Goal: Communication & Community: Answer question/provide support

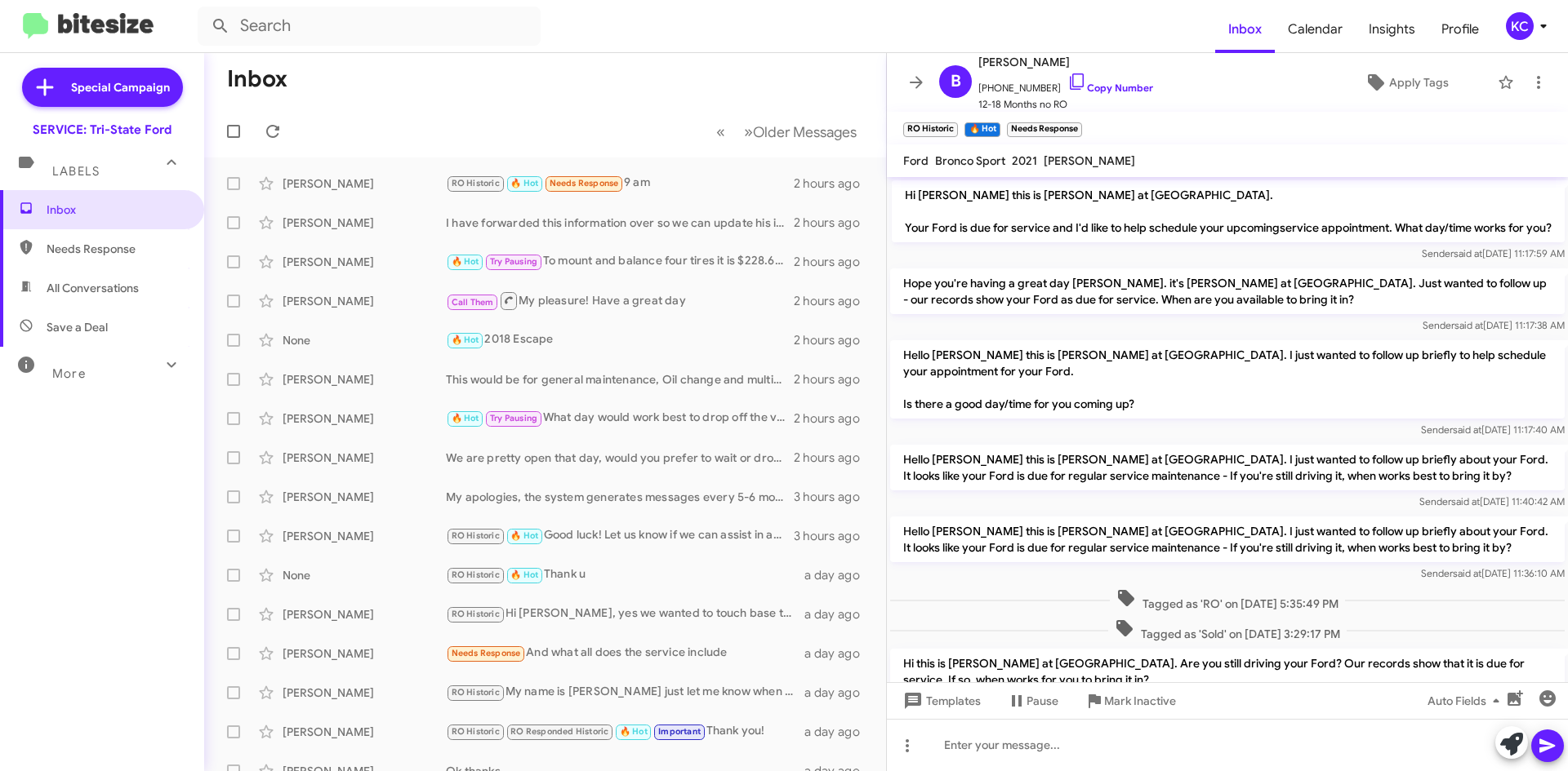
scroll to position [962, 0]
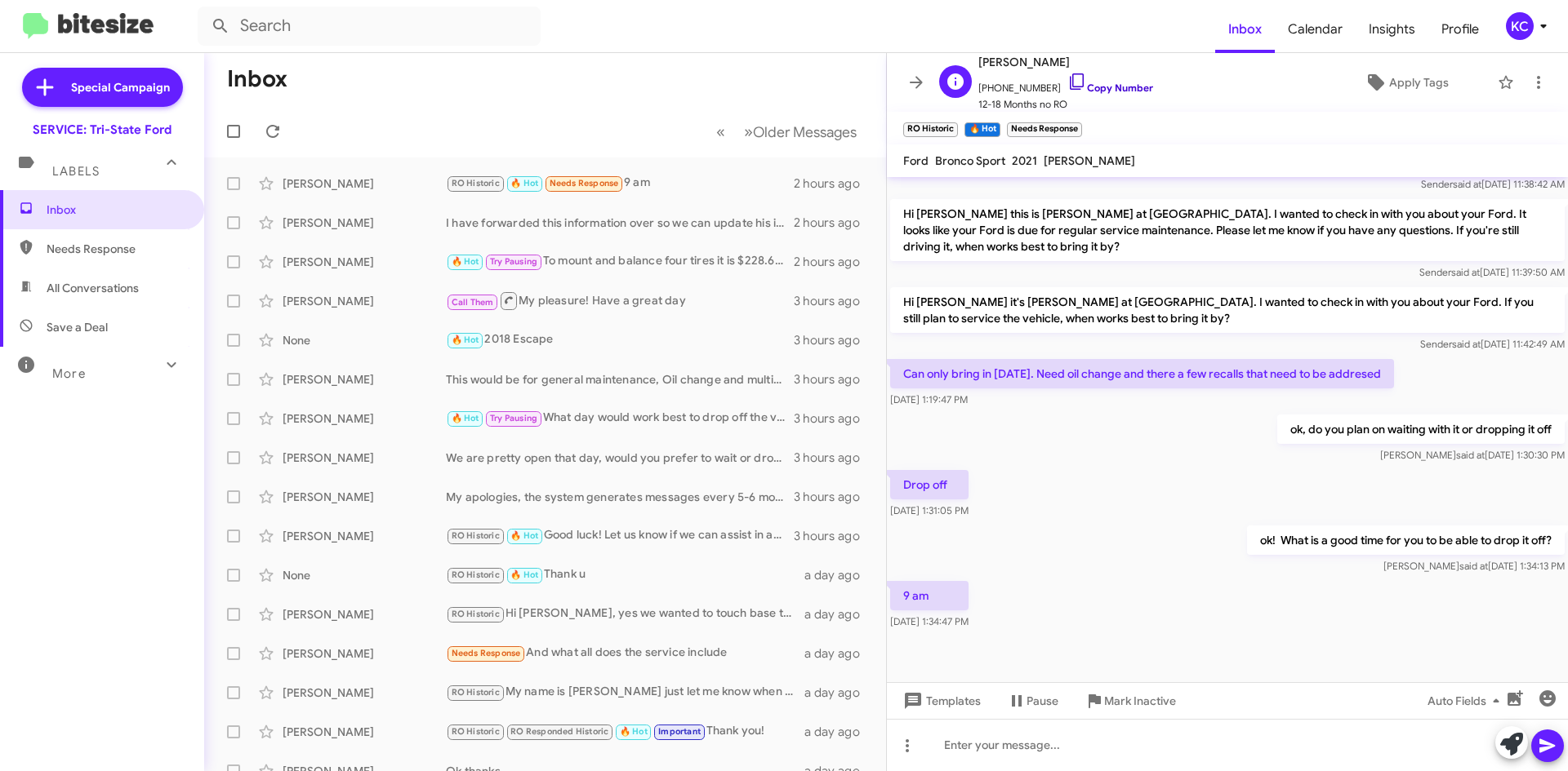
click at [1067, 80] on icon at bounding box center [1076, 81] width 19 height 19
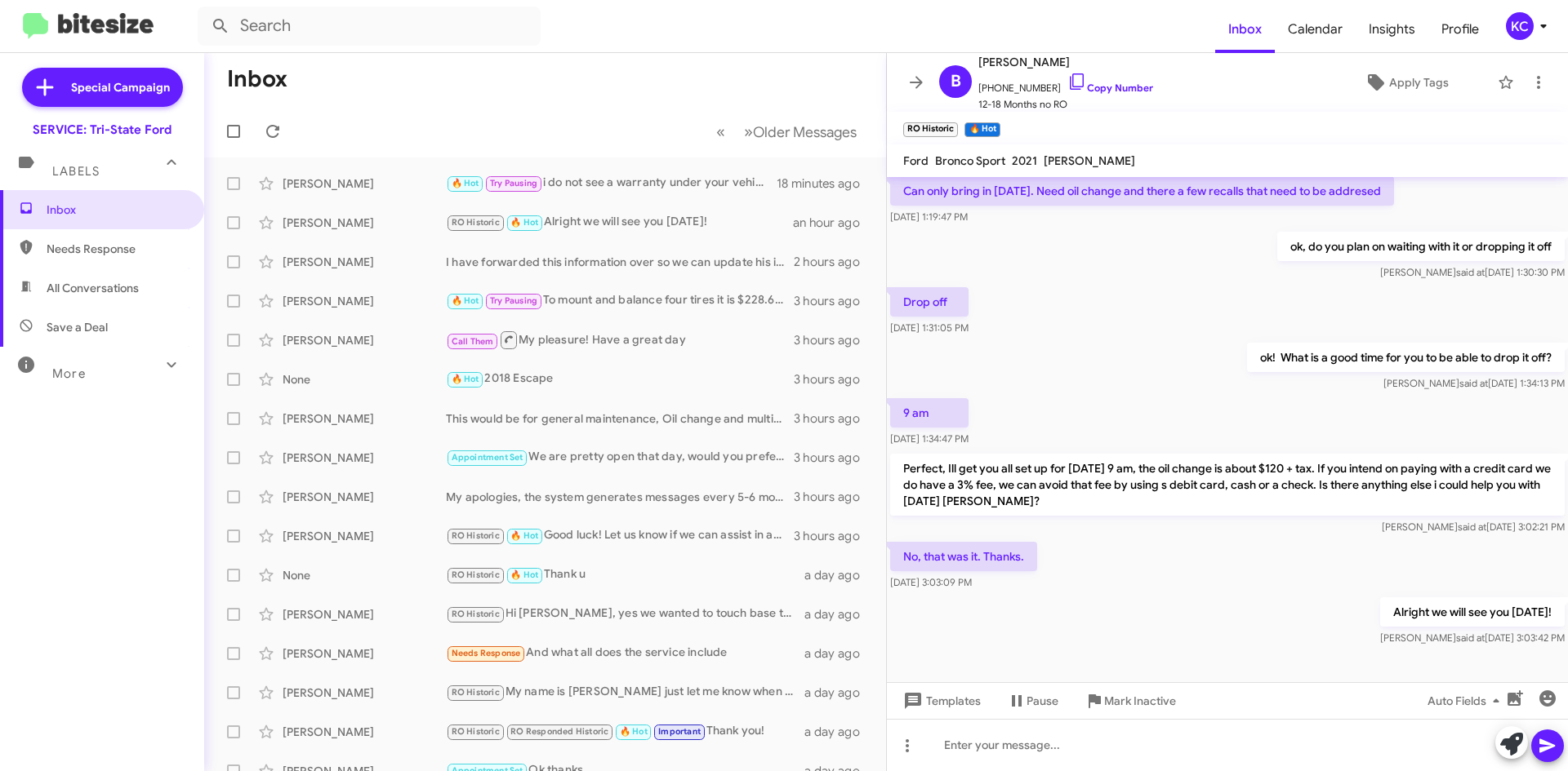
scroll to position [799, 0]
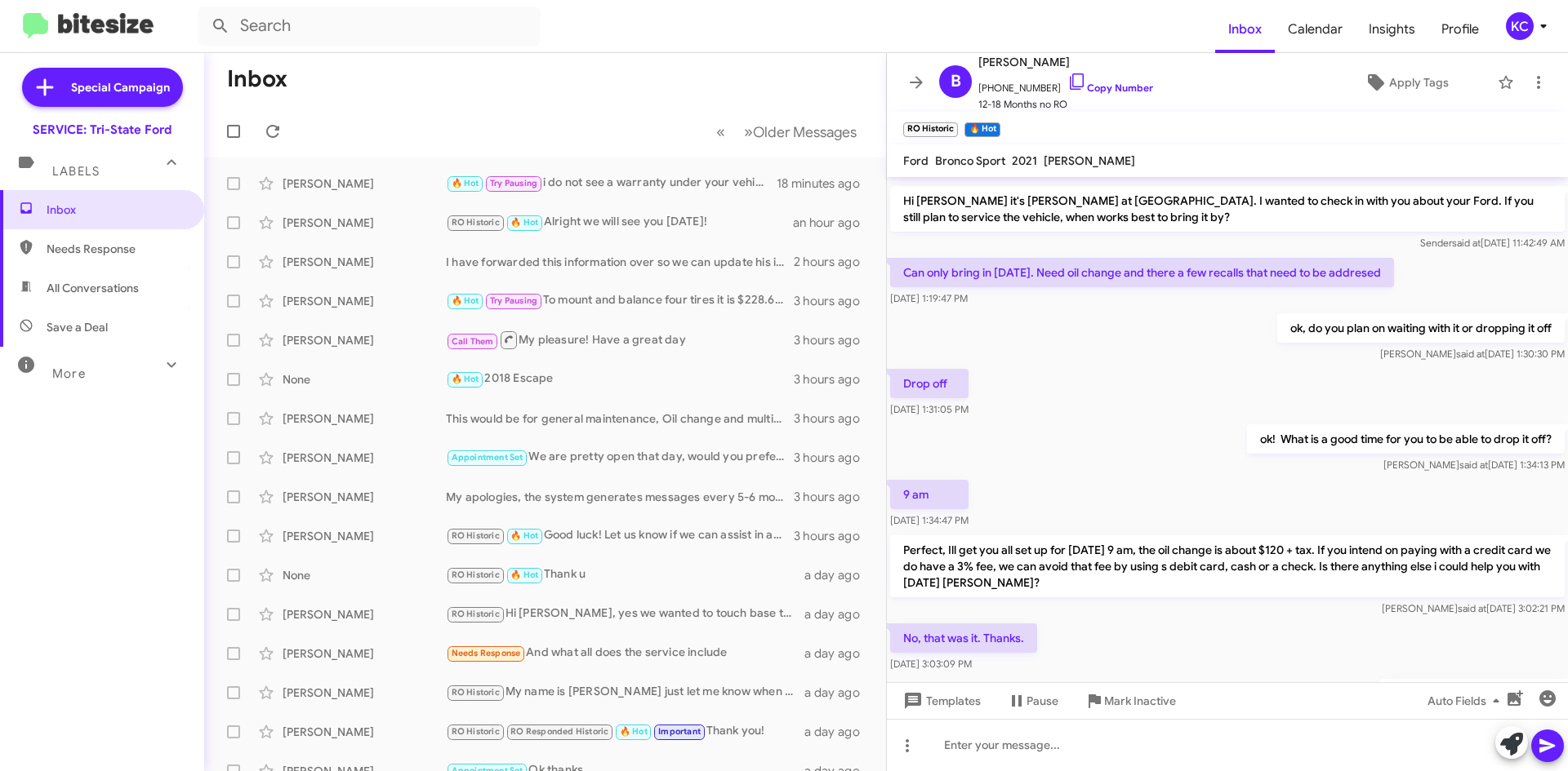
click at [1518, 22] on div "KC" at bounding box center [1519, 26] width 28 height 28
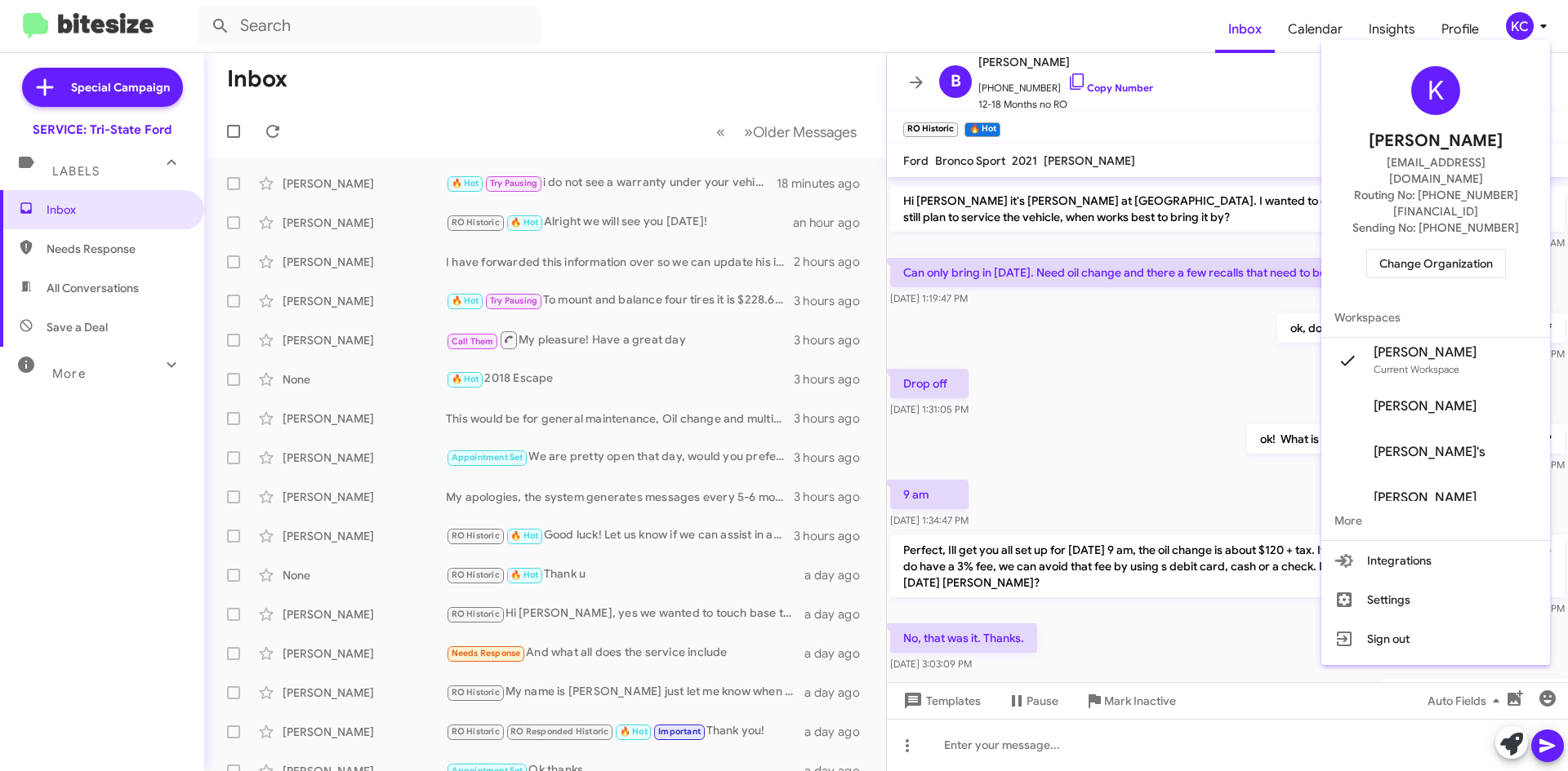
click at [1448, 250] on span "Change Organization" at bounding box center [1436, 263] width 114 height 28
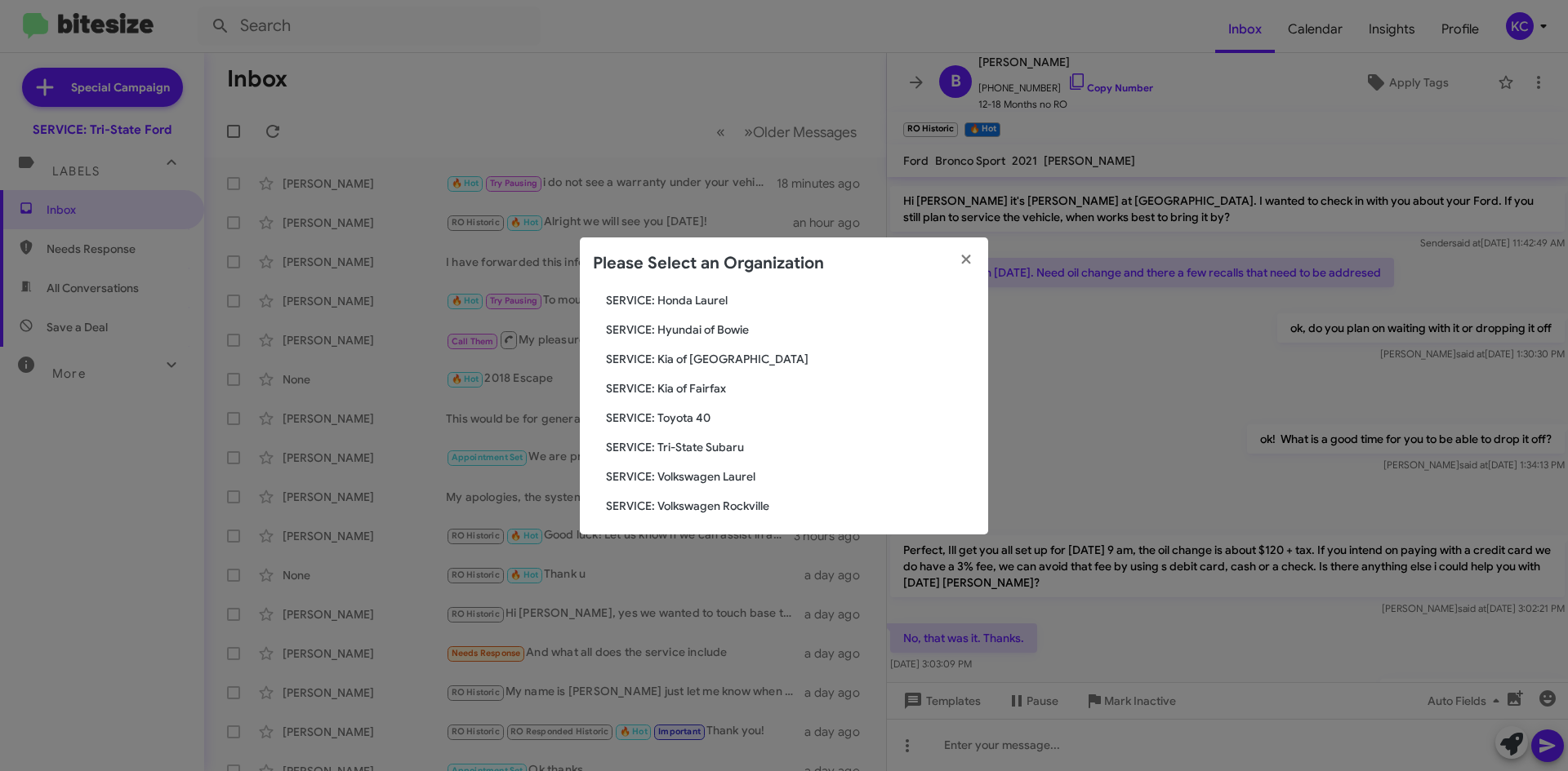
scroll to position [272, 0]
click at [705, 441] on span "SERVICE: Tri-State Subaru" at bounding box center [790, 442] width 369 height 17
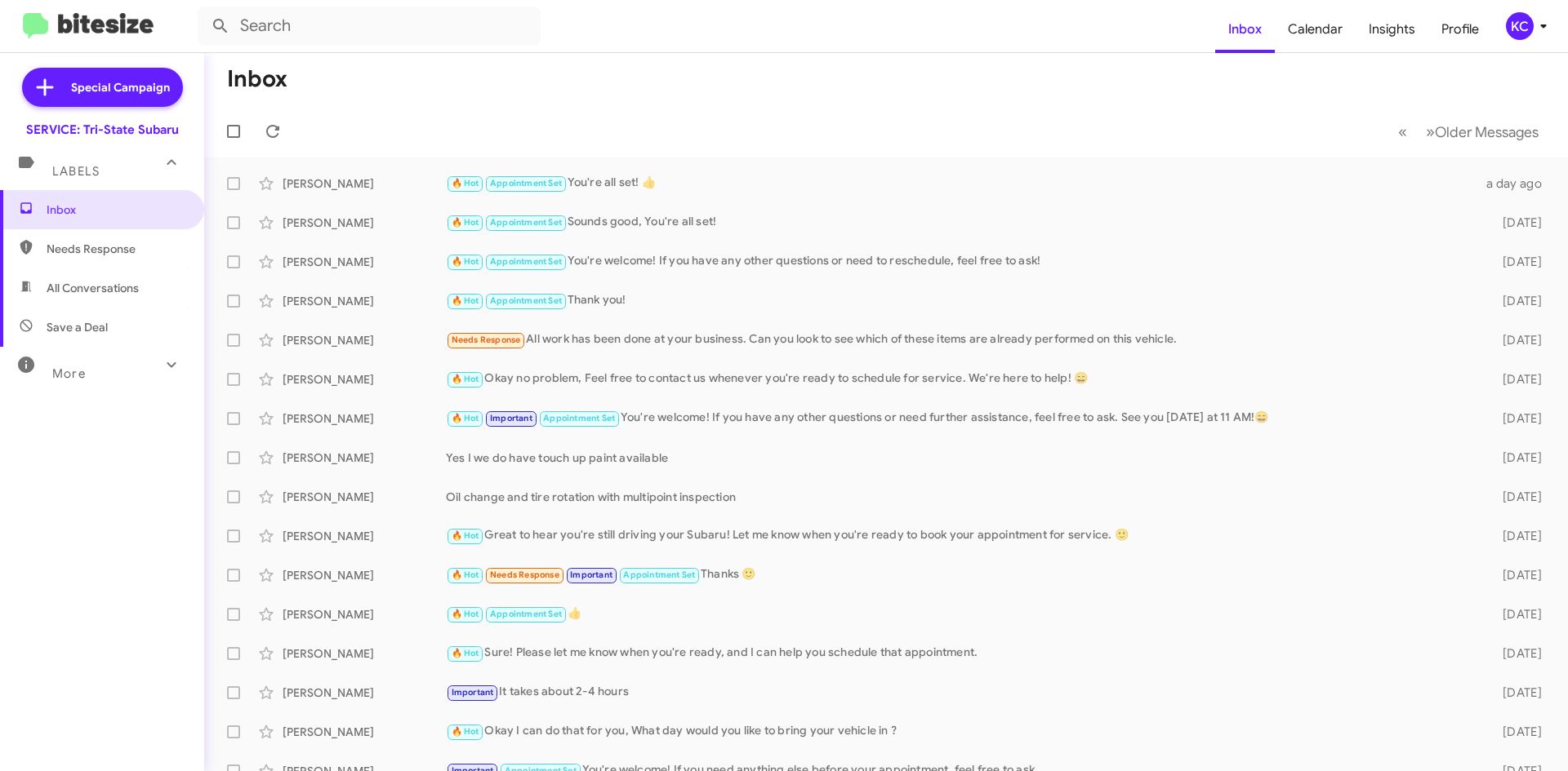
click at [1508, 29] on div "KC" at bounding box center [1519, 26] width 28 height 28
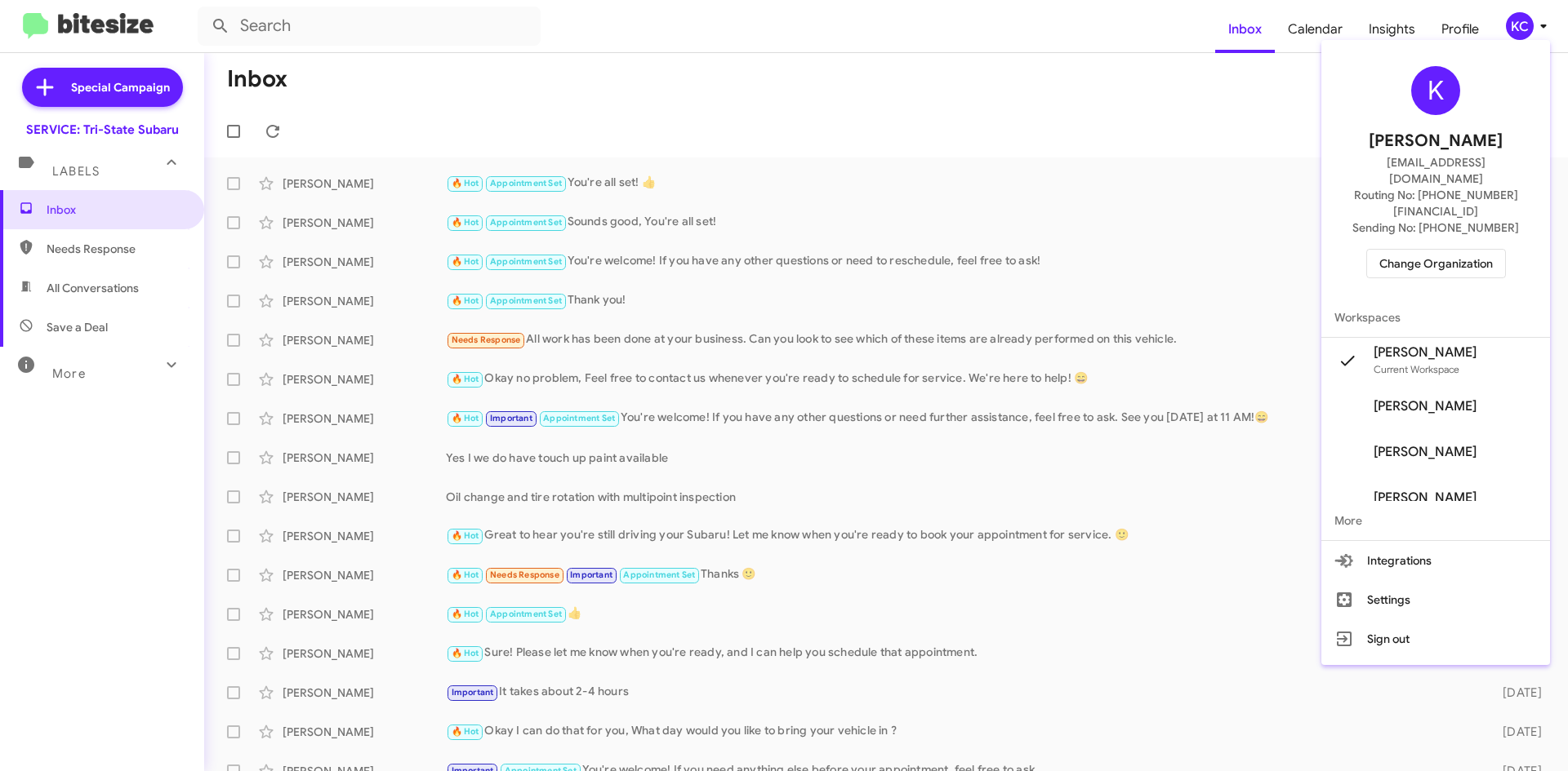
click at [1461, 250] on span "Change Organization" at bounding box center [1436, 263] width 114 height 28
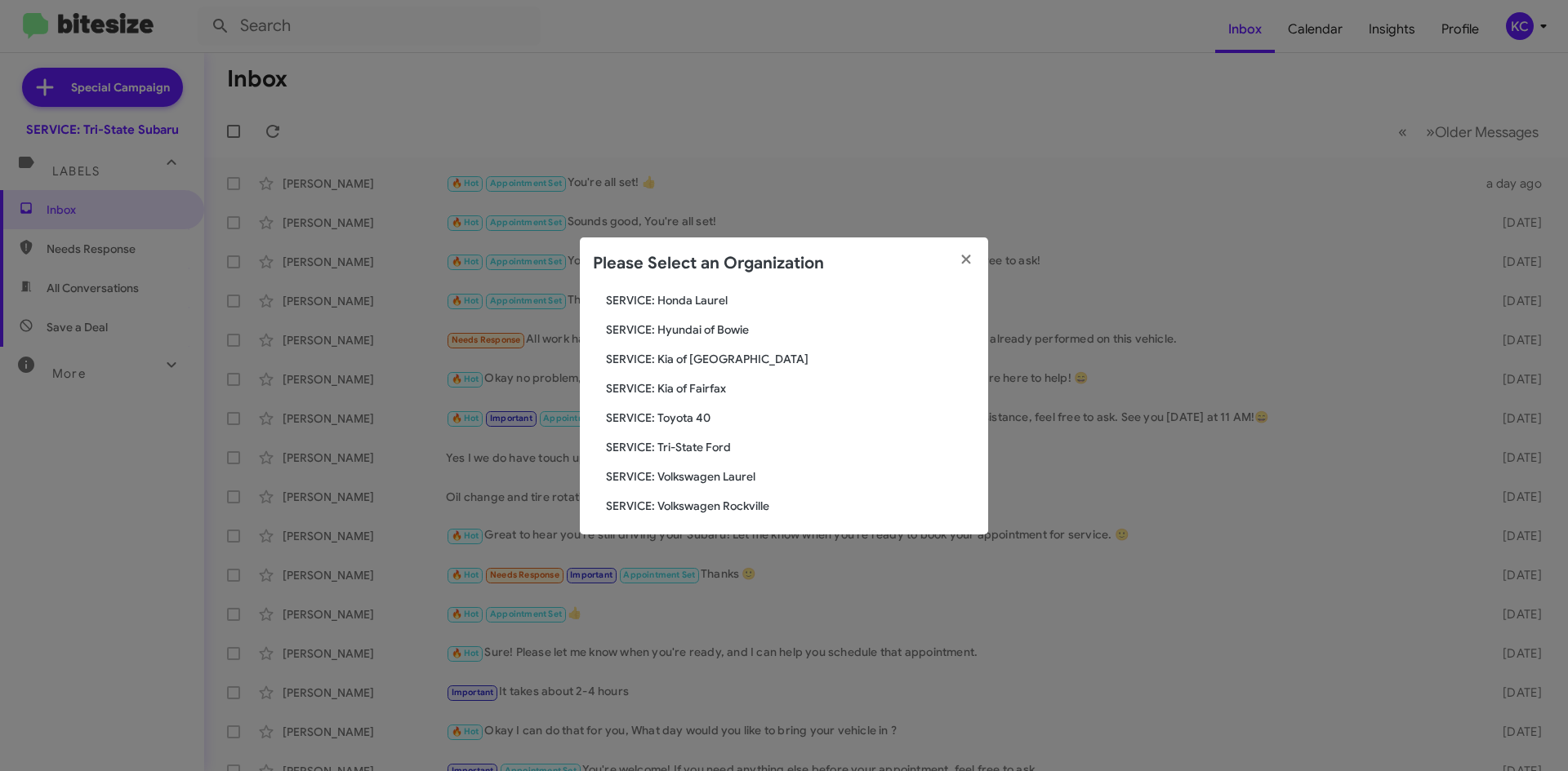
scroll to position [272, 0]
click at [697, 413] on span "SERVICE: Toyota 40" at bounding box center [790, 412] width 369 height 17
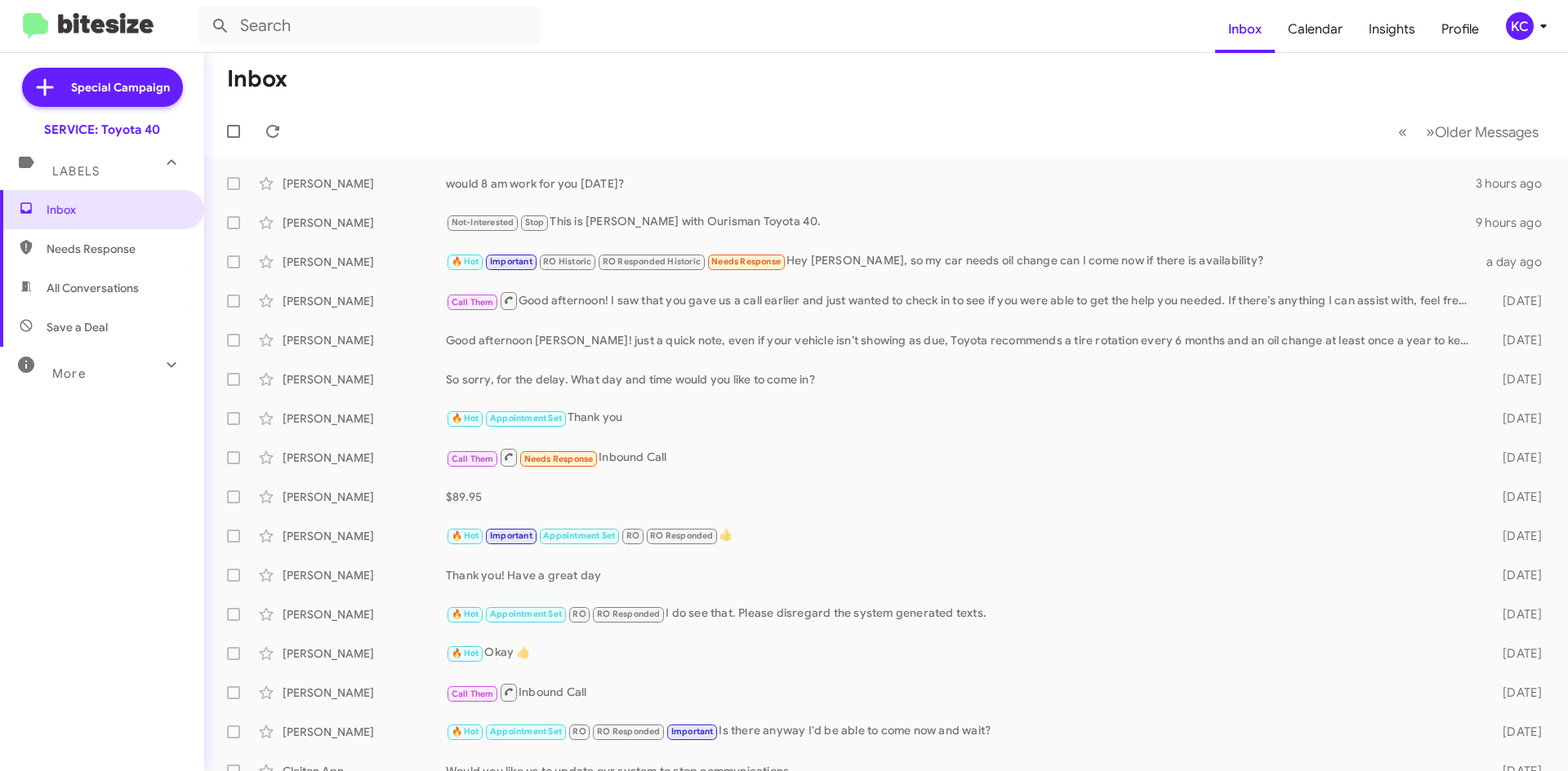
click at [1512, 21] on div "KC" at bounding box center [1519, 26] width 28 height 28
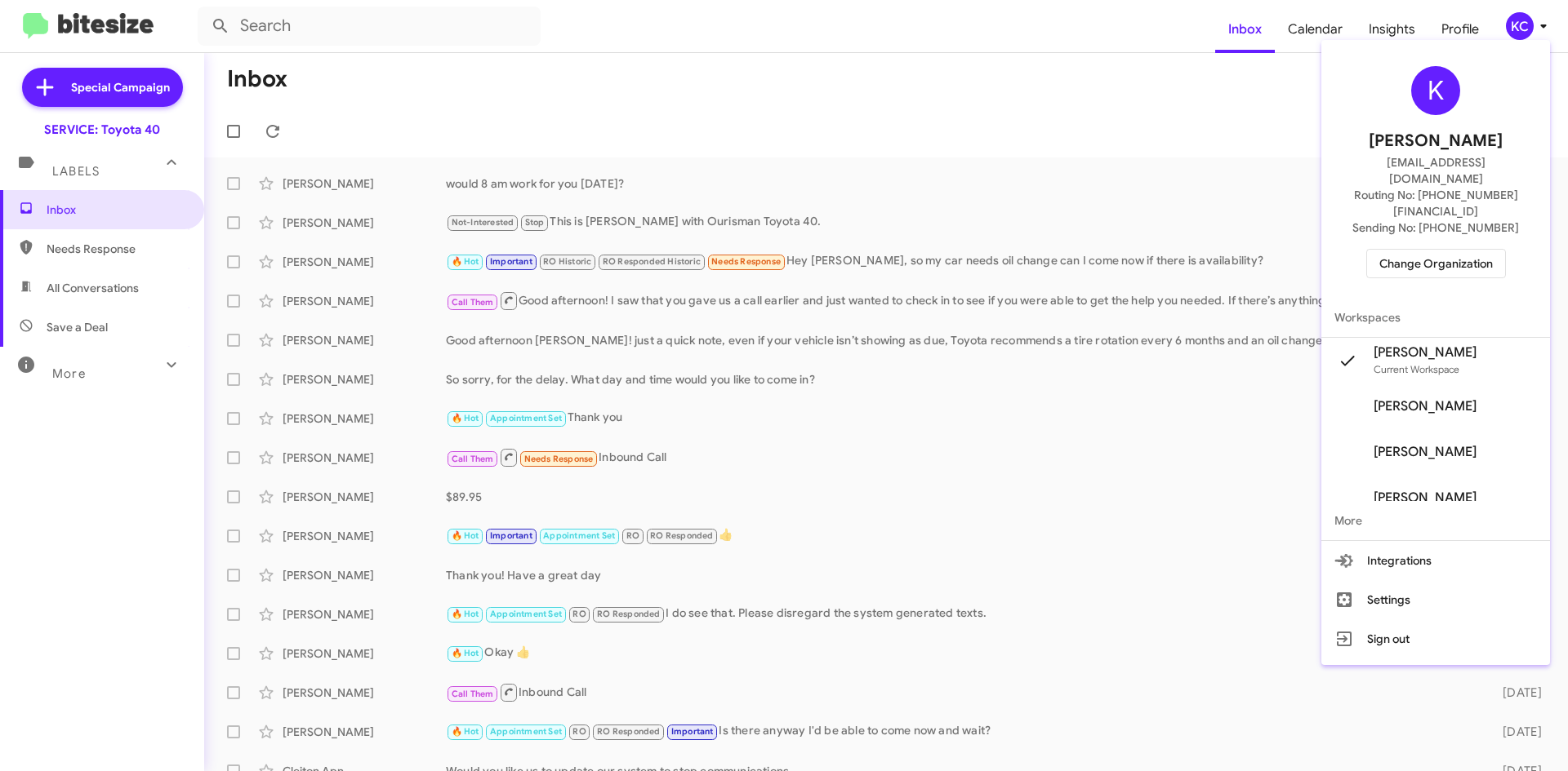
click at [1404, 250] on span "Change Organization" at bounding box center [1436, 263] width 114 height 28
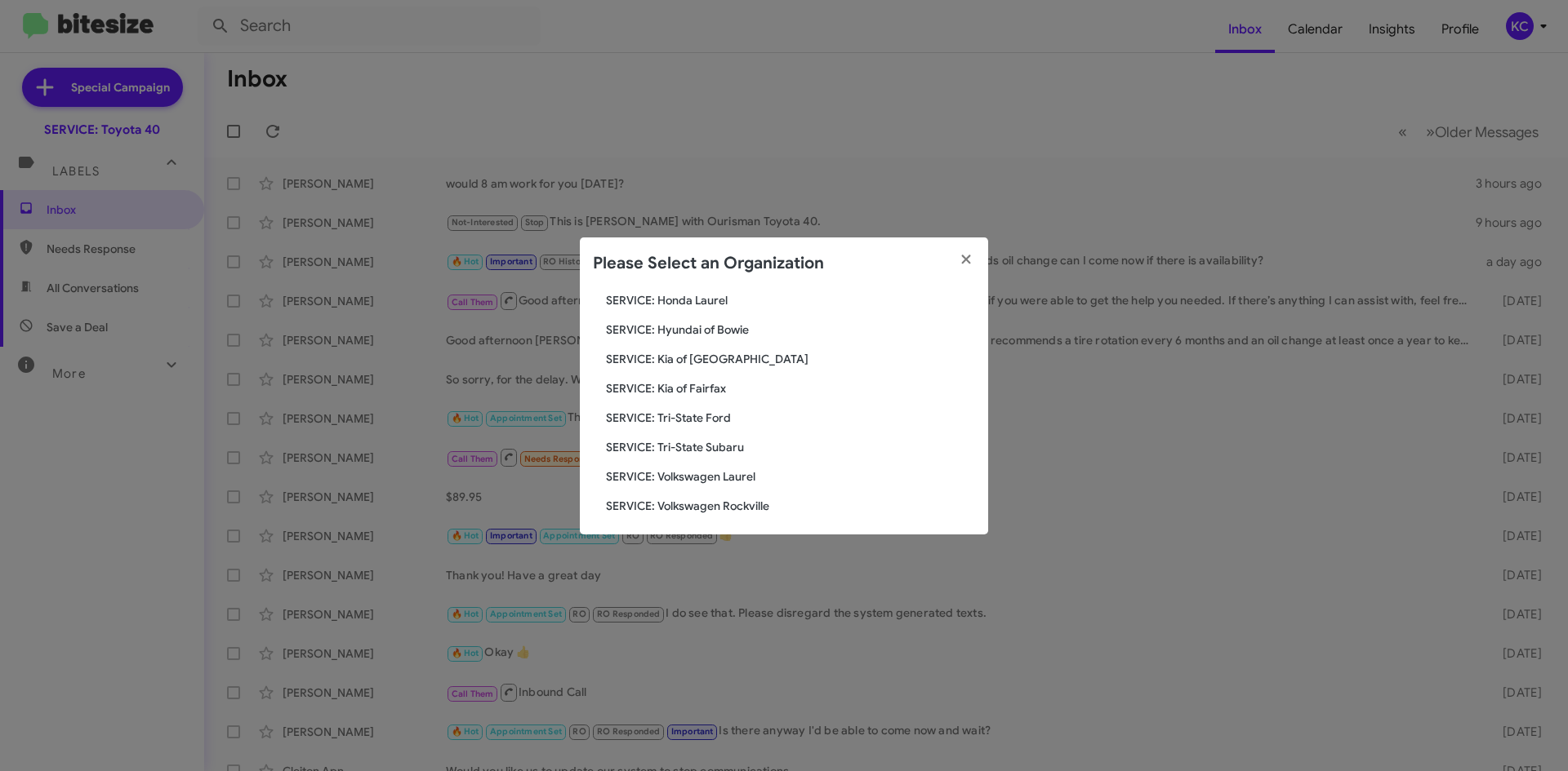
scroll to position [272, 0]
click at [694, 388] on span "SERVICE: Kia of Fairfax" at bounding box center [790, 383] width 369 height 17
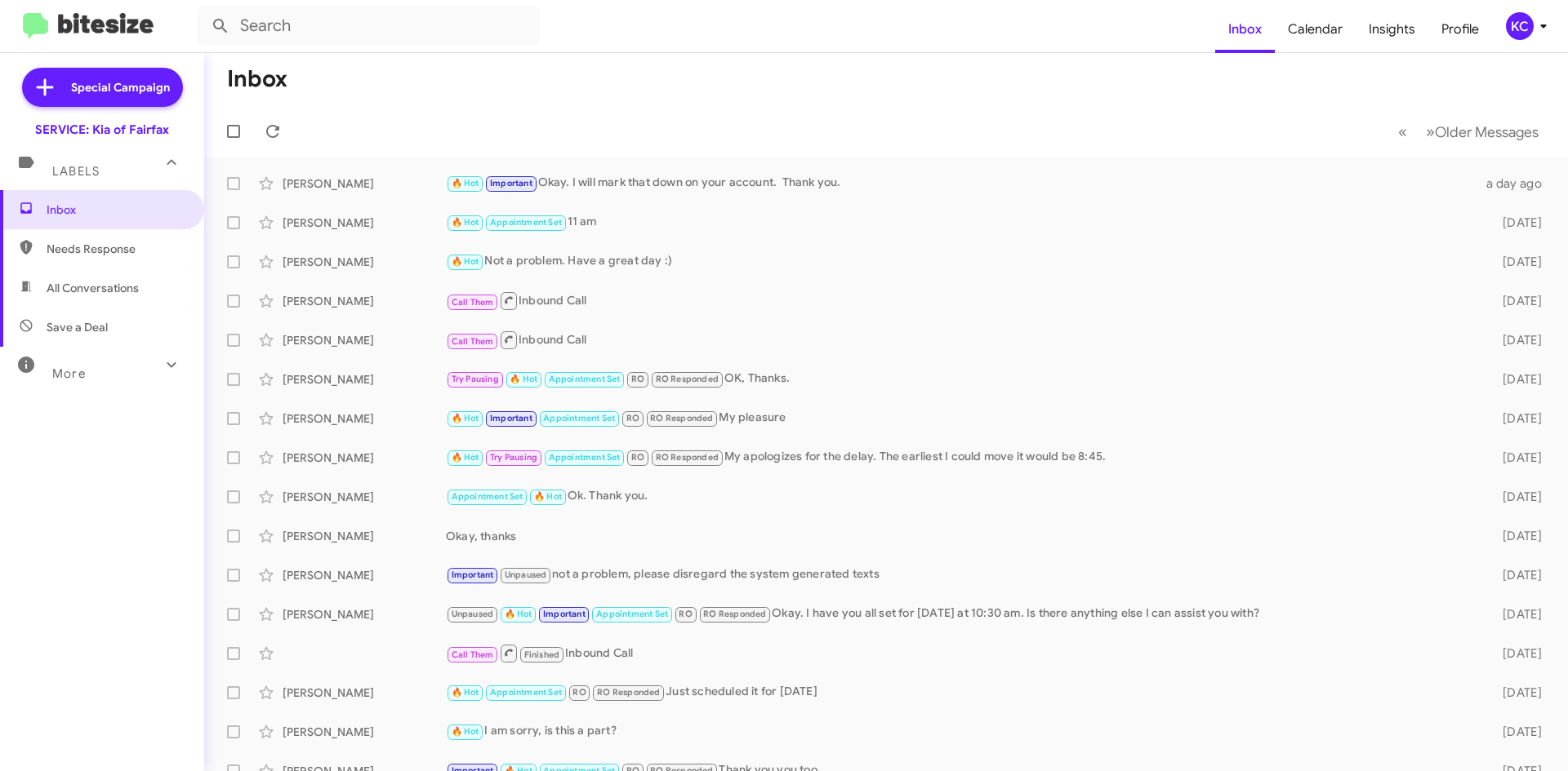
click at [1518, 33] on div "KC" at bounding box center [1519, 26] width 28 height 28
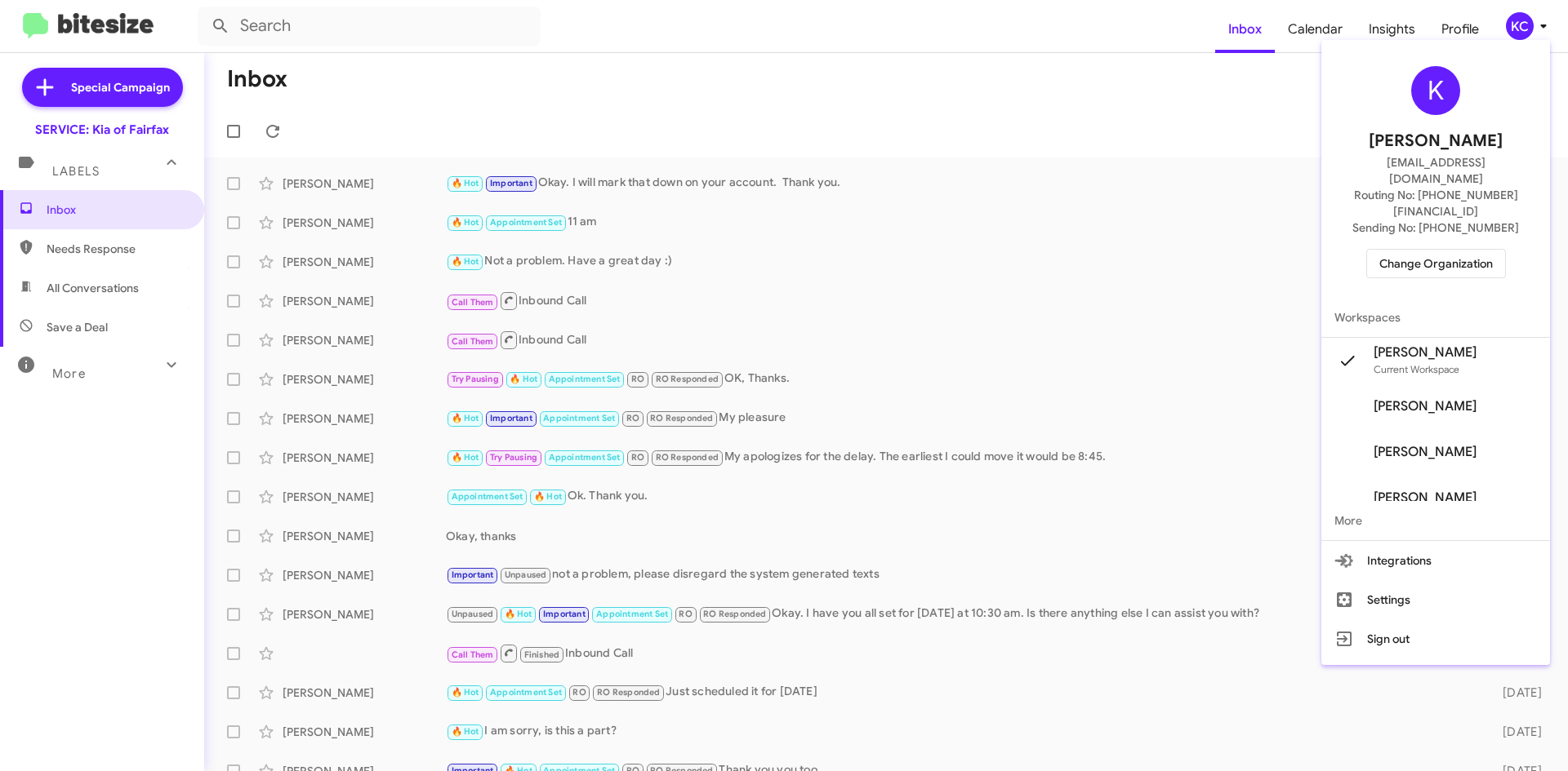
click at [1432, 250] on span "Change Organization" at bounding box center [1436, 263] width 114 height 28
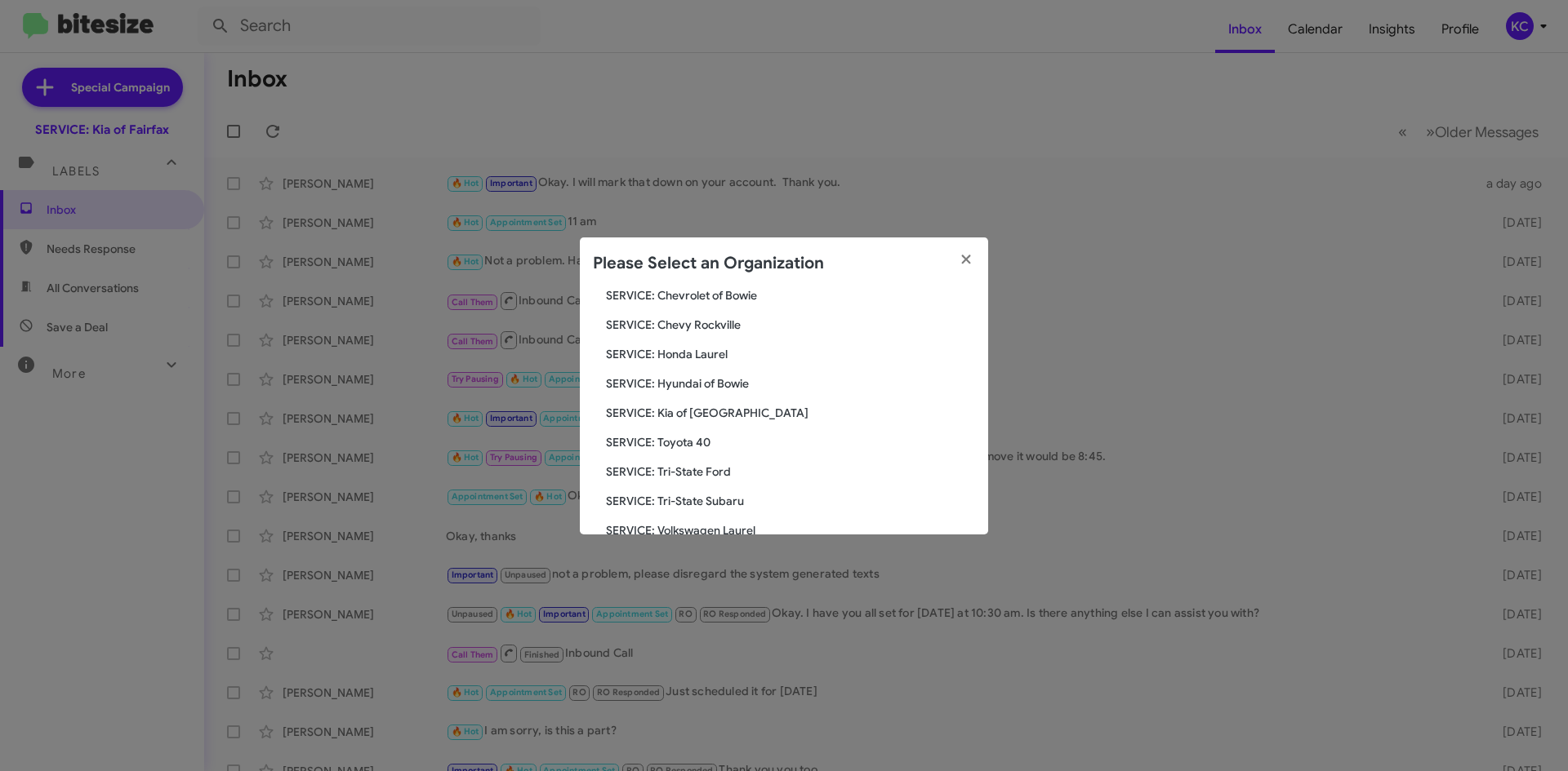
scroll to position [245, 0]
click at [730, 380] on span "SERVICE: Kia of [GEOGRAPHIC_DATA]" at bounding box center [790, 380] width 369 height 17
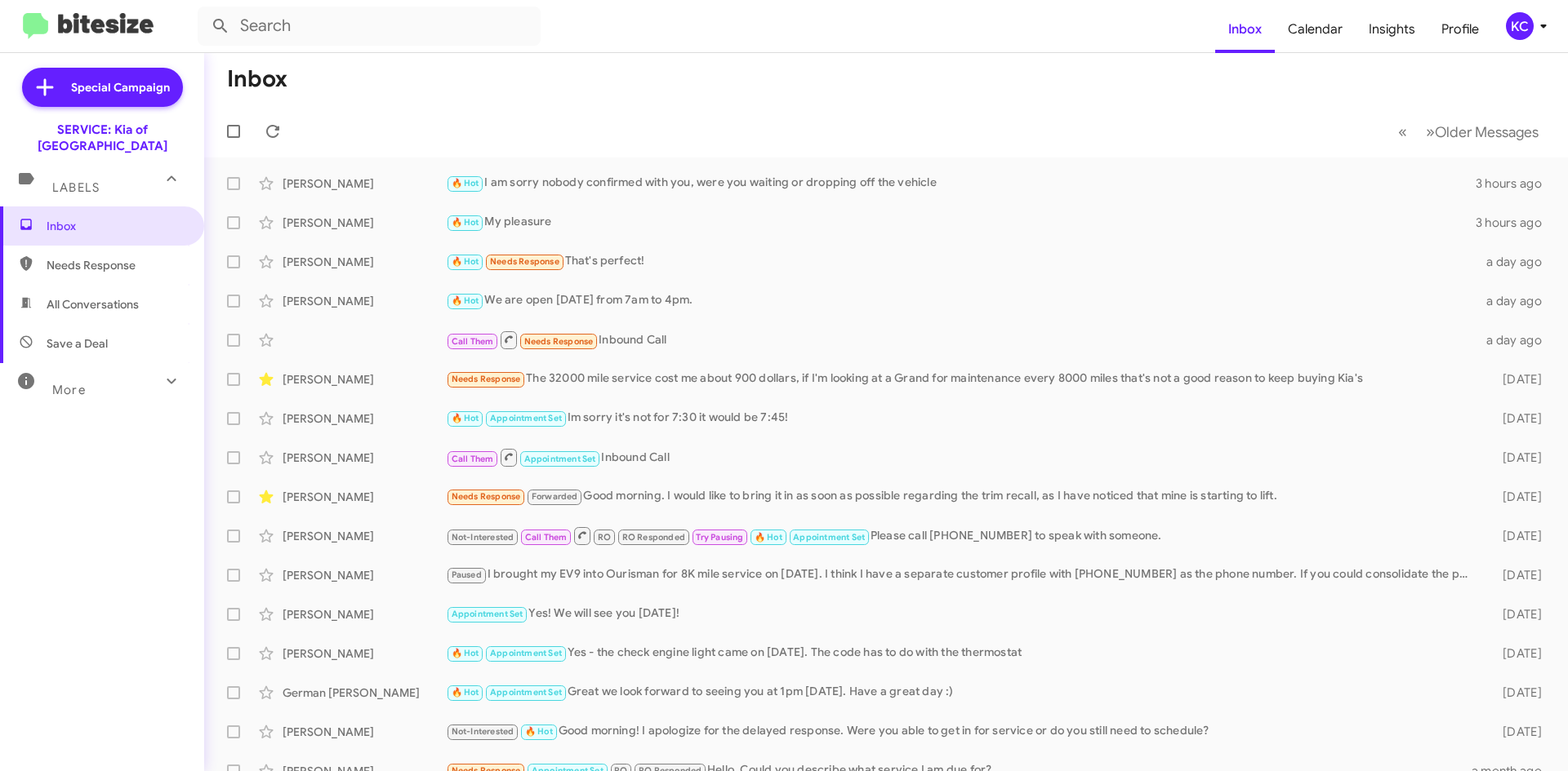
click at [1519, 22] on div "KC" at bounding box center [1519, 26] width 28 height 28
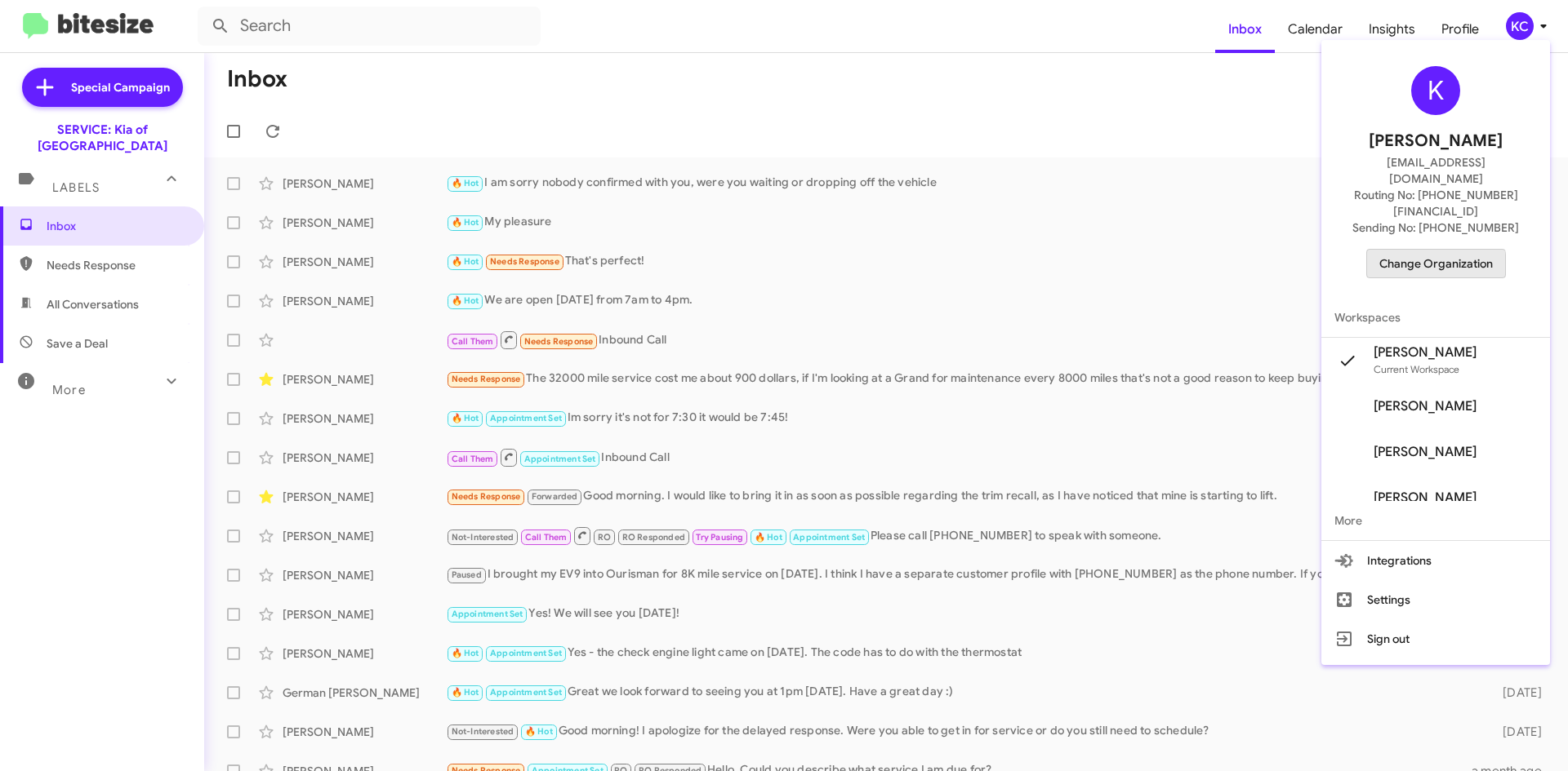
click at [1420, 249] on button "Change Organization" at bounding box center [1436, 263] width 140 height 29
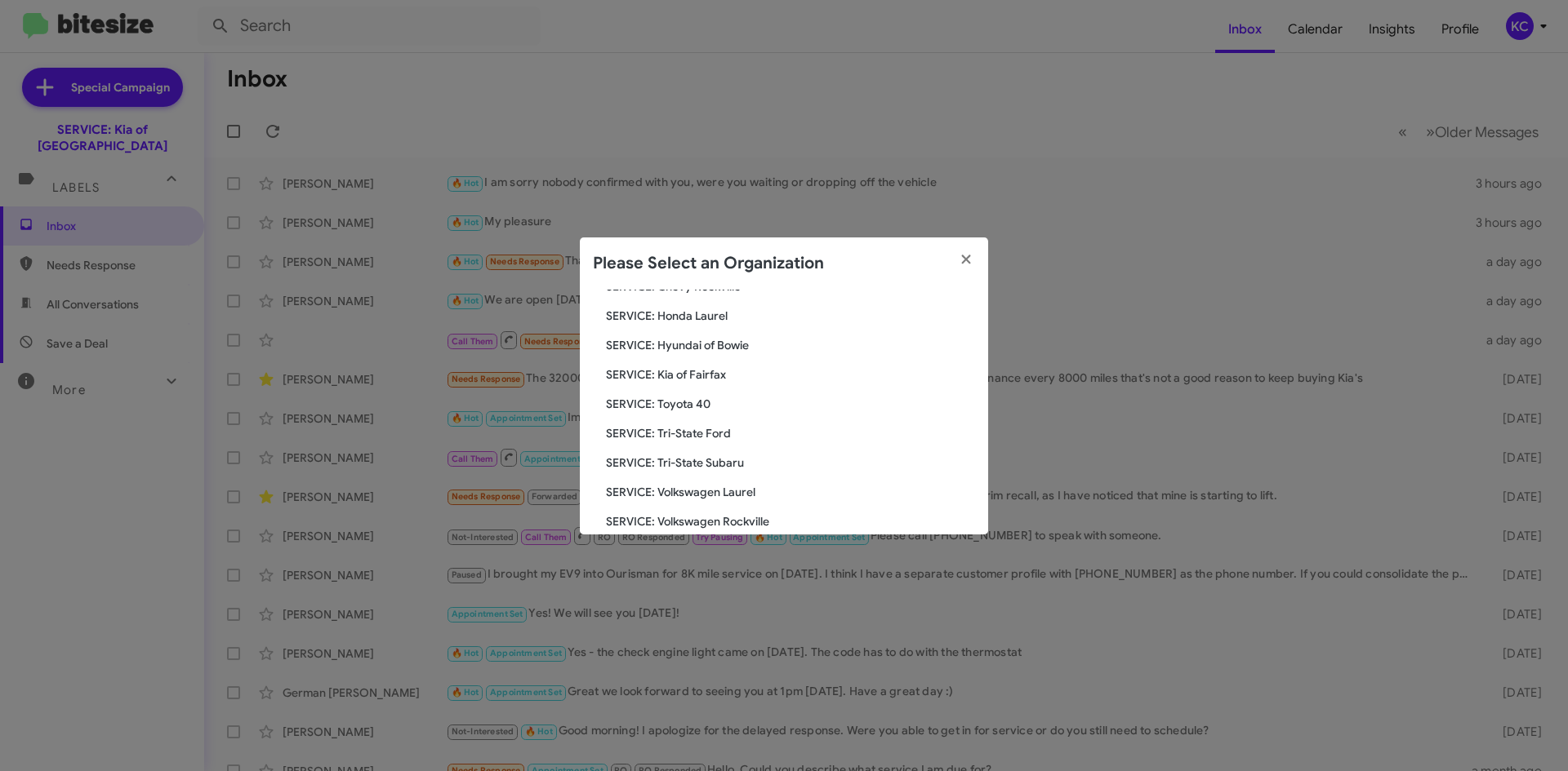
scroll to position [272, 0]
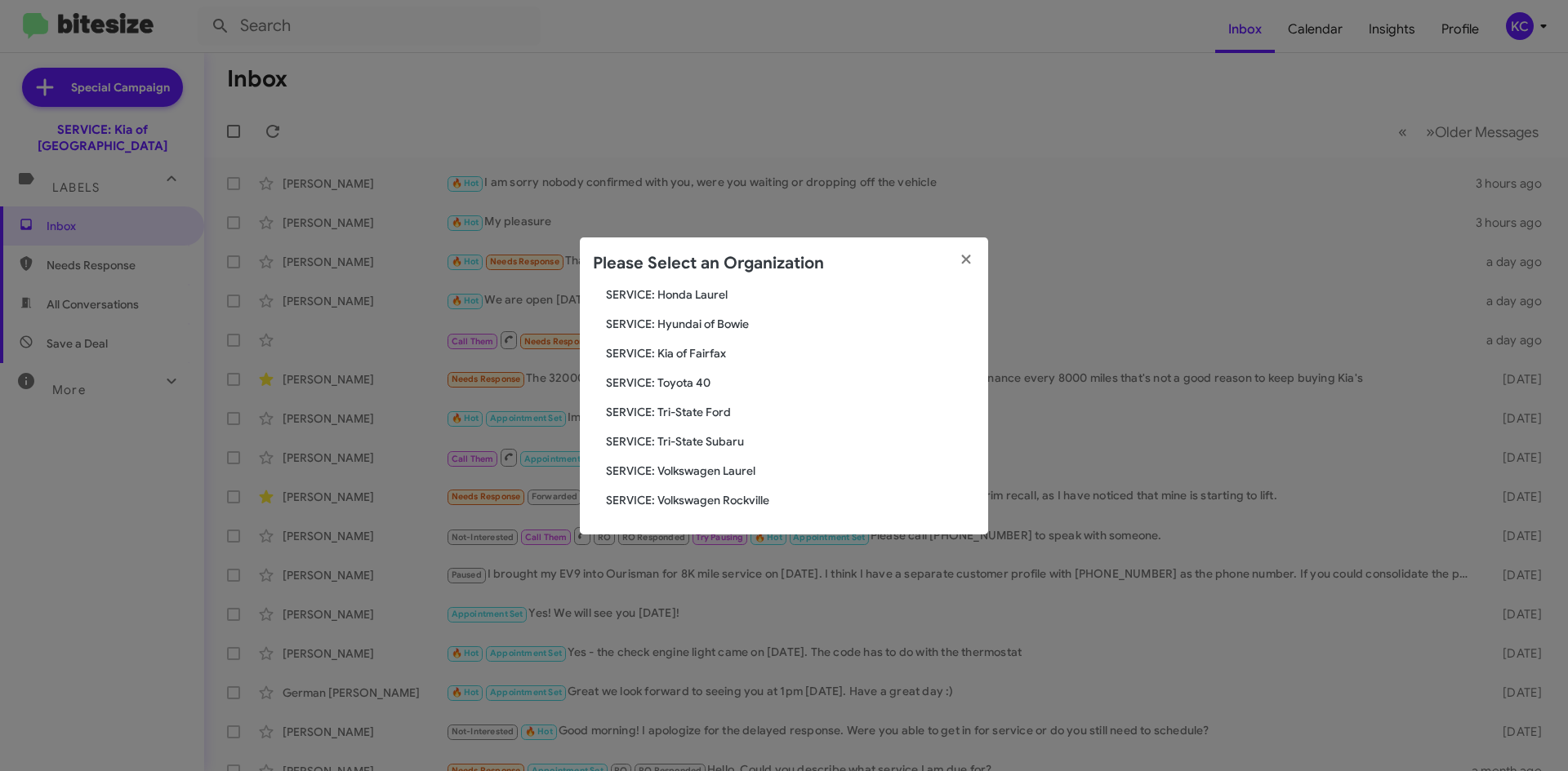
click at [713, 318] on span "SERVICE: Hyundai of Bowie" at bounding box center [790, 324] width 369 height 17
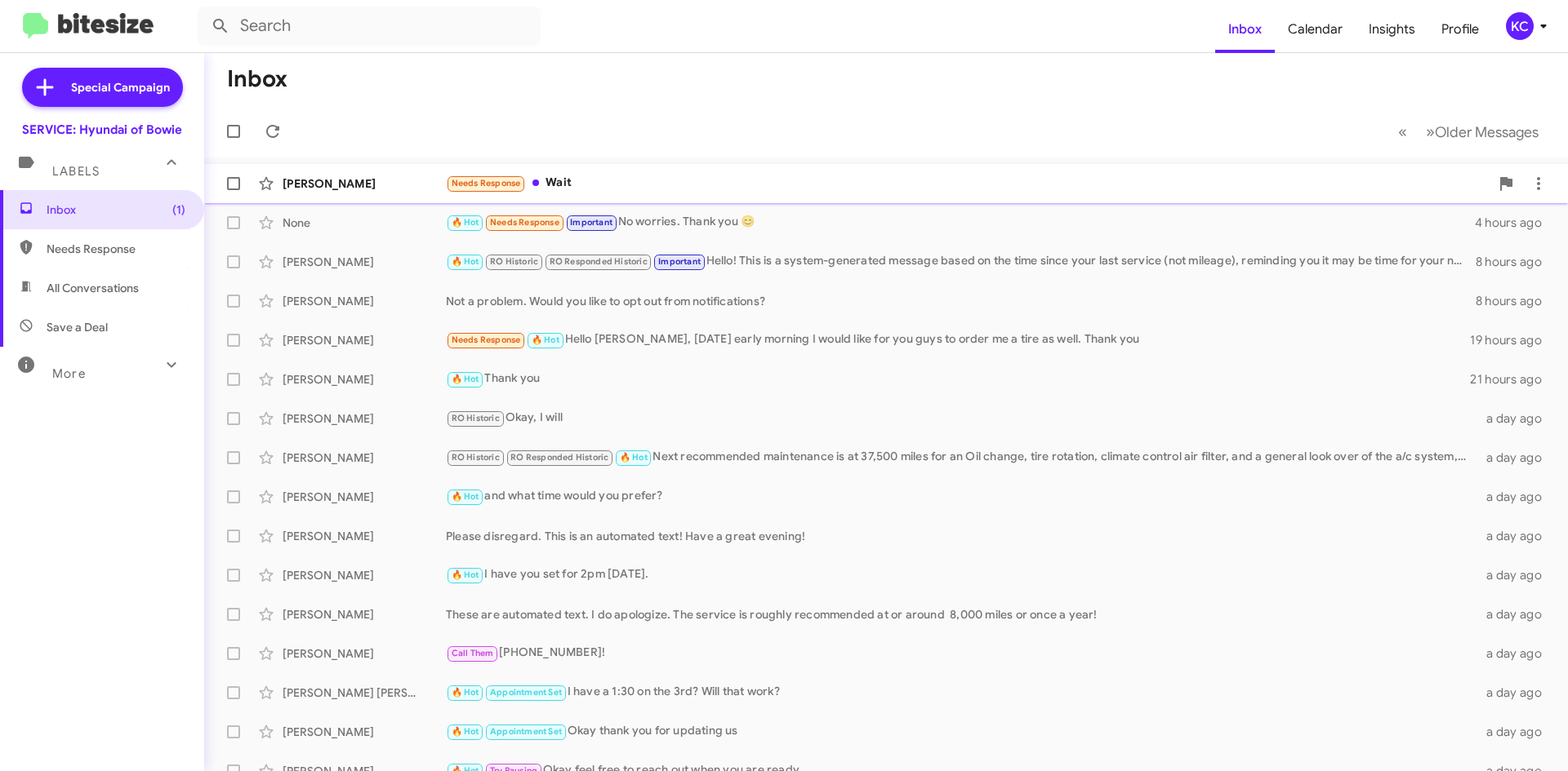
click at [664, 186] on div "Needs Response Wait" at bounding box center [967, 183] width 1043 height 18
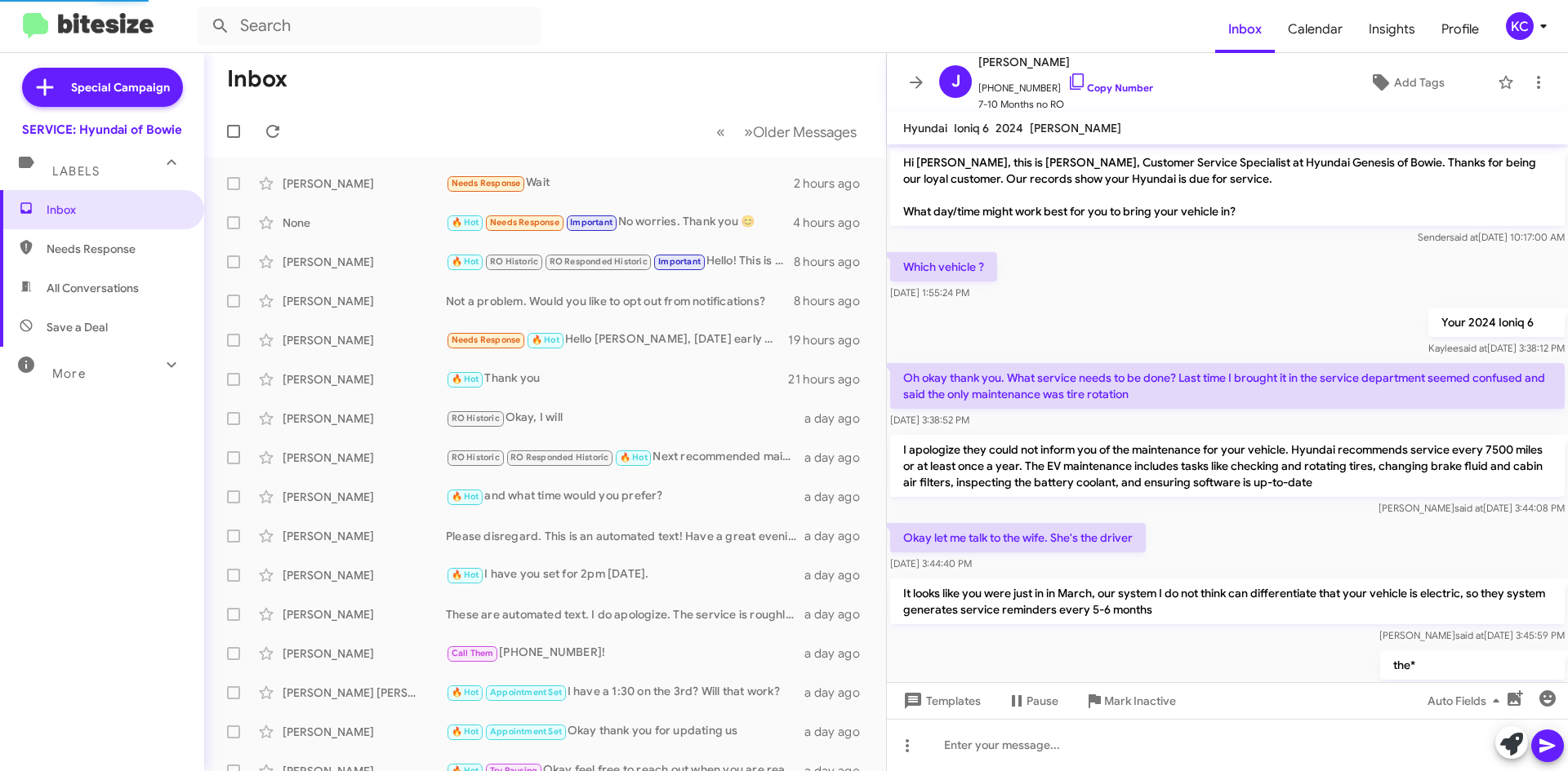
scroll to position [411, 0]
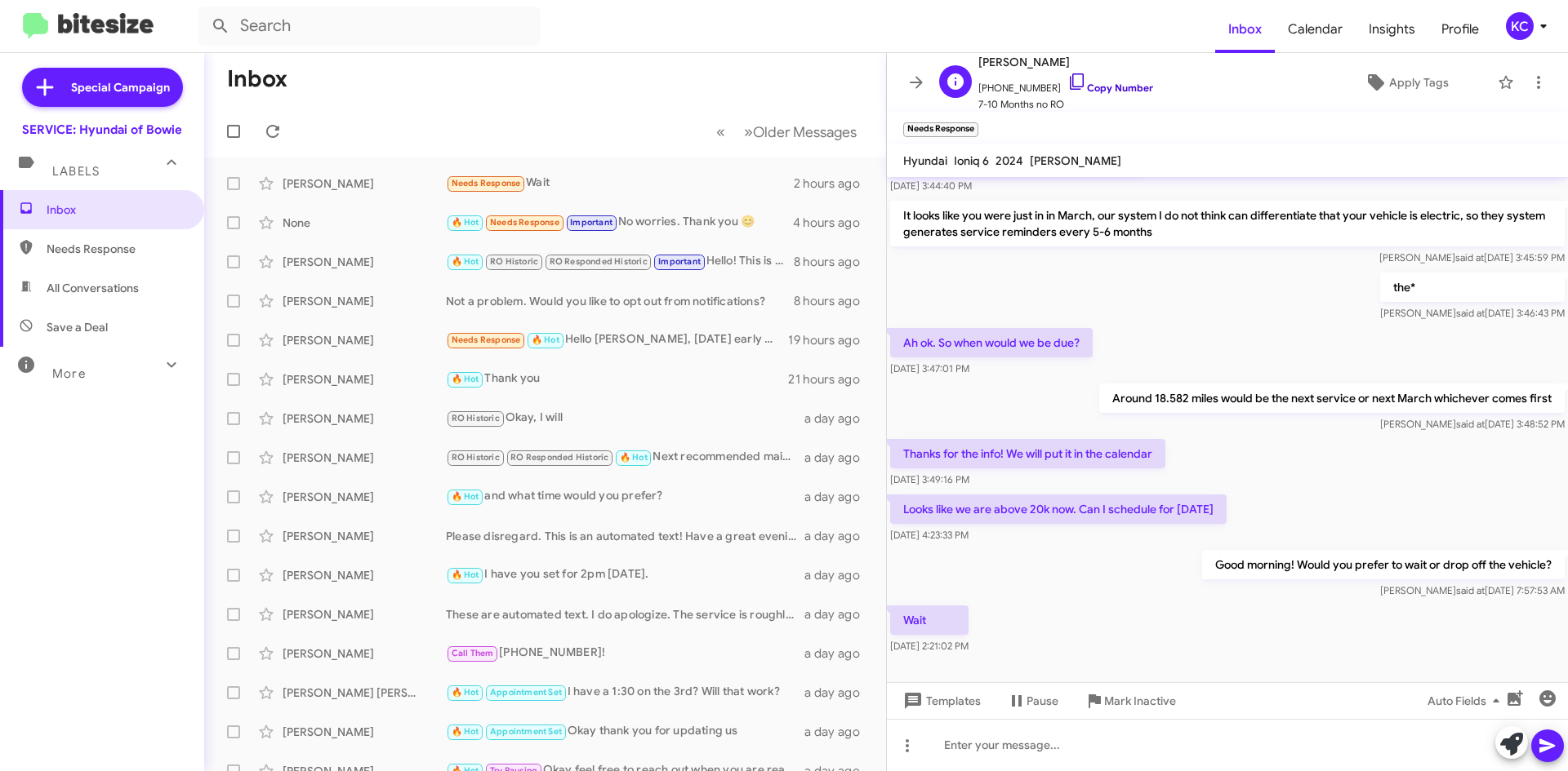
click at [1067, 79] on icon at bounding box center [1076, 81] width 19 height 19
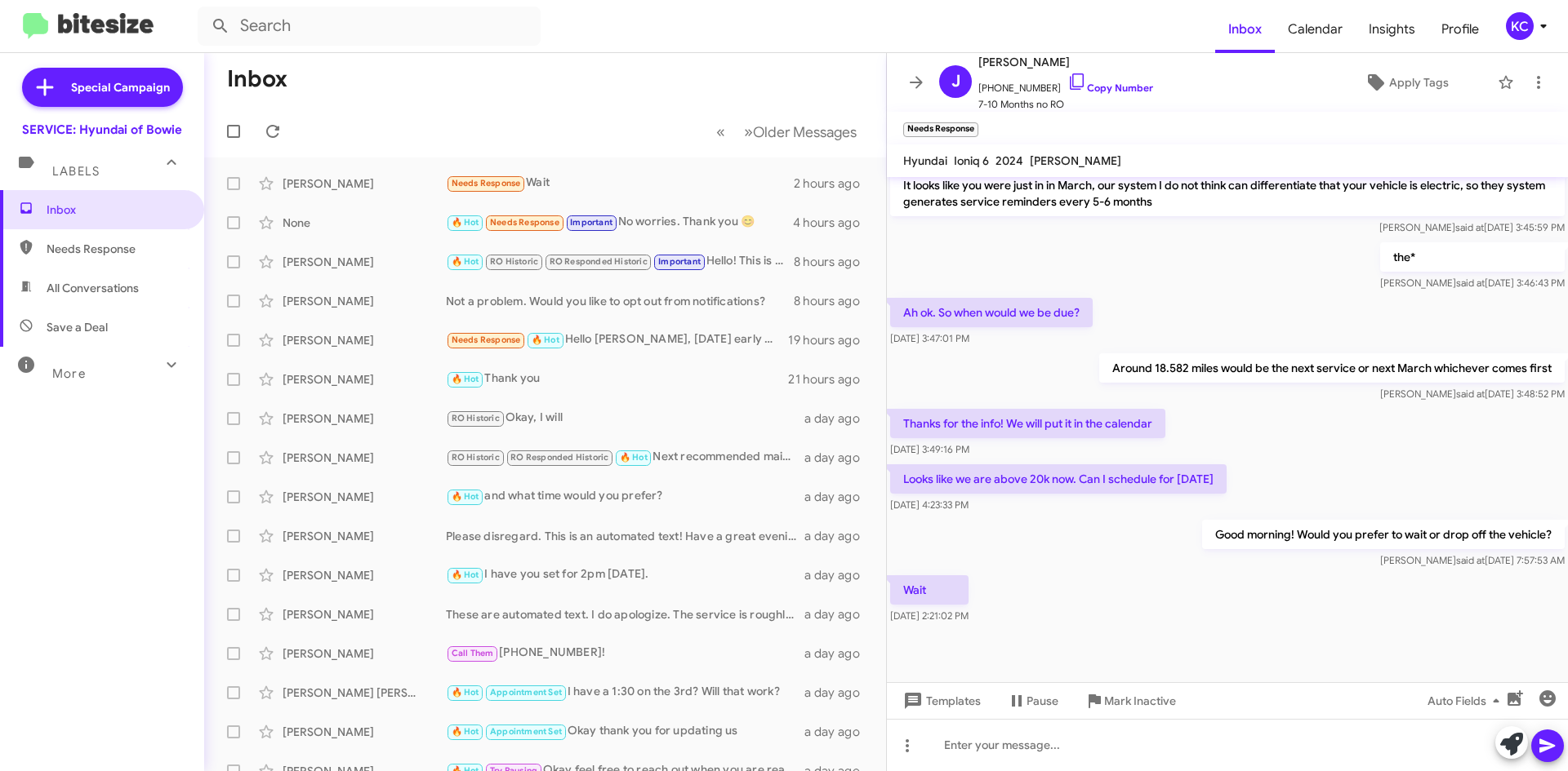
scroll to position [443, 0]
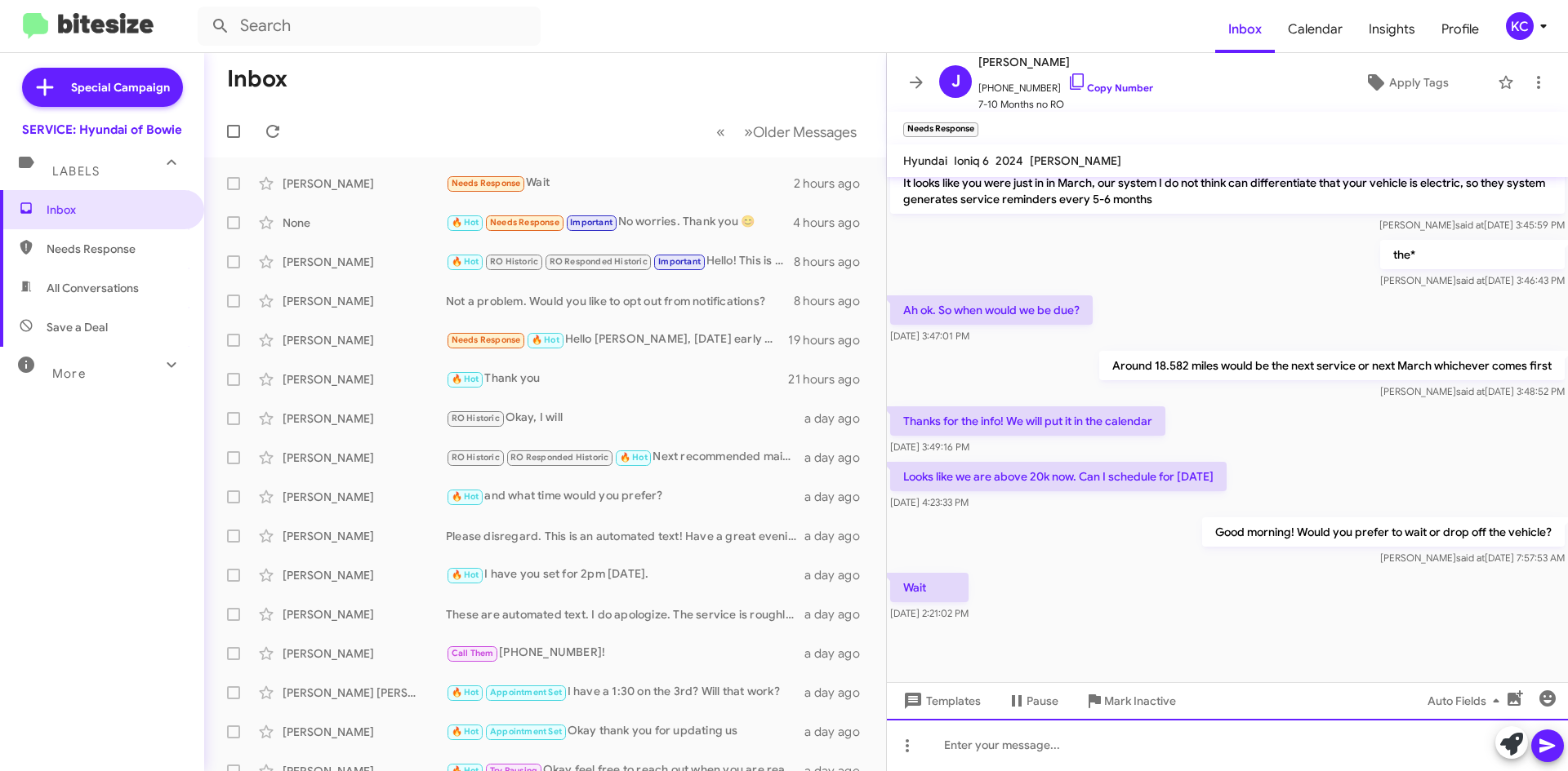
click at [978, 753] on div at bounding box center [1227, 745] width 681 height 52
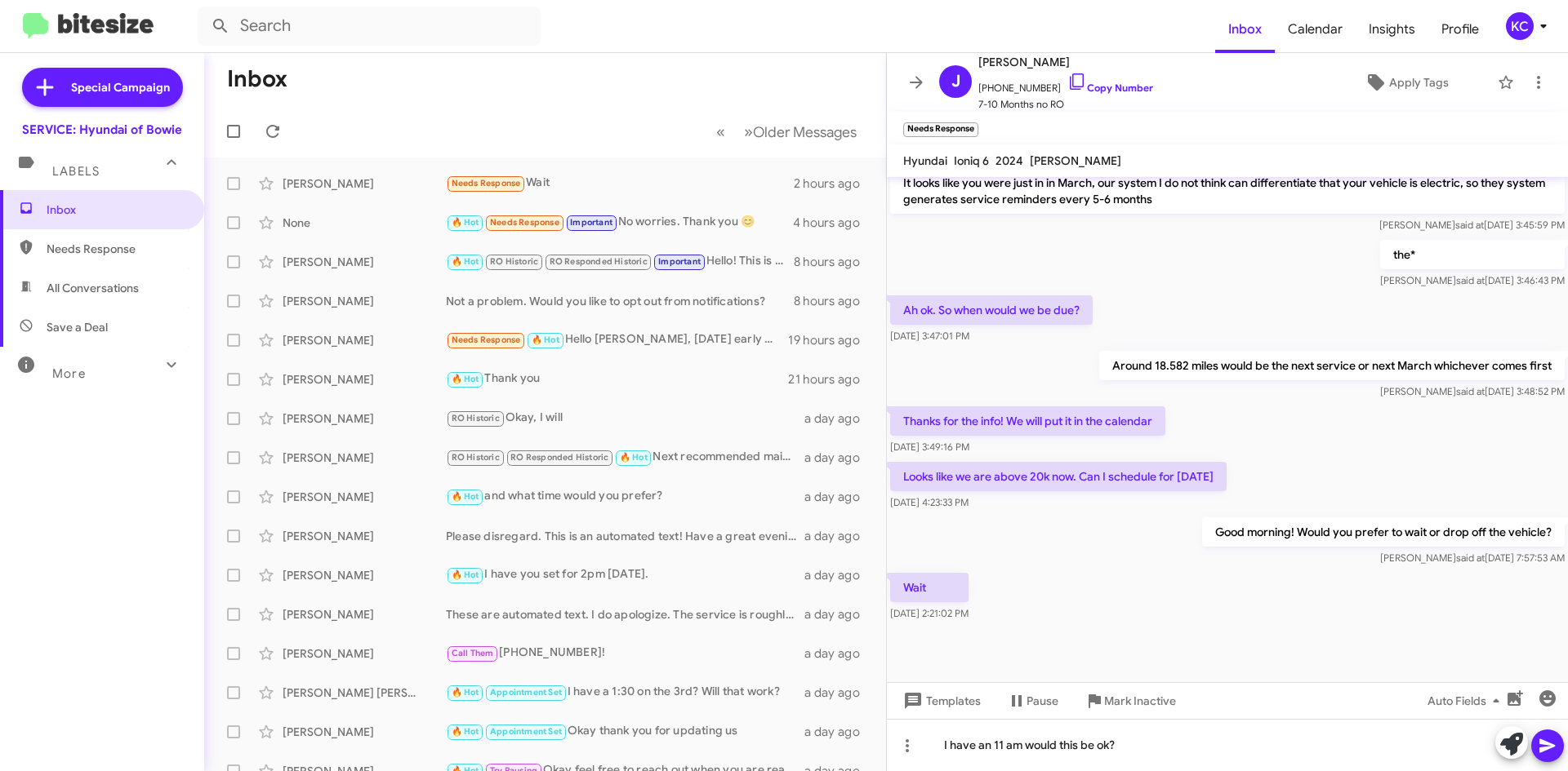
click at [1543, 744] on icon at bounding box center [1546, 745] width 19 height 19
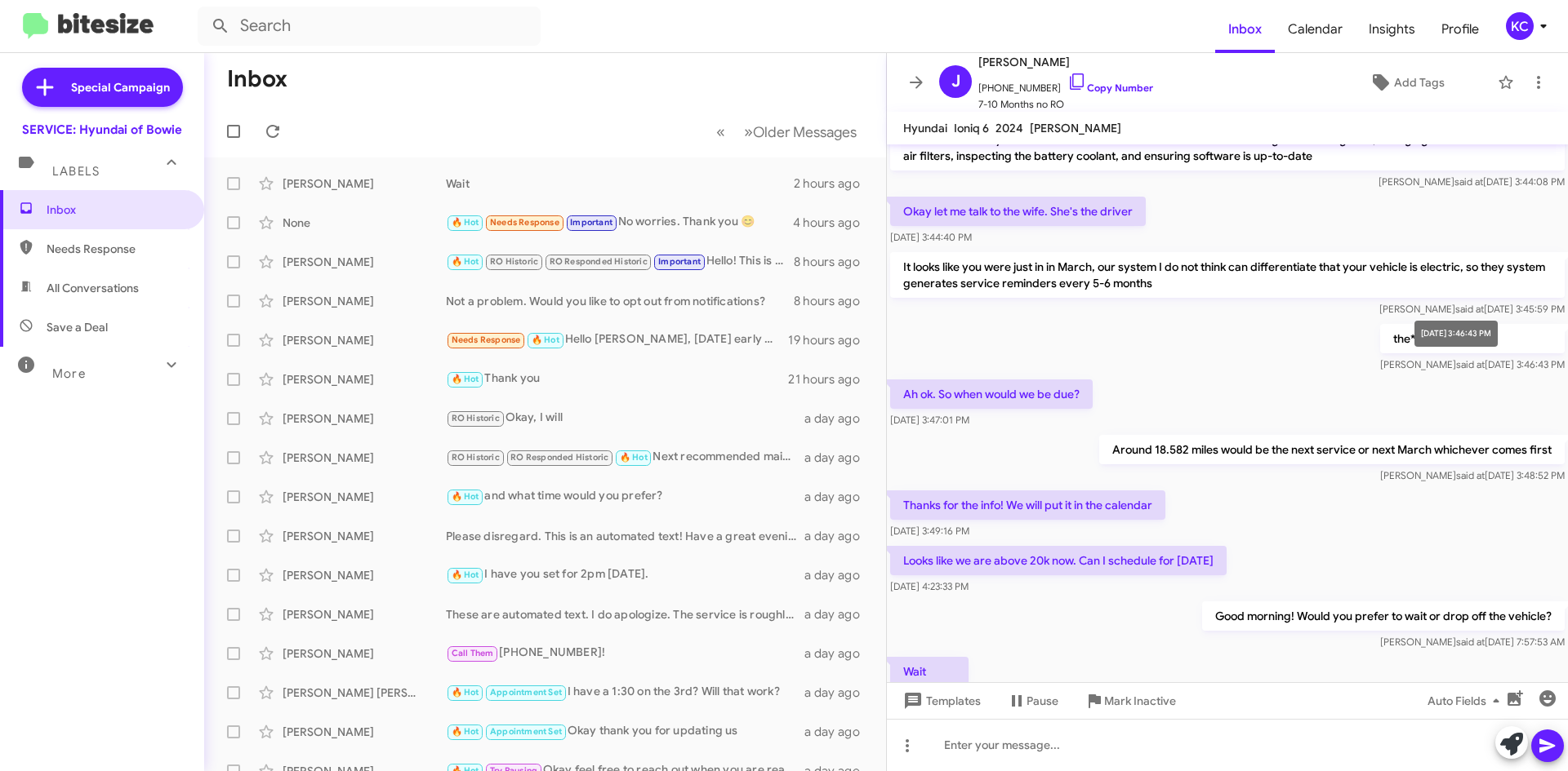
scroll to position [470, 0]
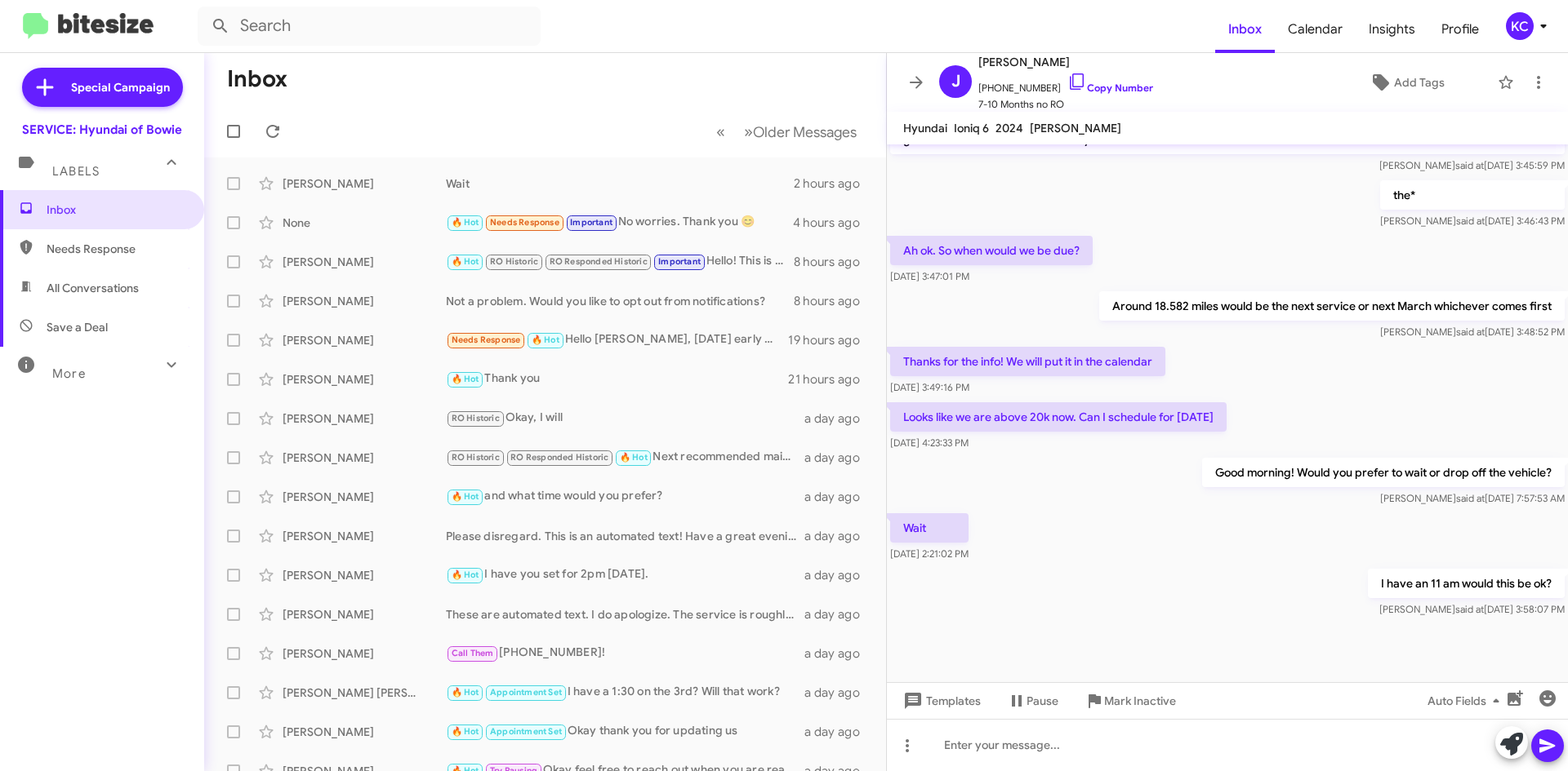
click at [1508, 29] on div "KC" at bounding box center [1519, 26] width 28 height 28
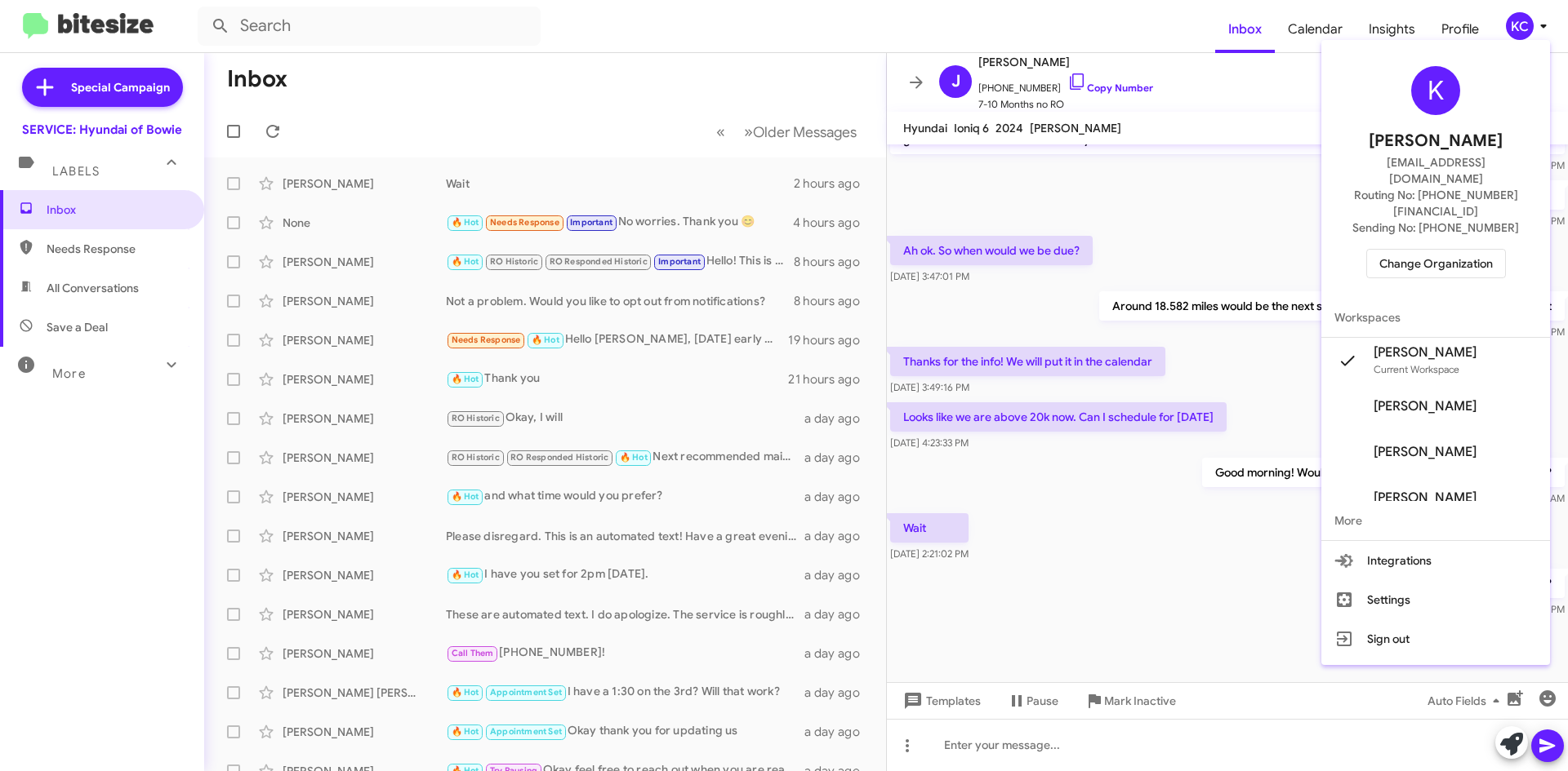
click at [1455, 249] on button "Change Organization" at bounding box center [1436, 263] width 140 height 29
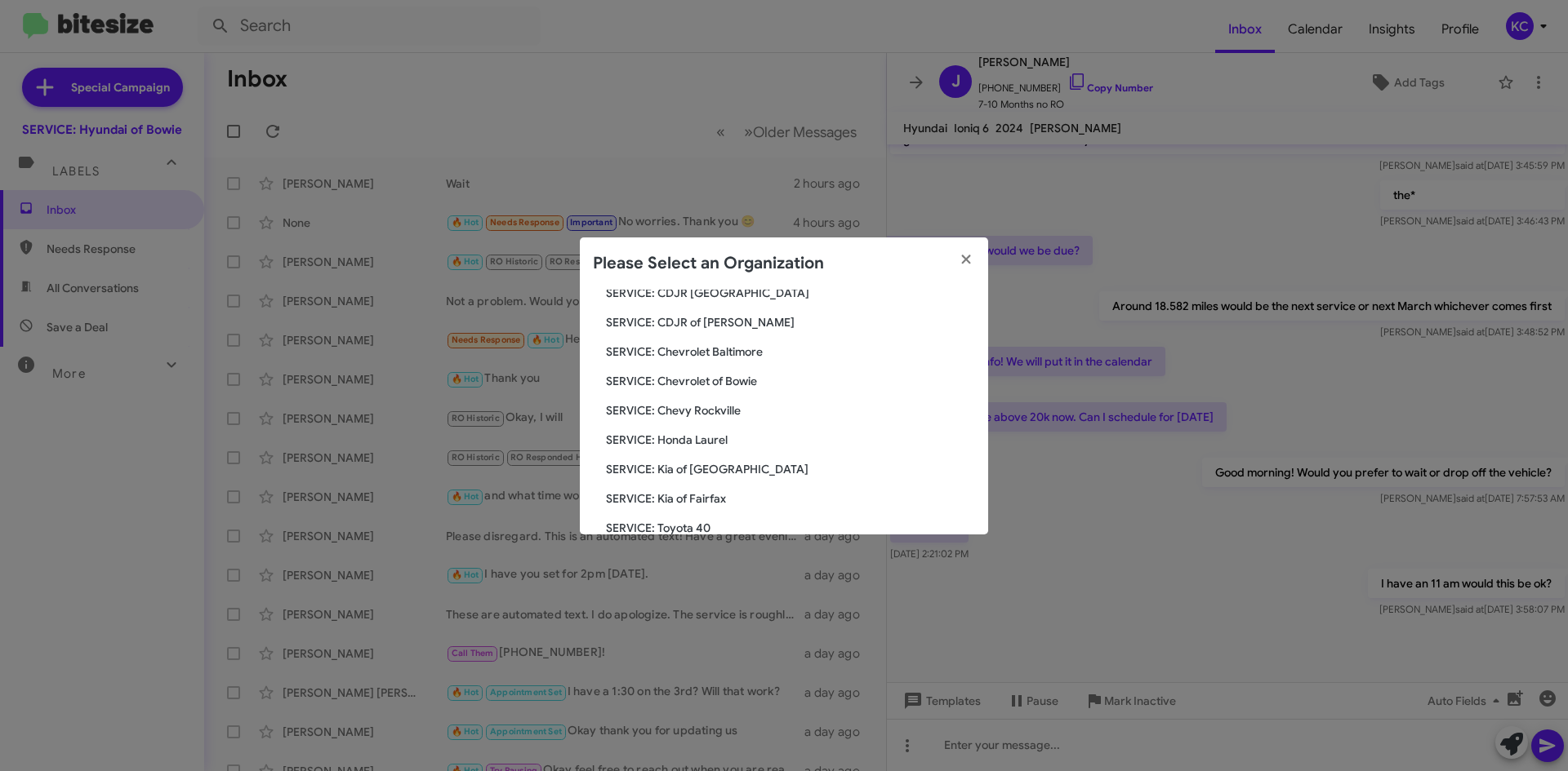
scroll to position [163, 0]
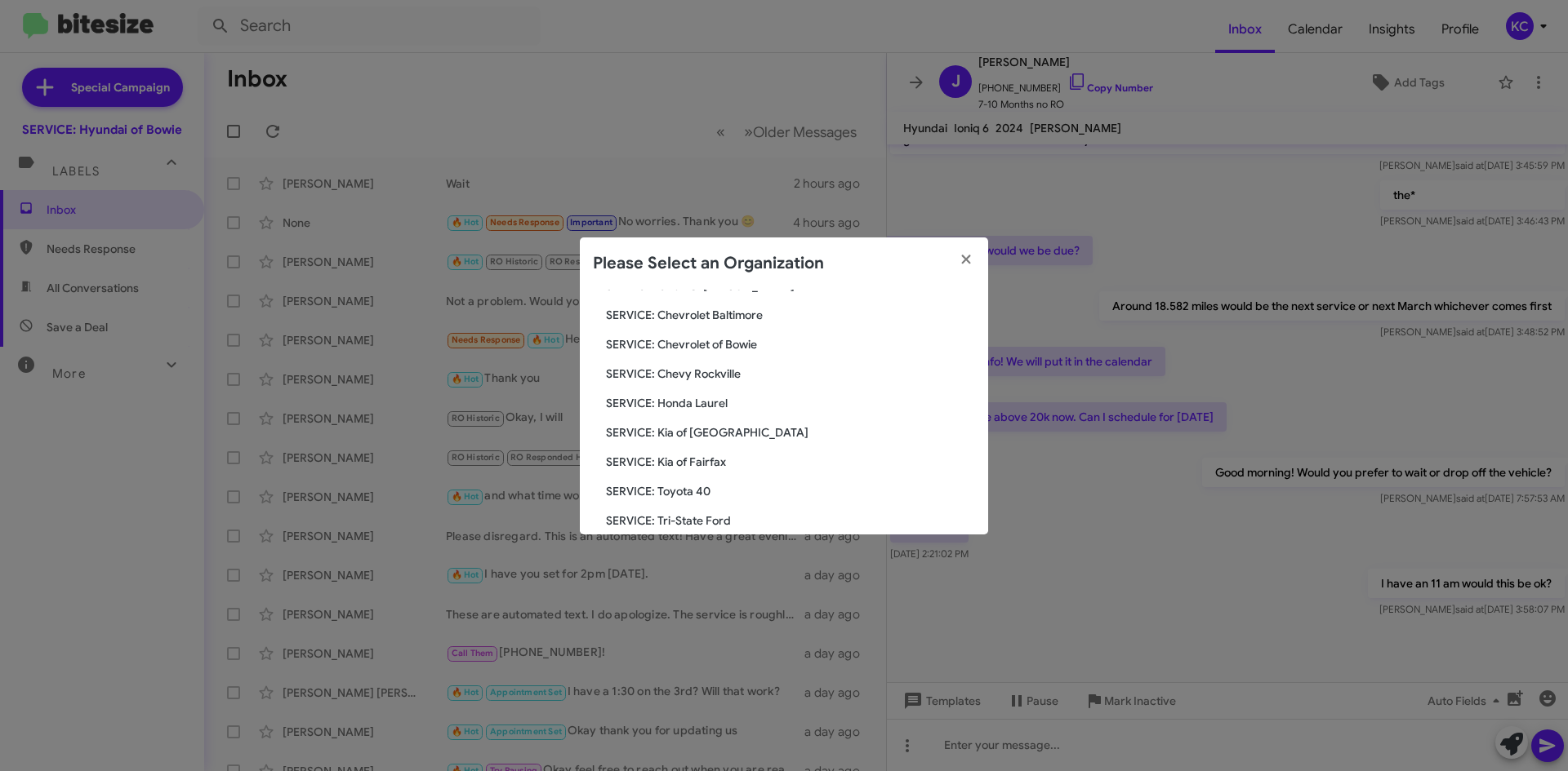
click at [725, 403] on span "SERVICE: Honda Laurel" at bounding box center [790, 403] width 369 height 17
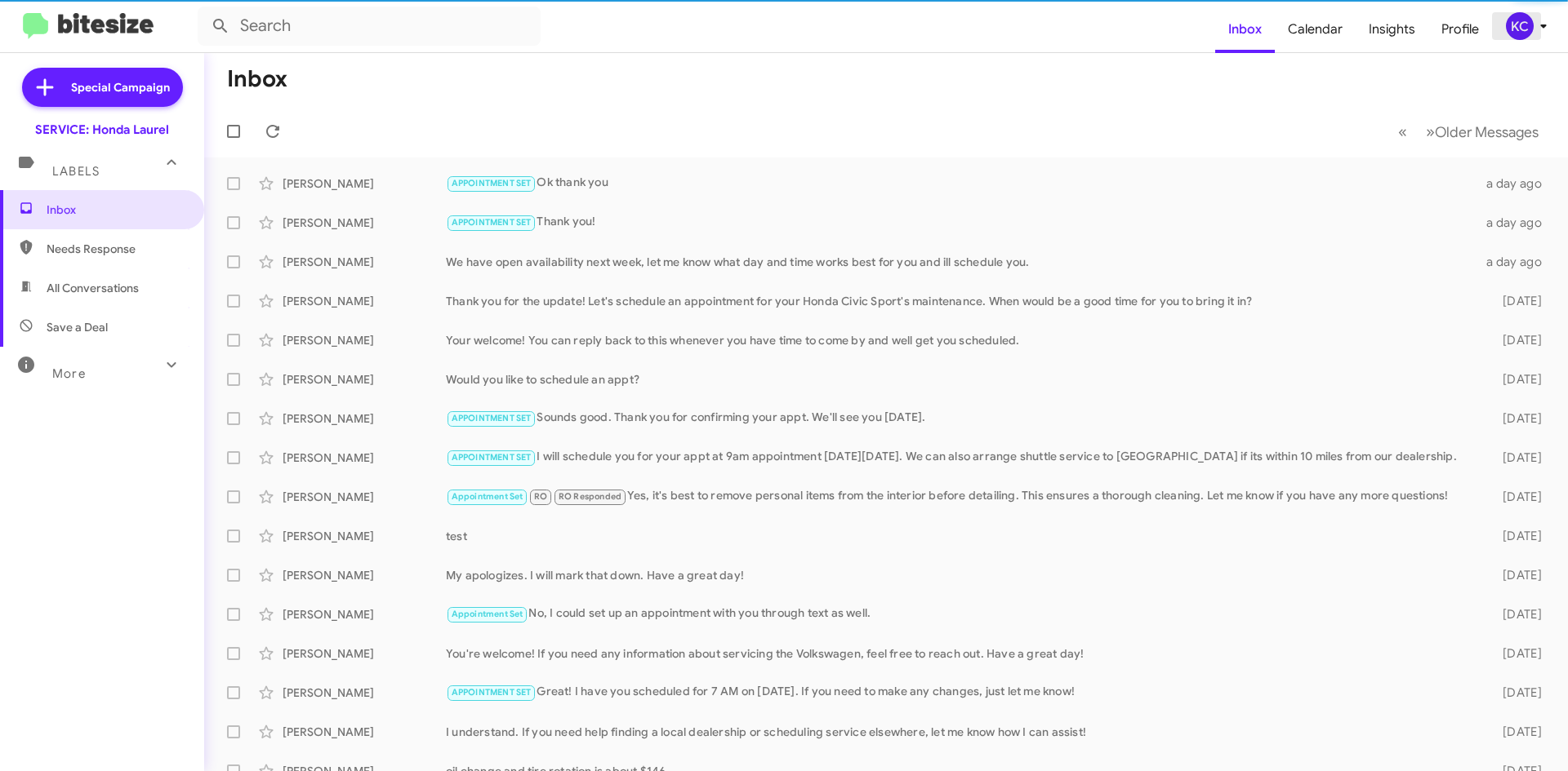
click at [1506, 27] on div "KC" at bounding box center [1519, 26] width 28 height 28
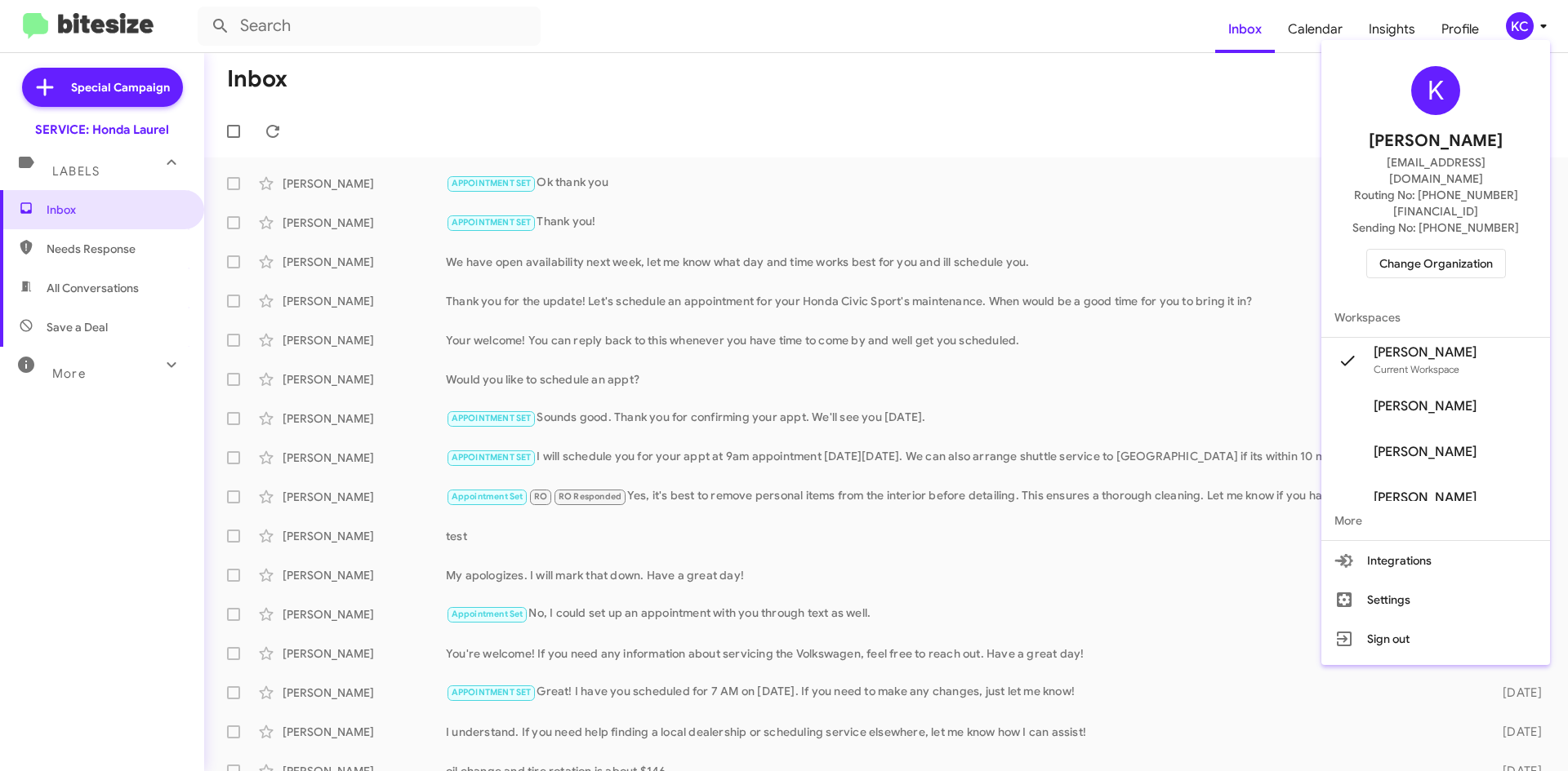
click at [1393, 250] on span "Change Organization" at bounding box center [1436, 263] width 114 height 28
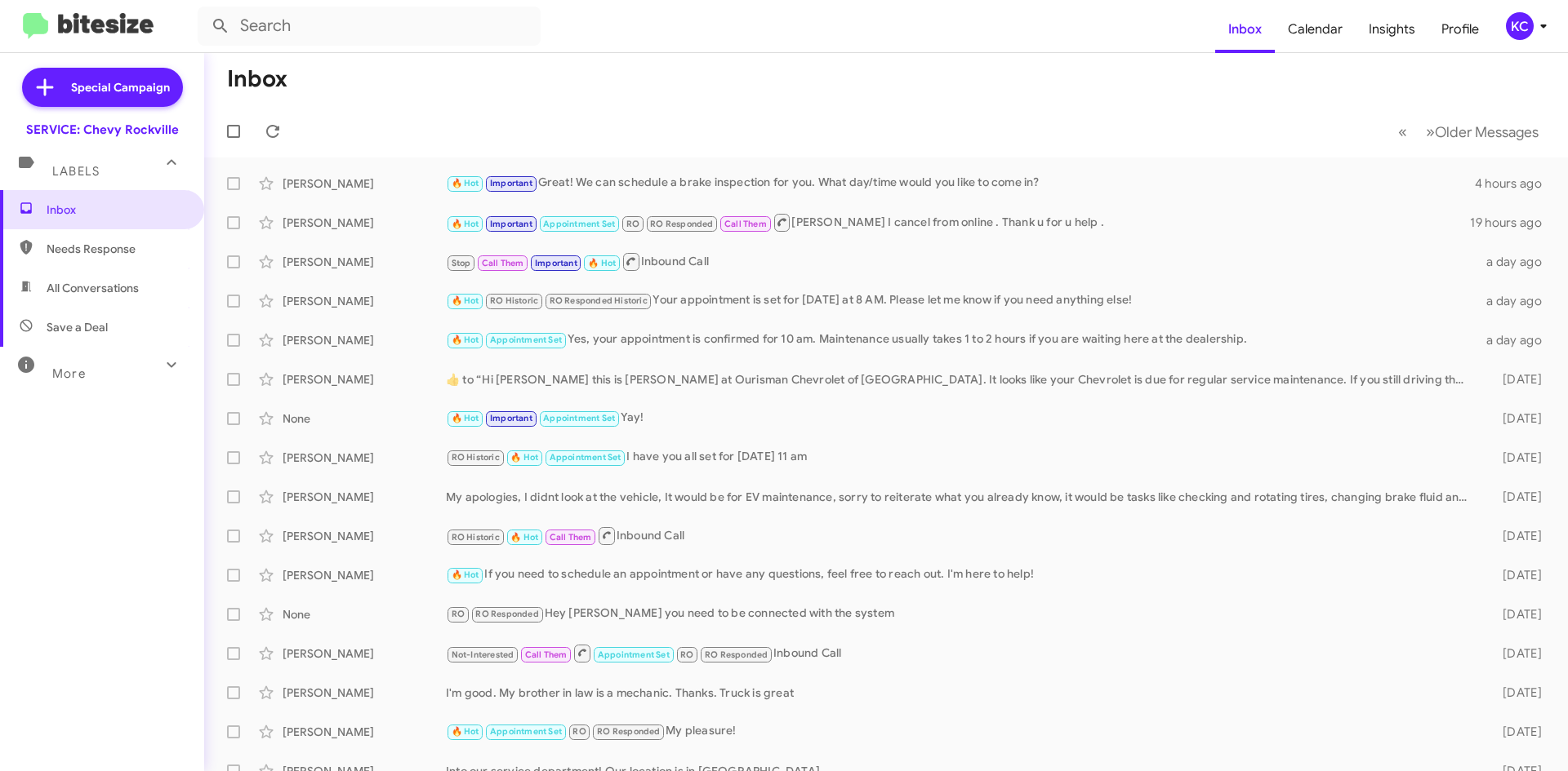
click at [1505, 31] on div "KC" at bounding box center [1519, 26] width 28 height 28
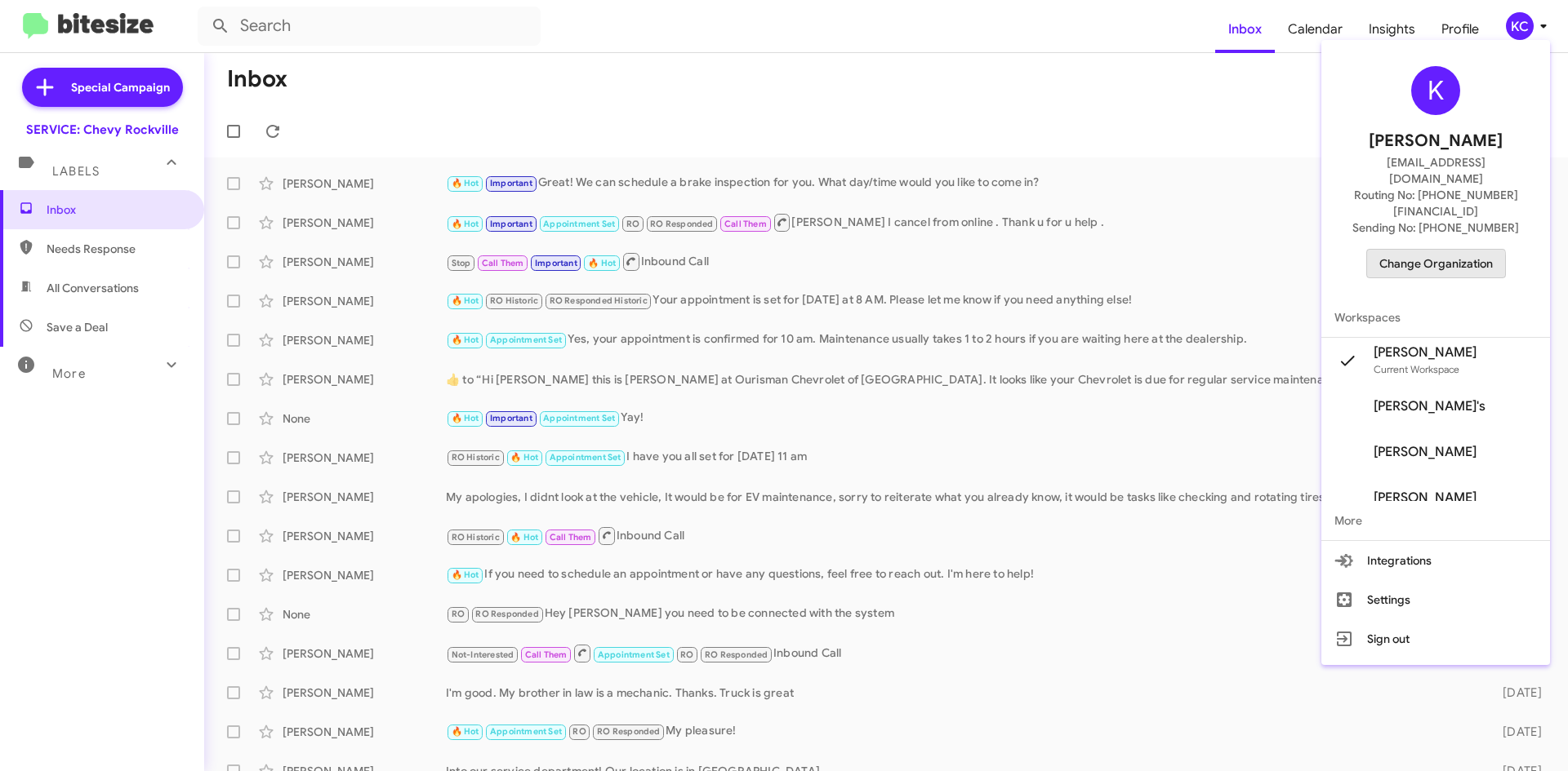
click at [1426, 250] on span "Change Organization" at bounding box center [1436, 263] width 114 height 28
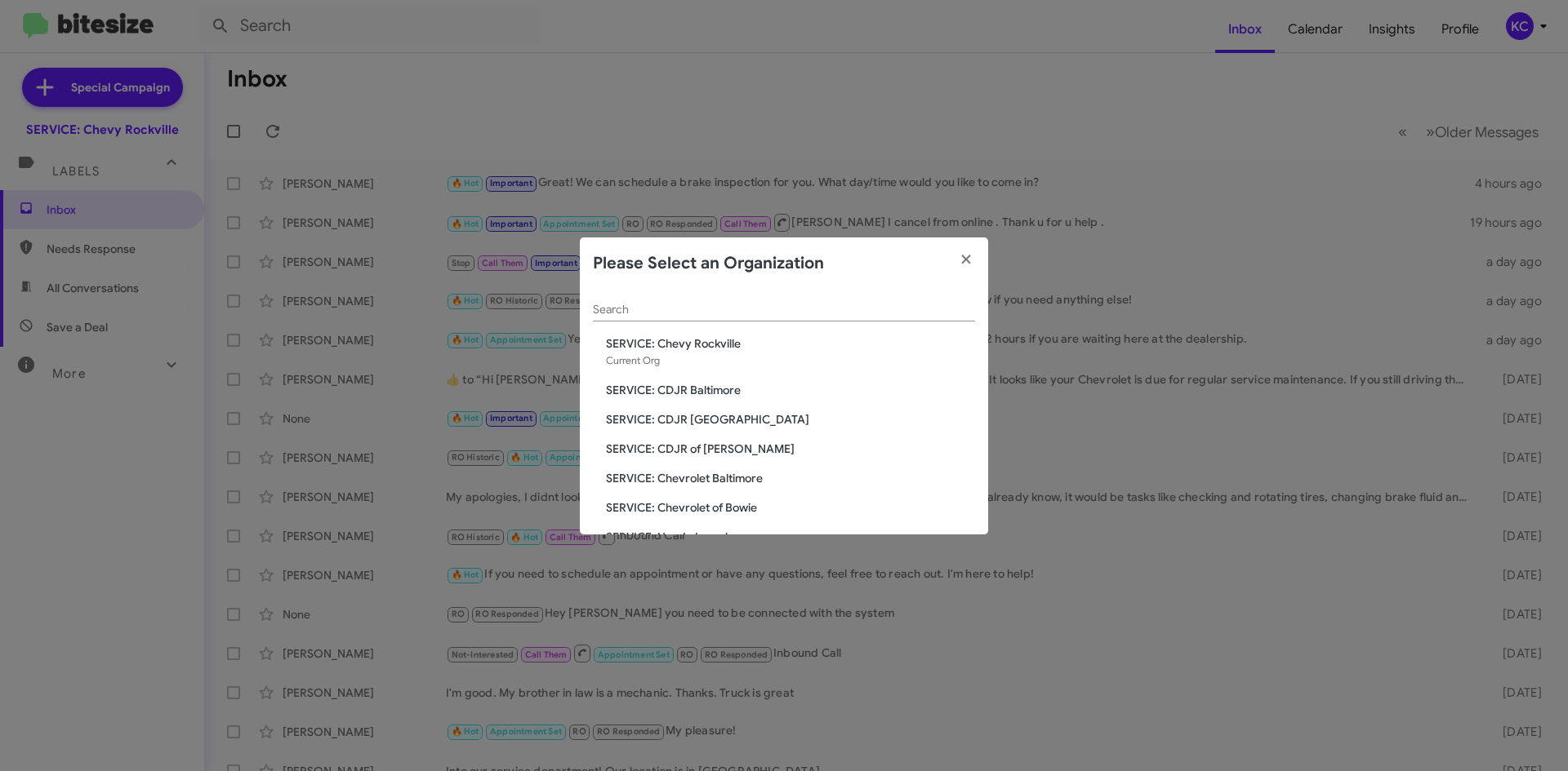
scroll to position [82, 0]
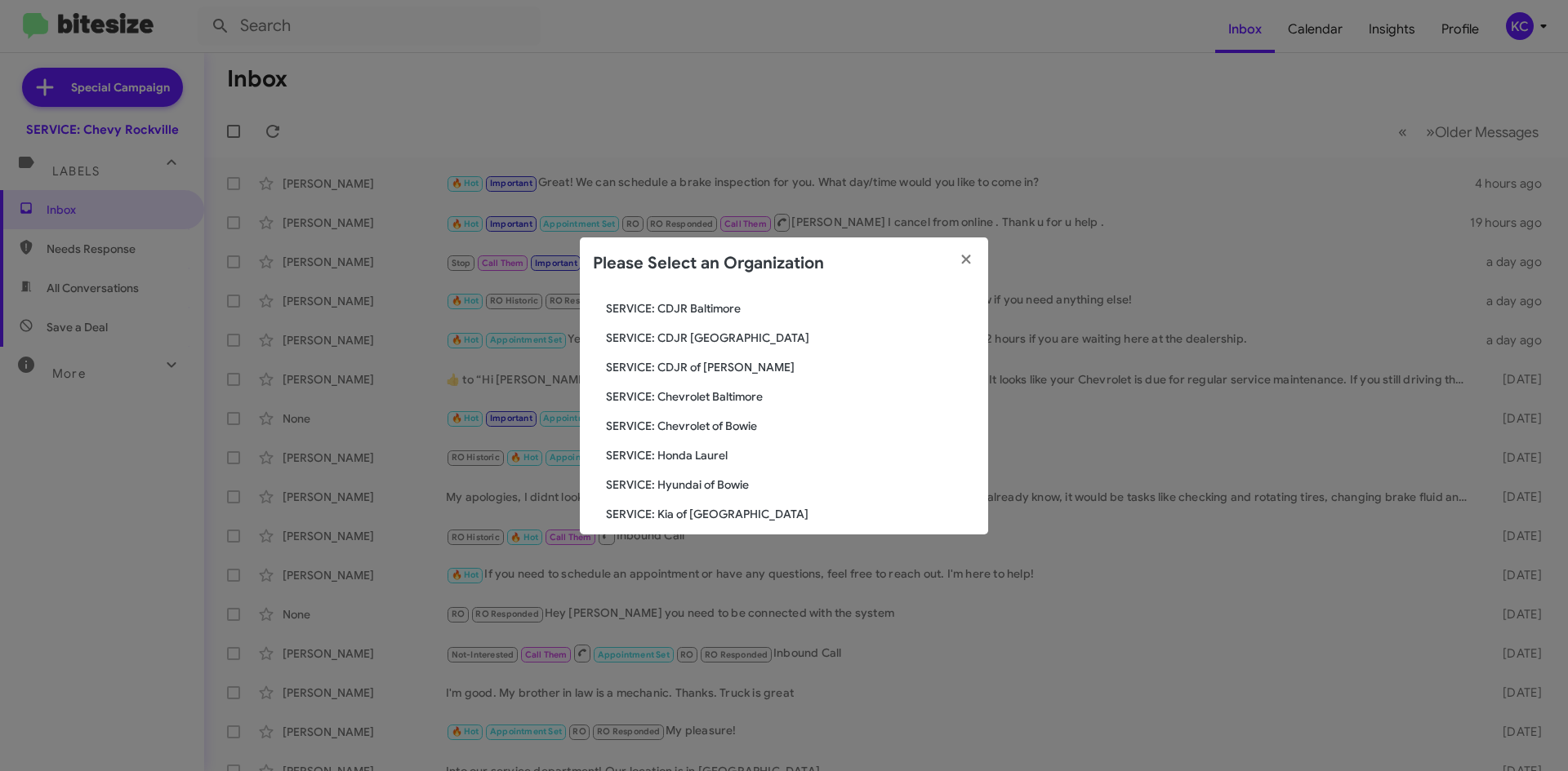
click at [735, 421] on span "SERVICE: Chevrolet of Bowie" at bounding box center [790, 426] width 369 height 17
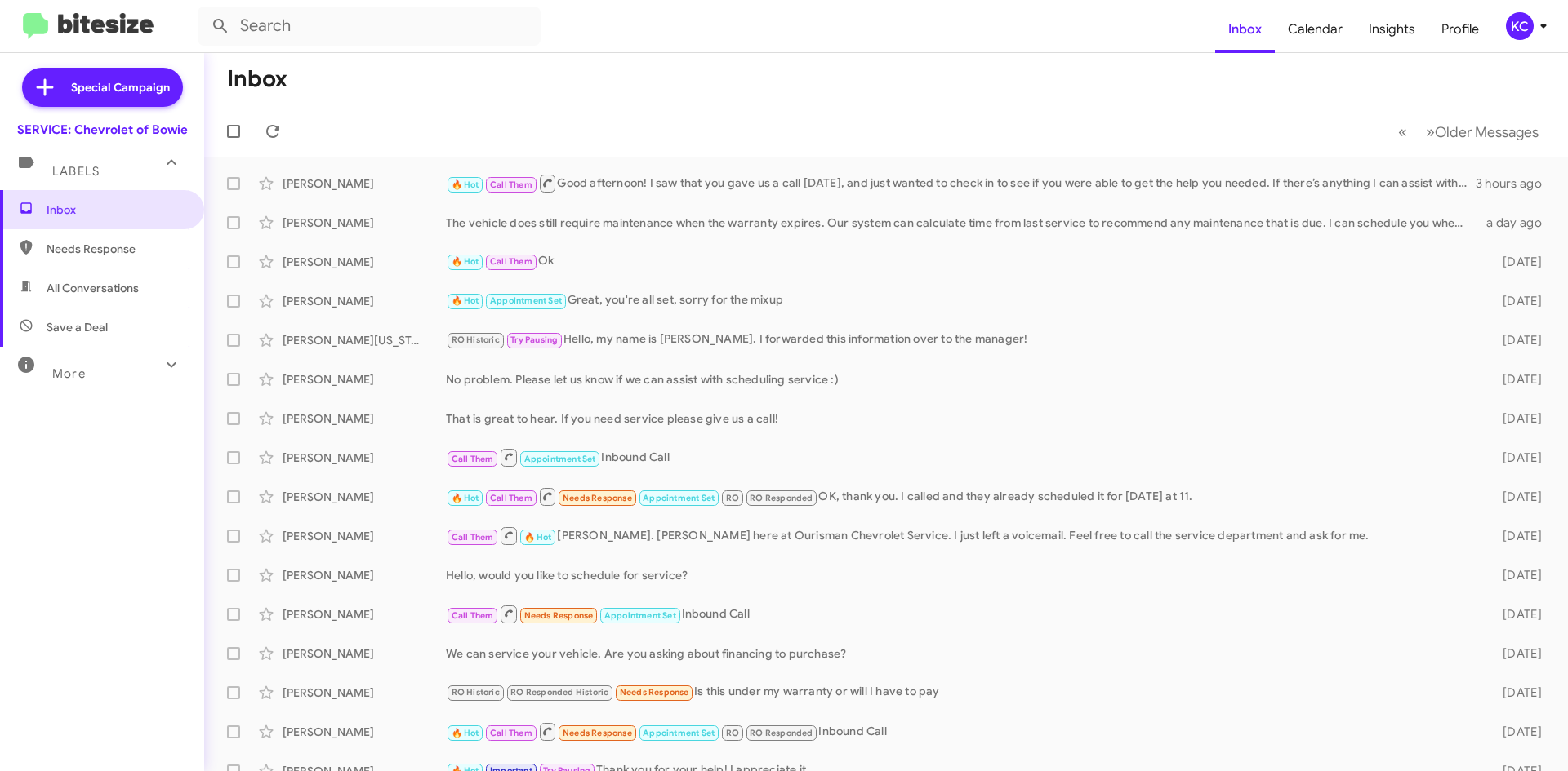
click at [1528, 23] on div "KC" at bounding box center [1519, 26] width 28 height 28
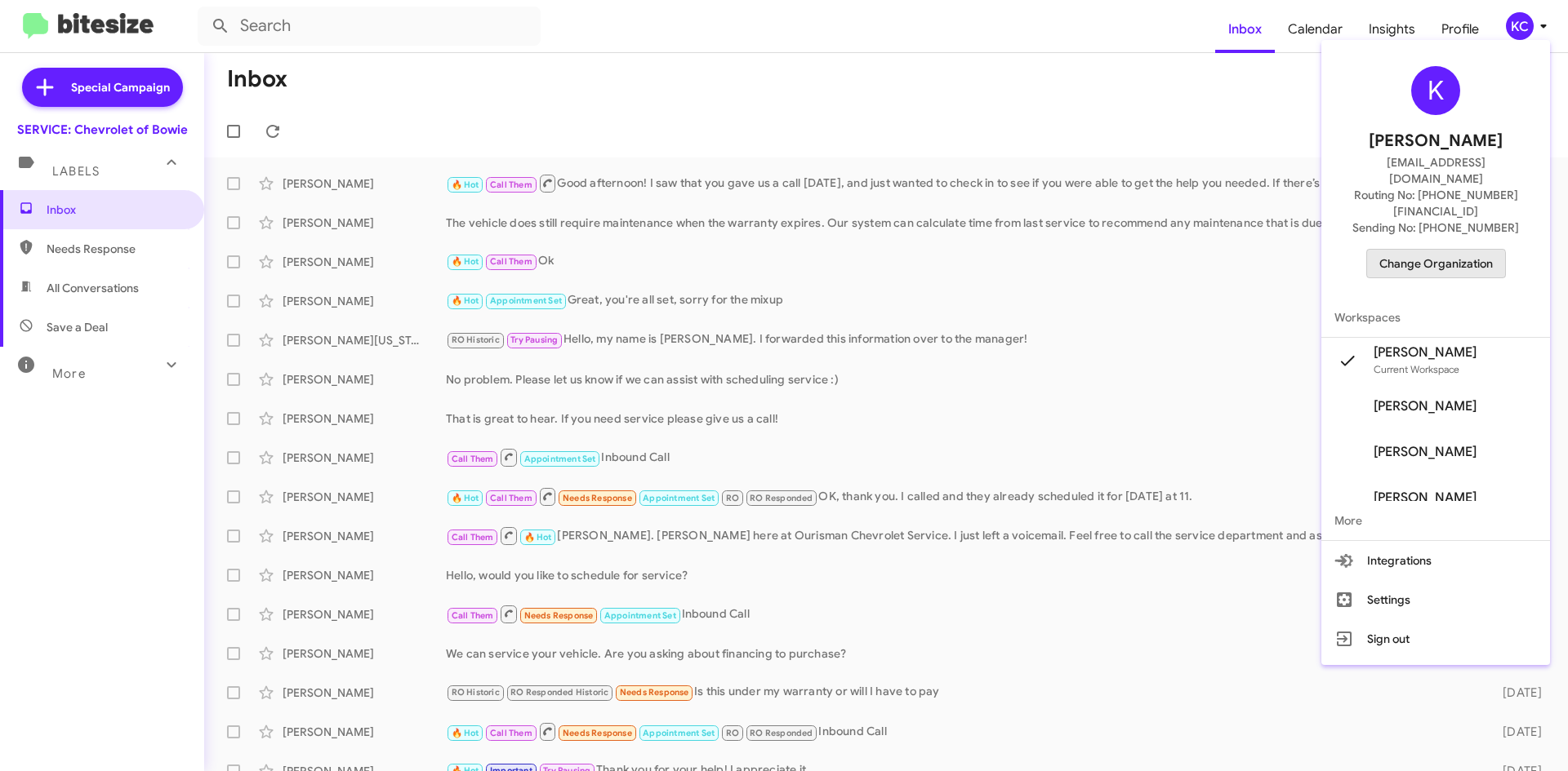
click at [1425, 250] on span "Change Organization" at bounding box center [1436, 263] width 114 height 28
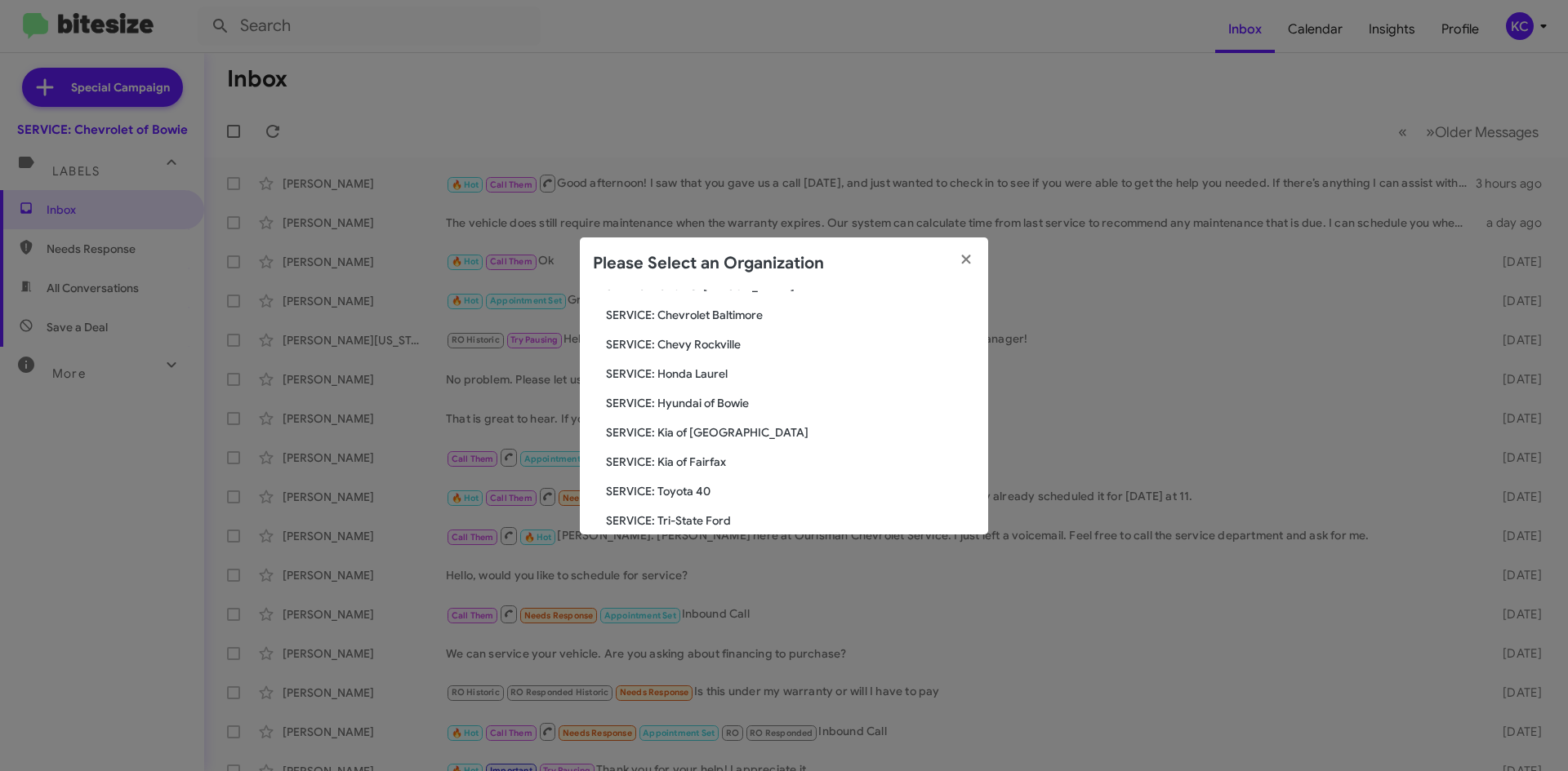
scroll to position [82, 0]
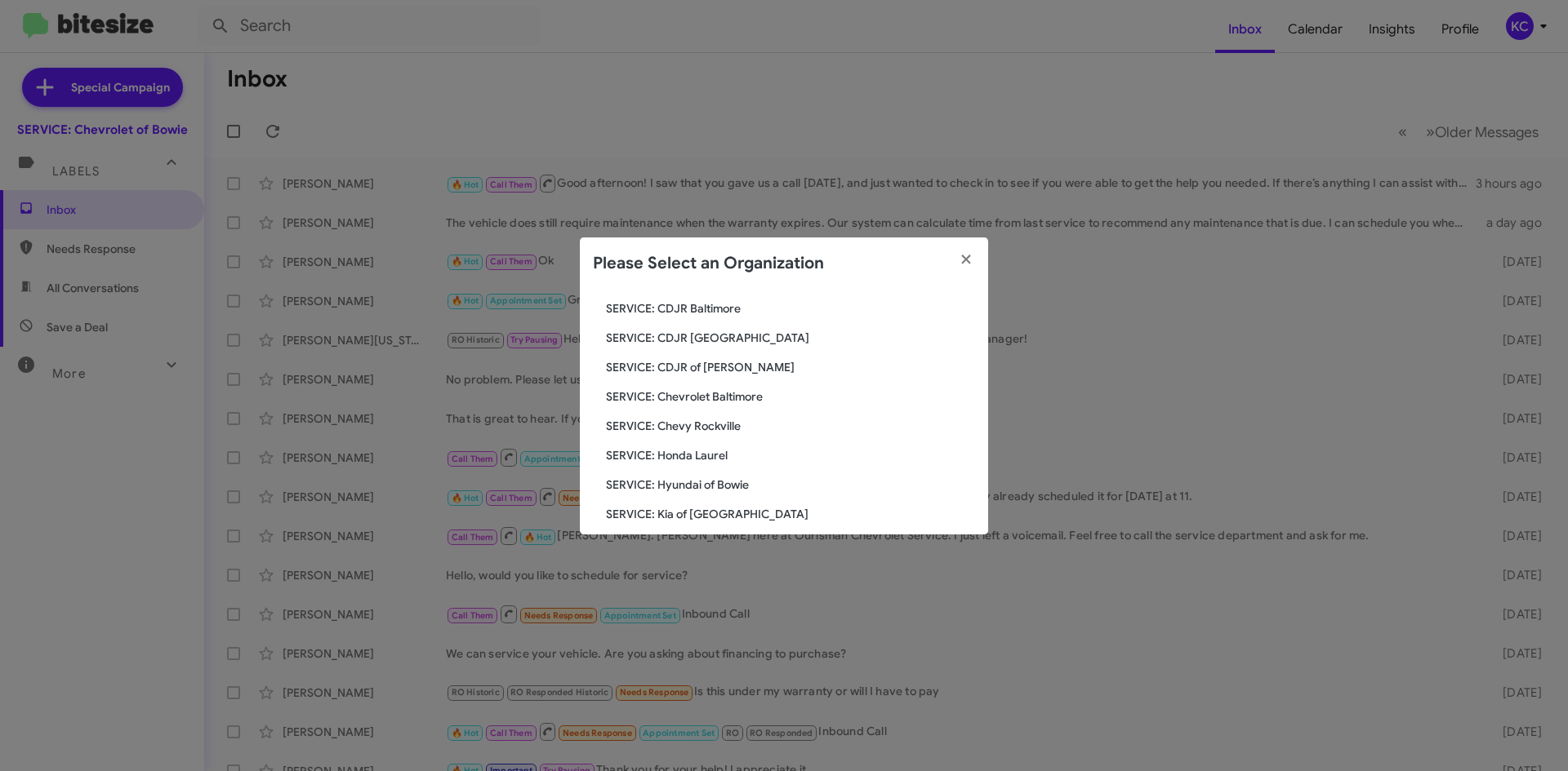
click at [732, 390] on span "SERVICE: Chevrolet Baltimore" at bounding box center [790, 396] width 369 height 17
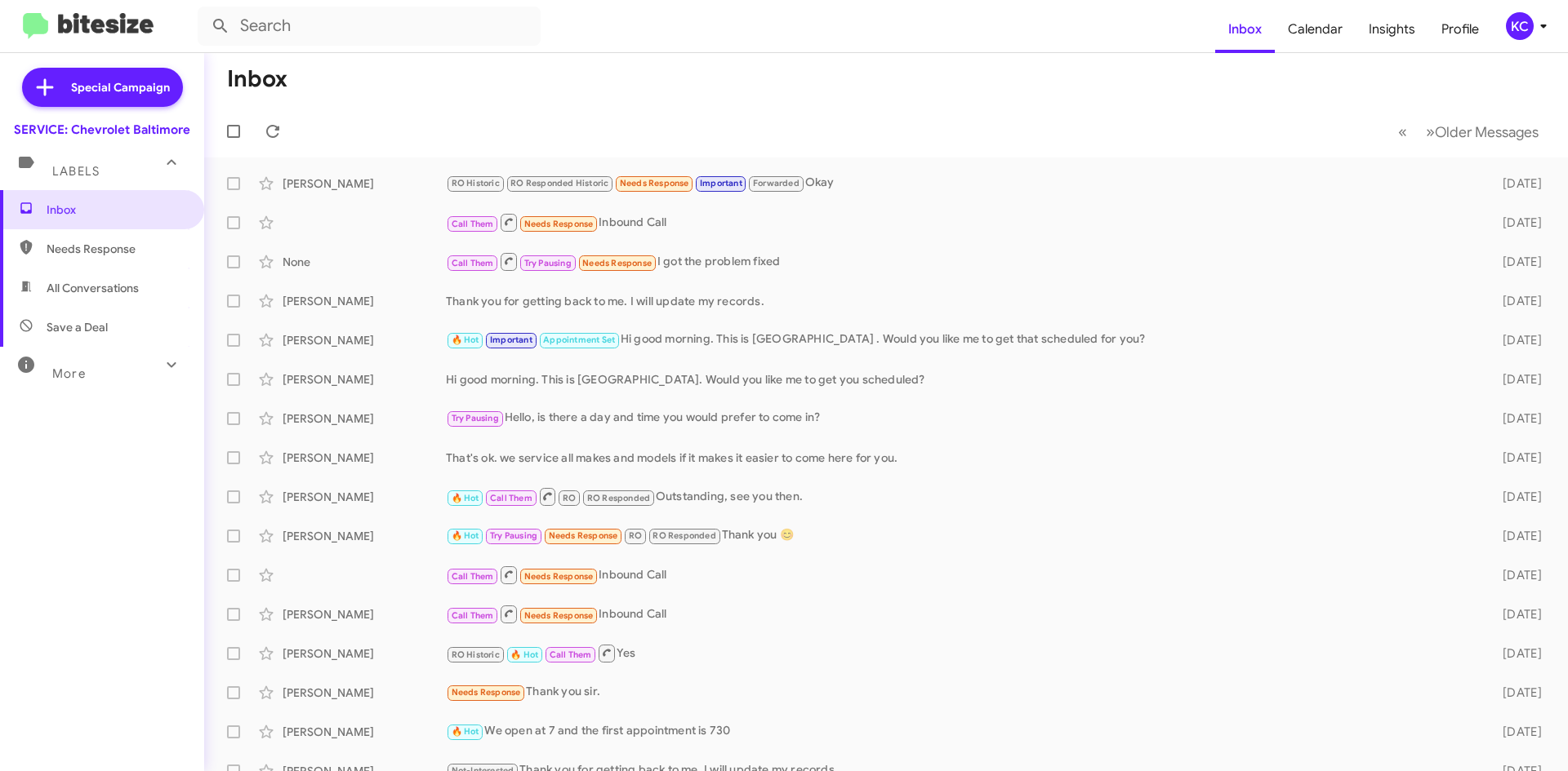
click at [1522, 31] on div "KC" at bounding box center [1519, 26] width 28 height 28
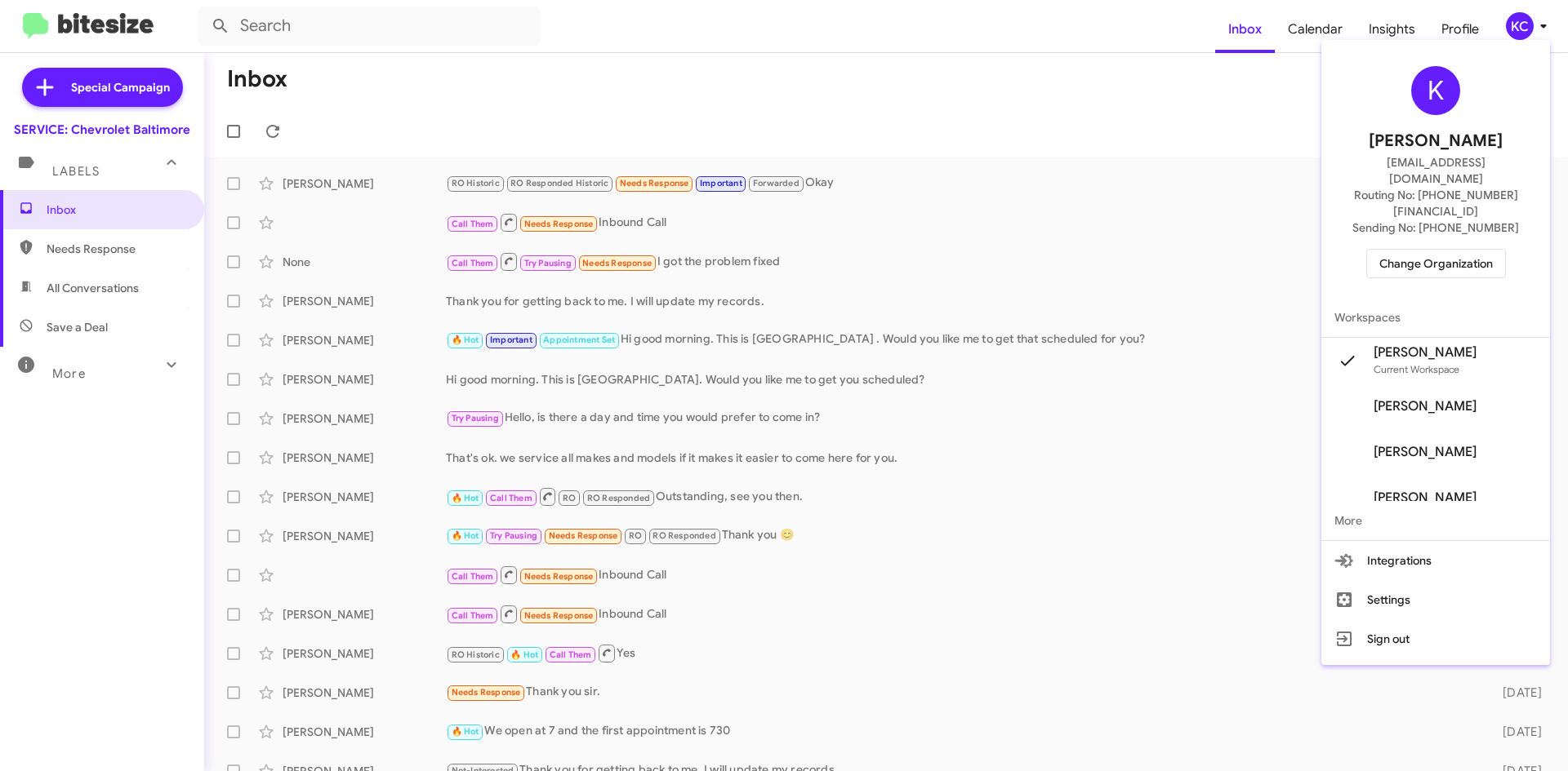
click at [1432, 250] on span "Change Organization" at bounding box center [1436, 263] width 114 height 28
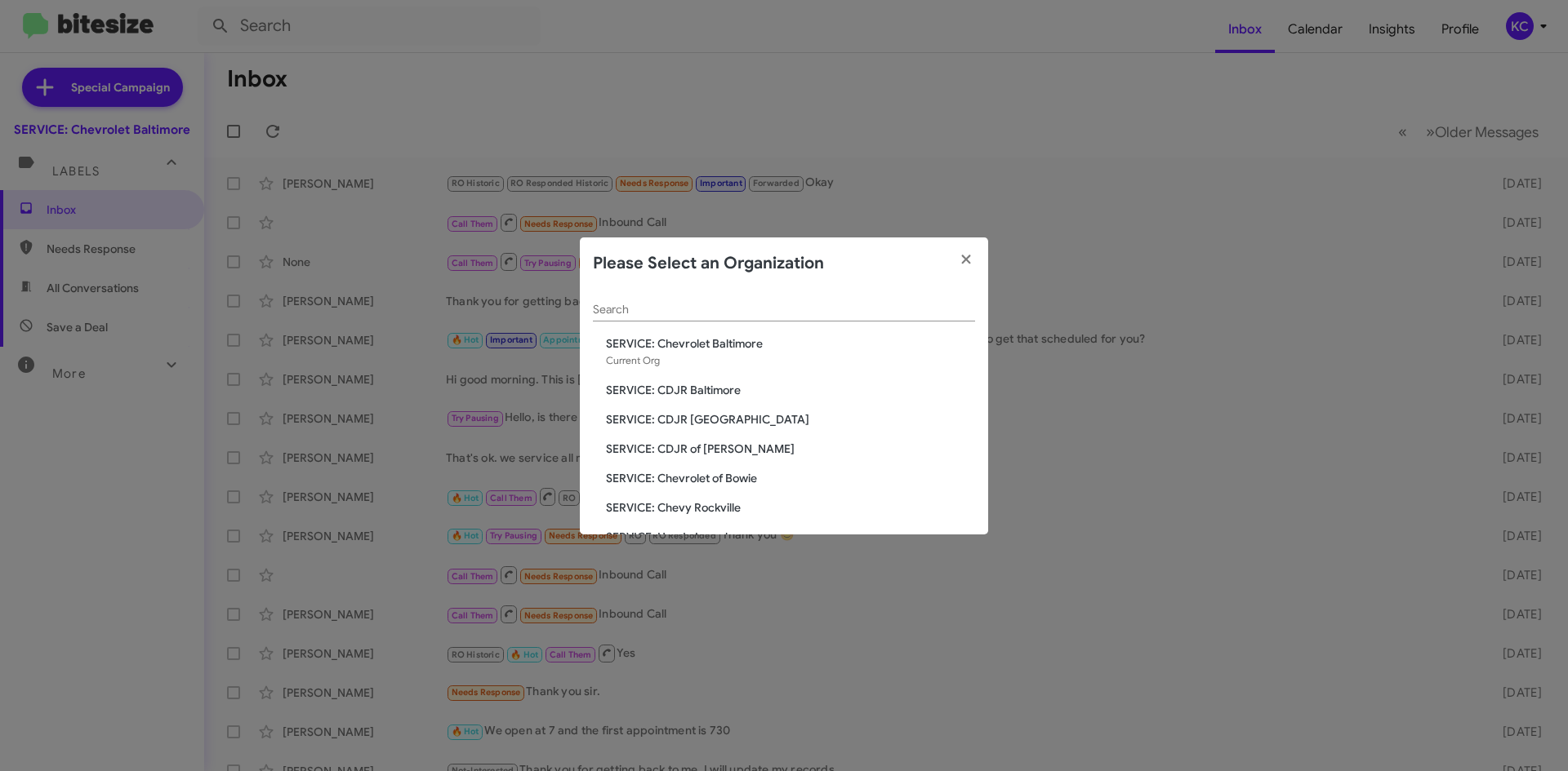
click at [713, 453] on span "SERVICE: CDJR of [PERSON_NAME]" at bounding box center [790, 449] width 369 height 17
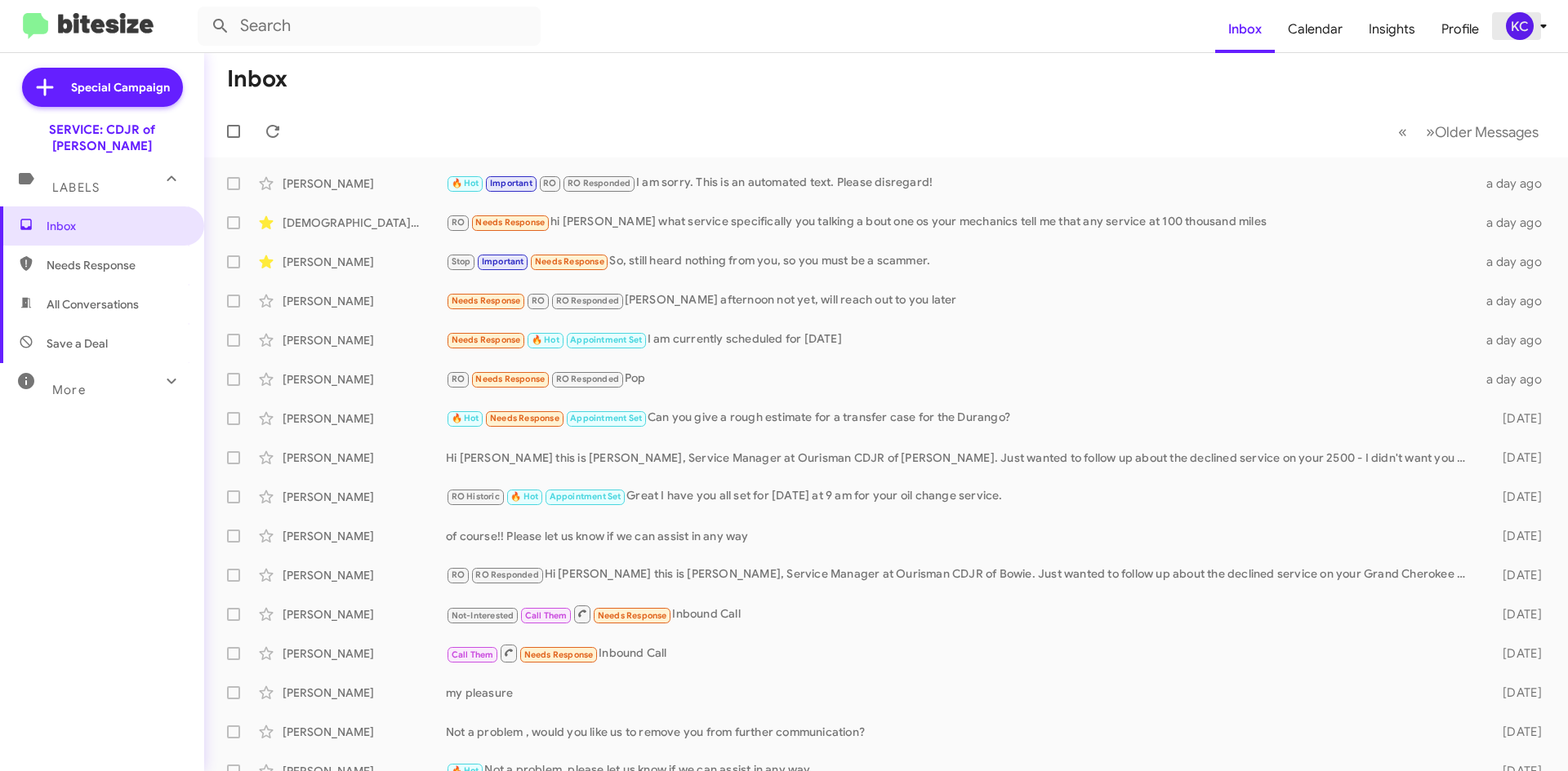
click at [1512, 23] on div "KC" at bounding box center [1519, 26] width 28 height 28
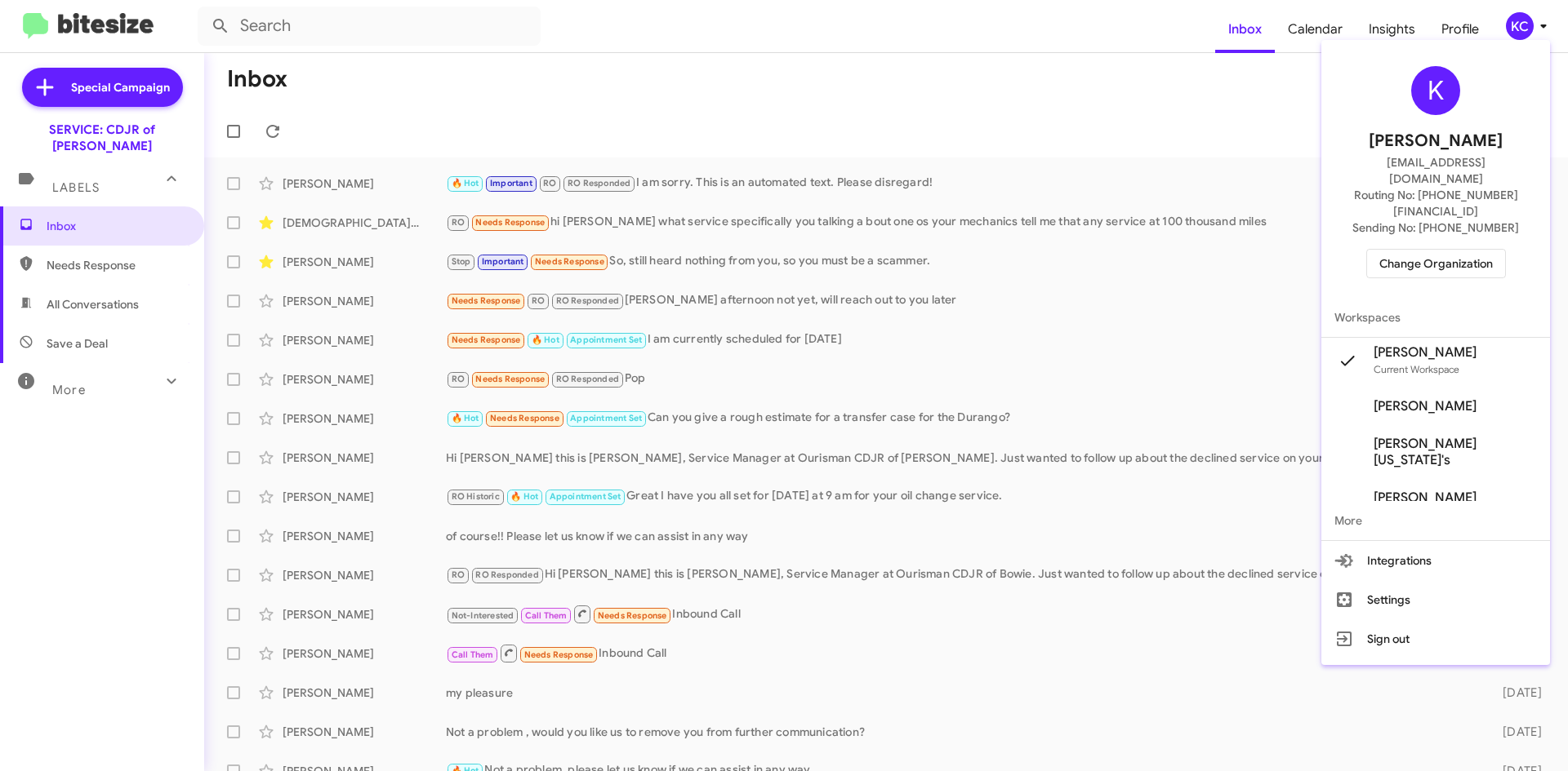
click at [1407, 250] on span "Change Organization" at bounding box center [1436, 263] width 114 height 28
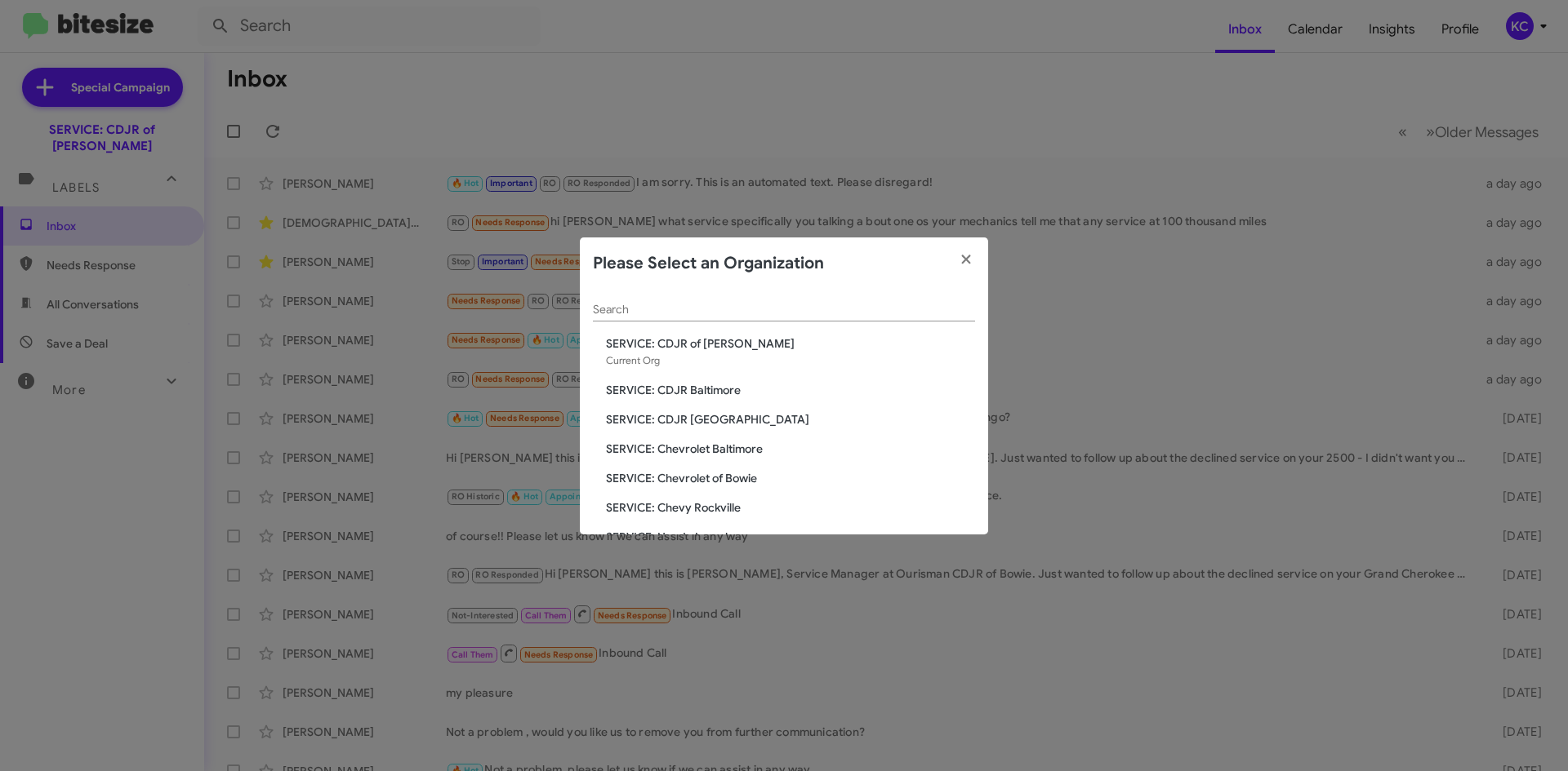
click at [715, 417] on span "SERVICE: CDJR [GEOGRAPHIC_DATA]" at bounding box center [790, 420] width 369 height 17
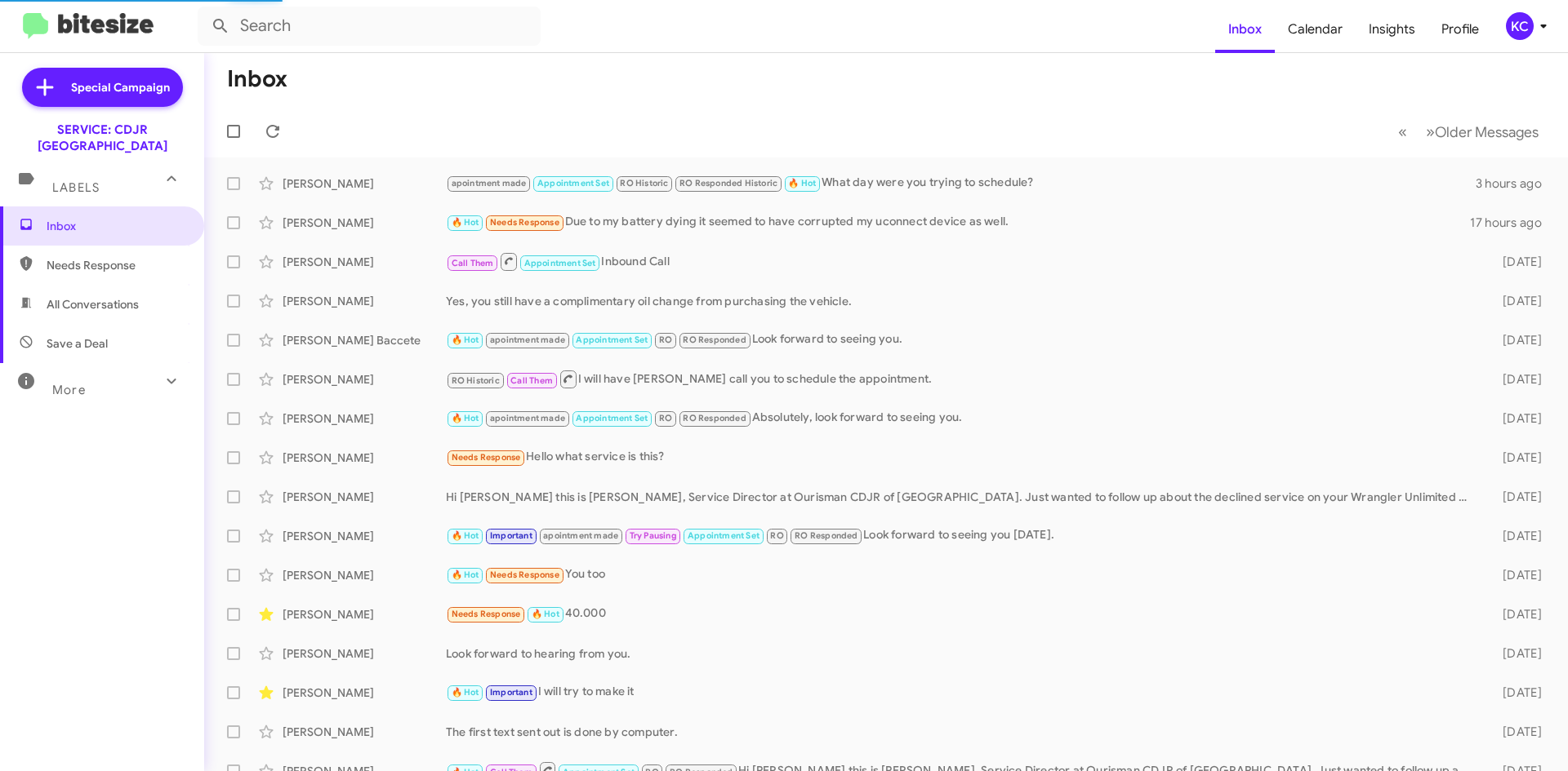
click at [1517, 22] on div "KC" at bounding box center [1519, 26] width 28 height 28
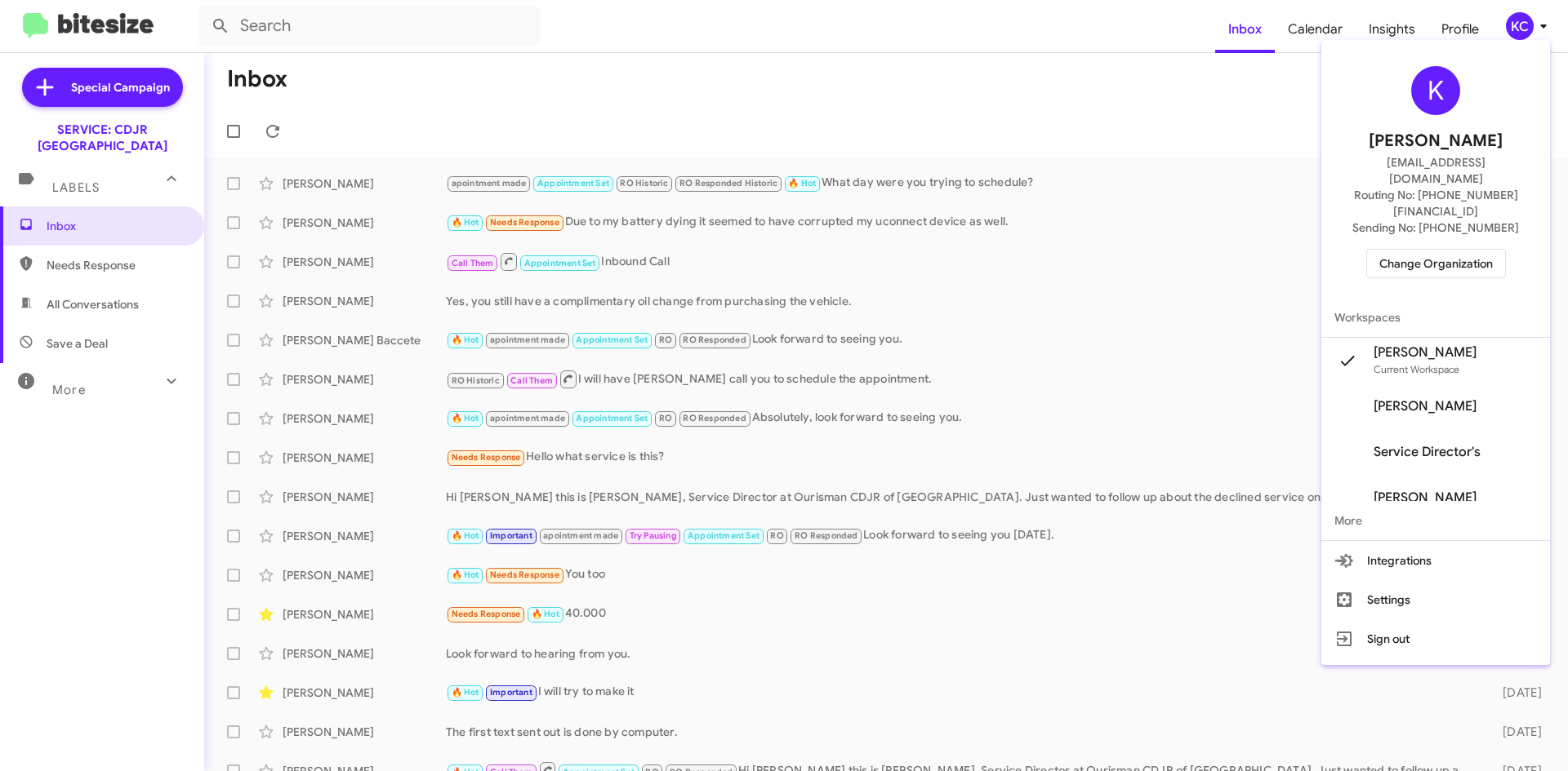
click at [1441, 250] on span "Change Organization" at bounding box center [1436, 263] width 114 height 28
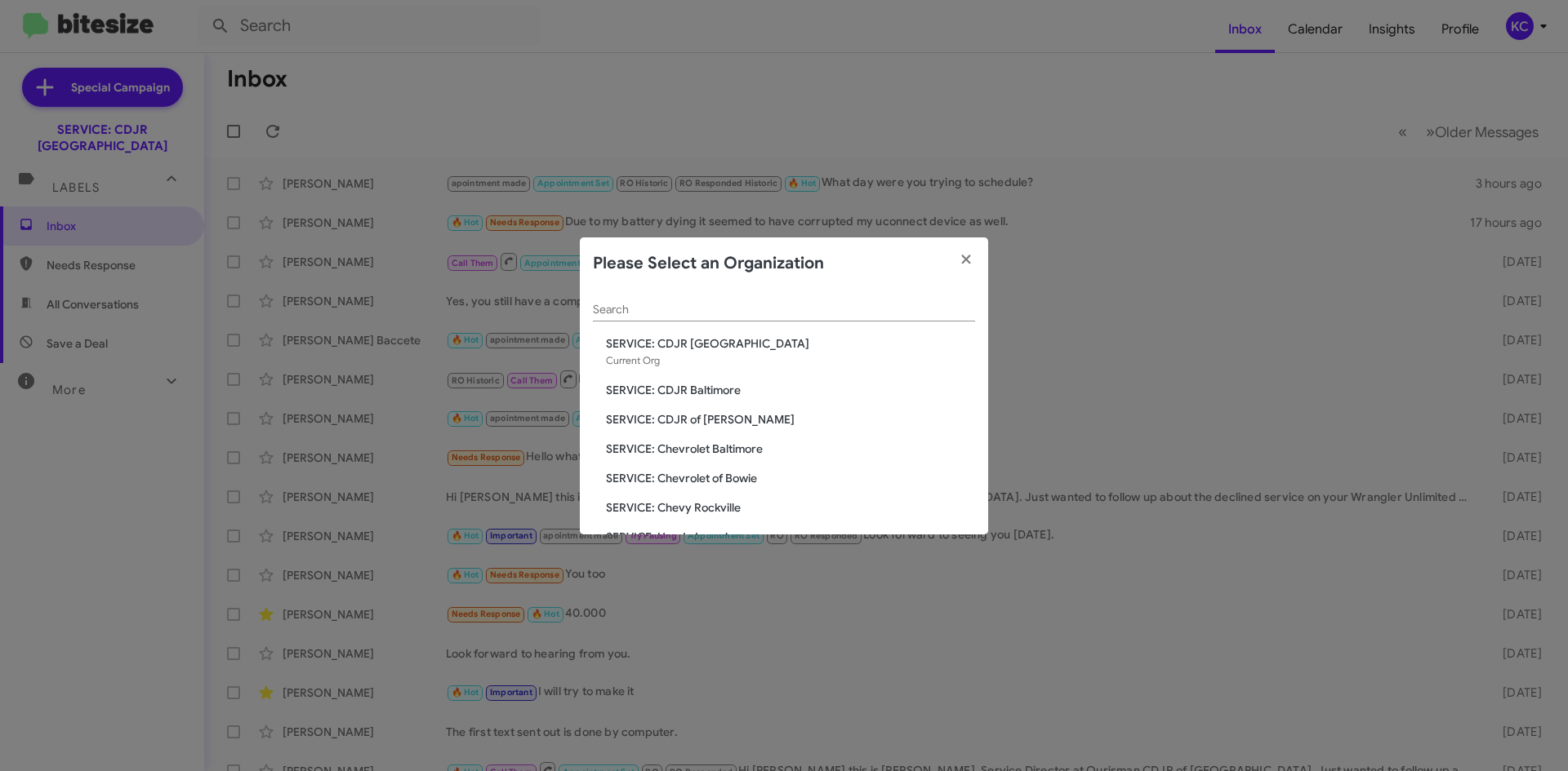
click at [695, 388] on span "SERVICE: CDJR Baltimore" at bounding box center [790, 391] width 369 height 17
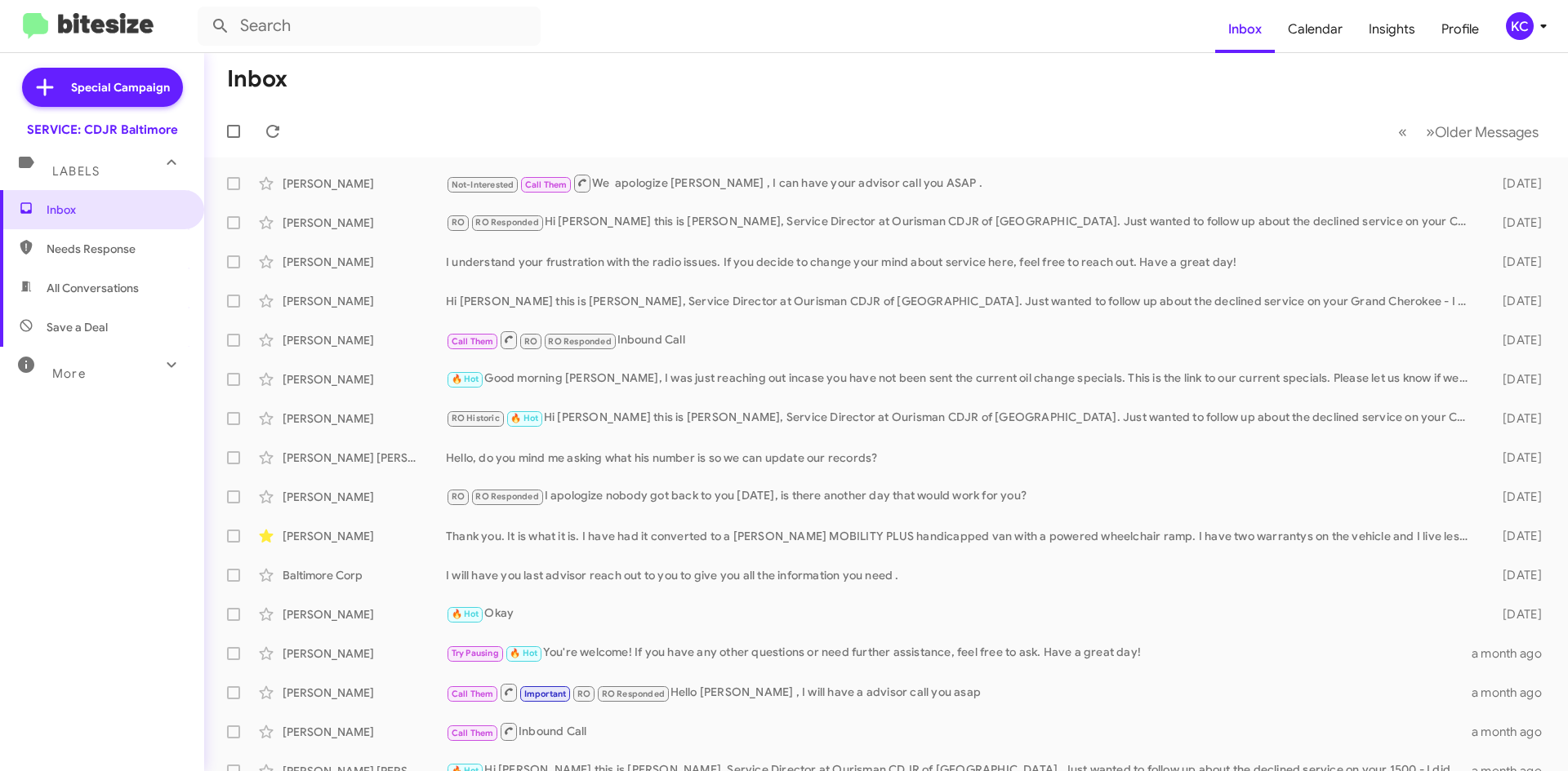
click at [1511, 23] on div "KC" at bounding box center [1519, 26] width 28 height 28
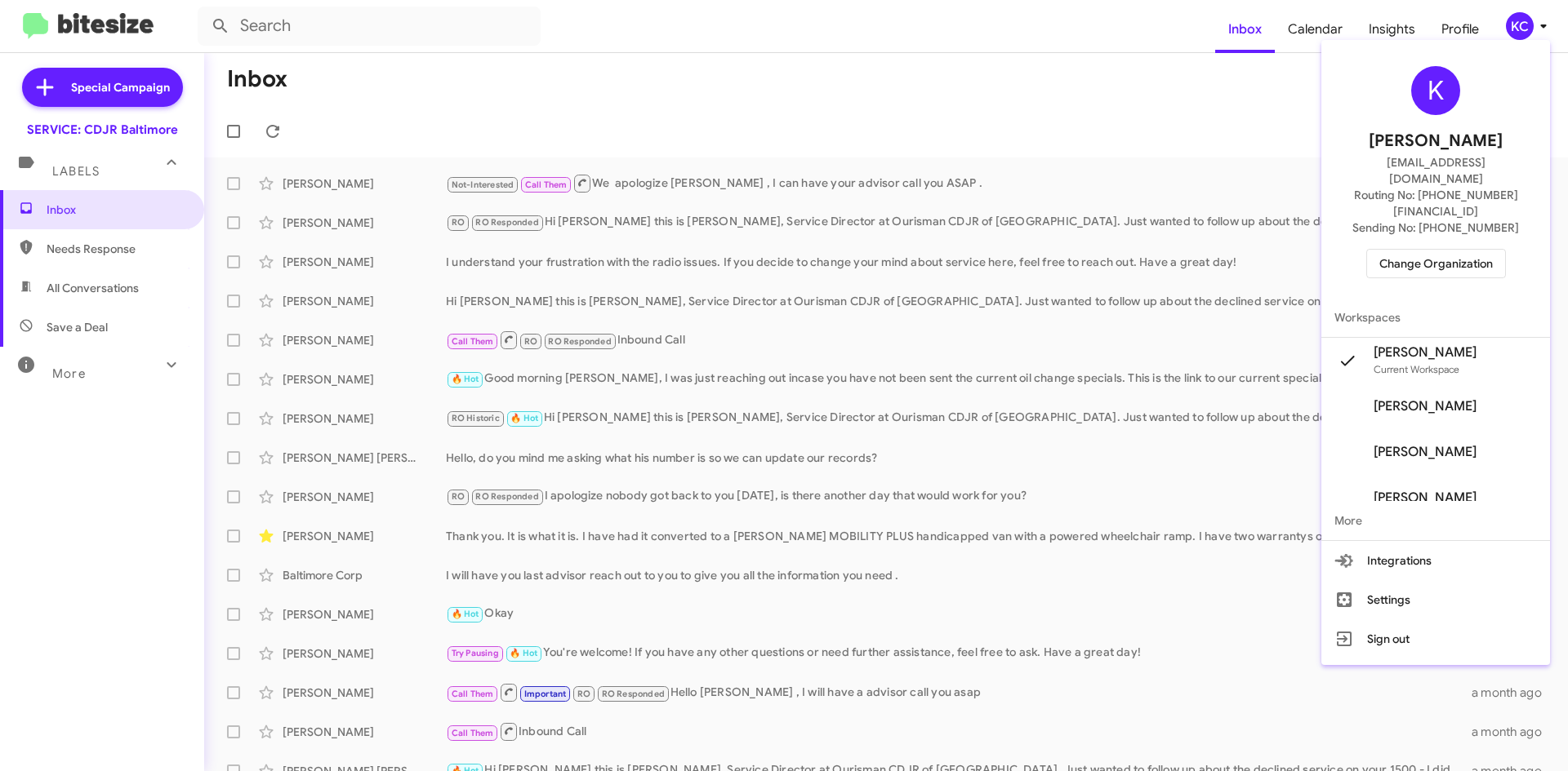
click at [1440, 250] on span "Change Organization" at bounding box center [1436, 263] width 114 height 28
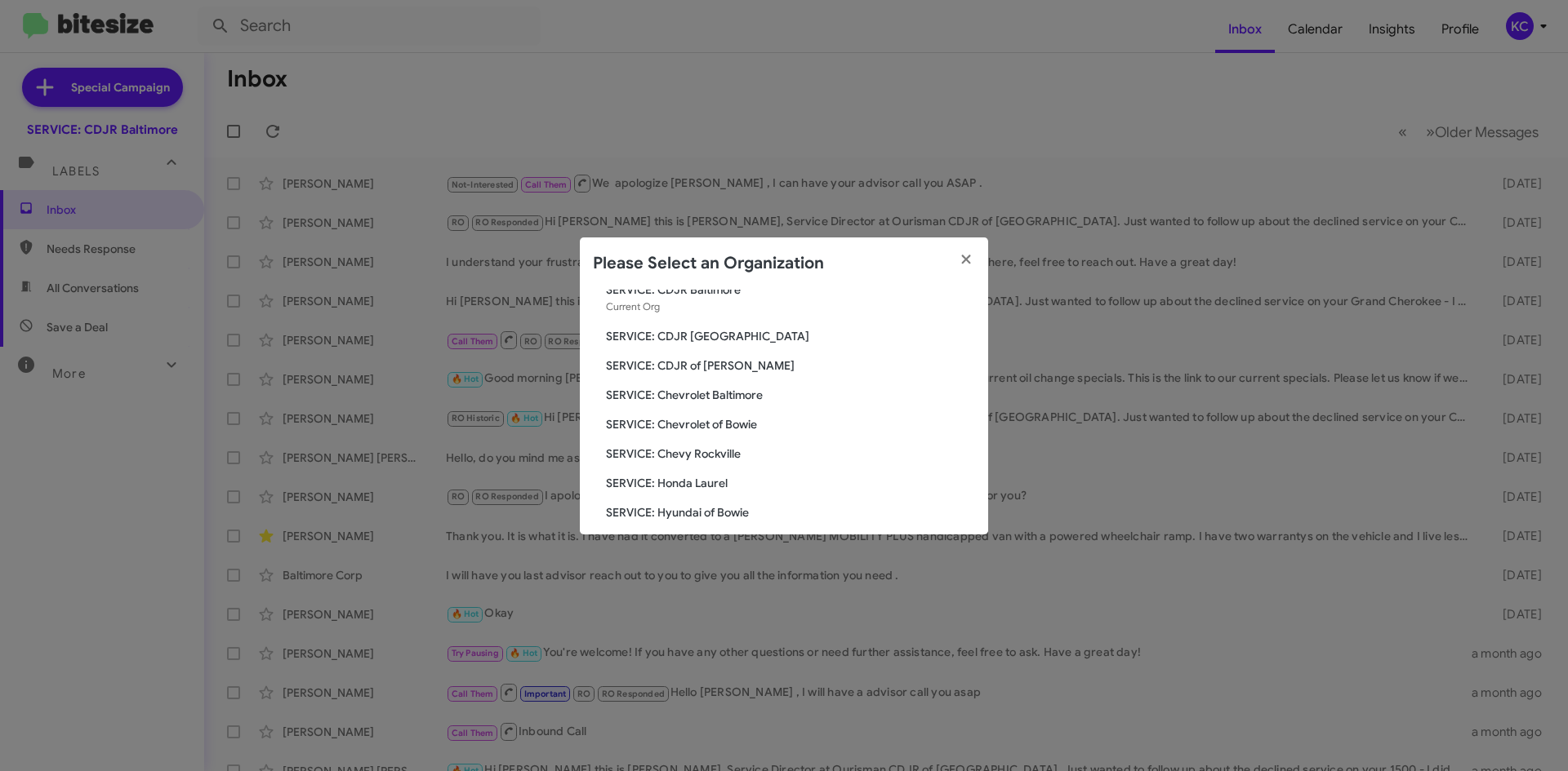
scroll to position [163, 0]
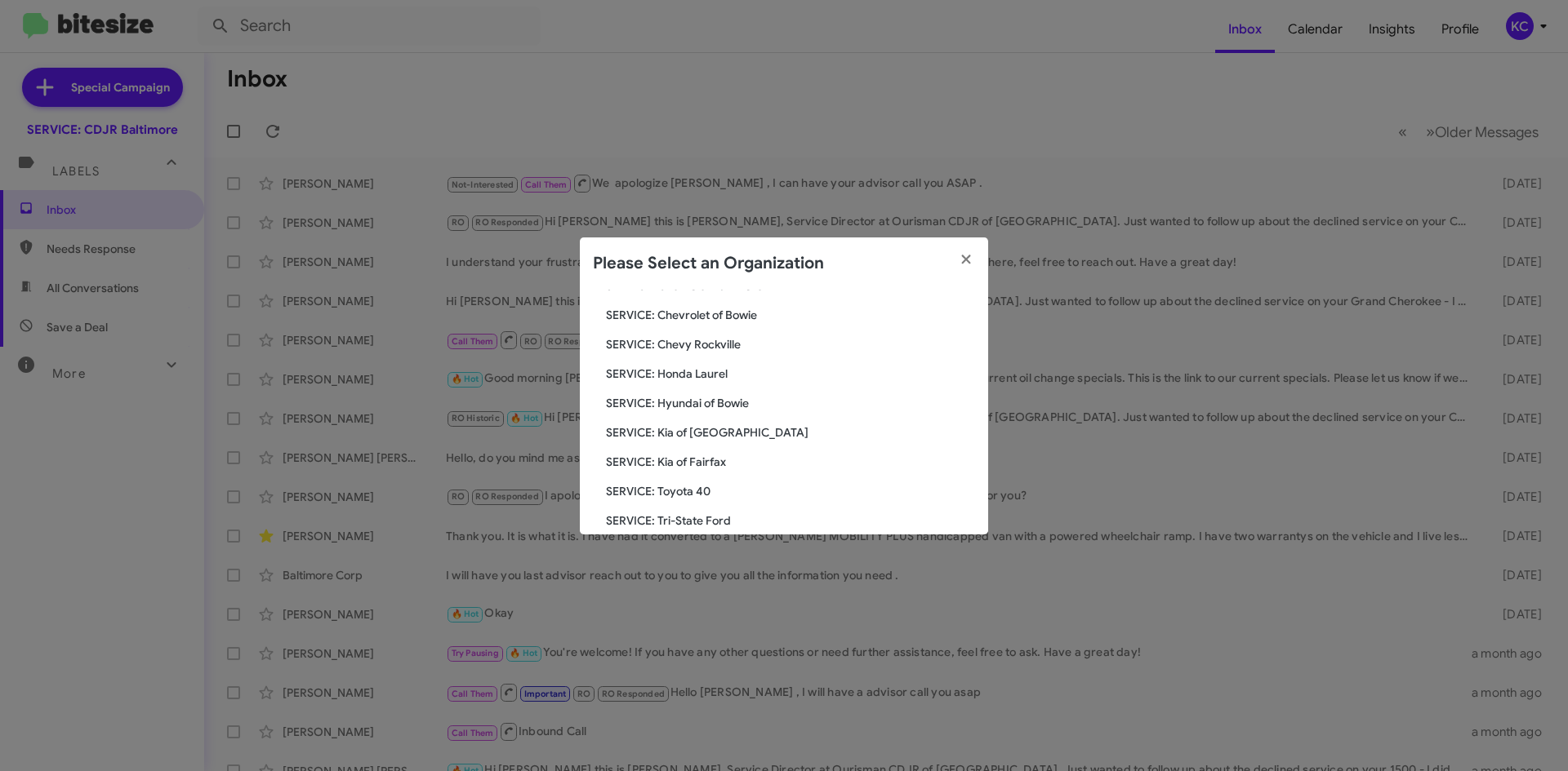
click at [678, 457] on span "SERVICE: Kia of Fairfax" at bounding box center [790, 462] width 369 height 17
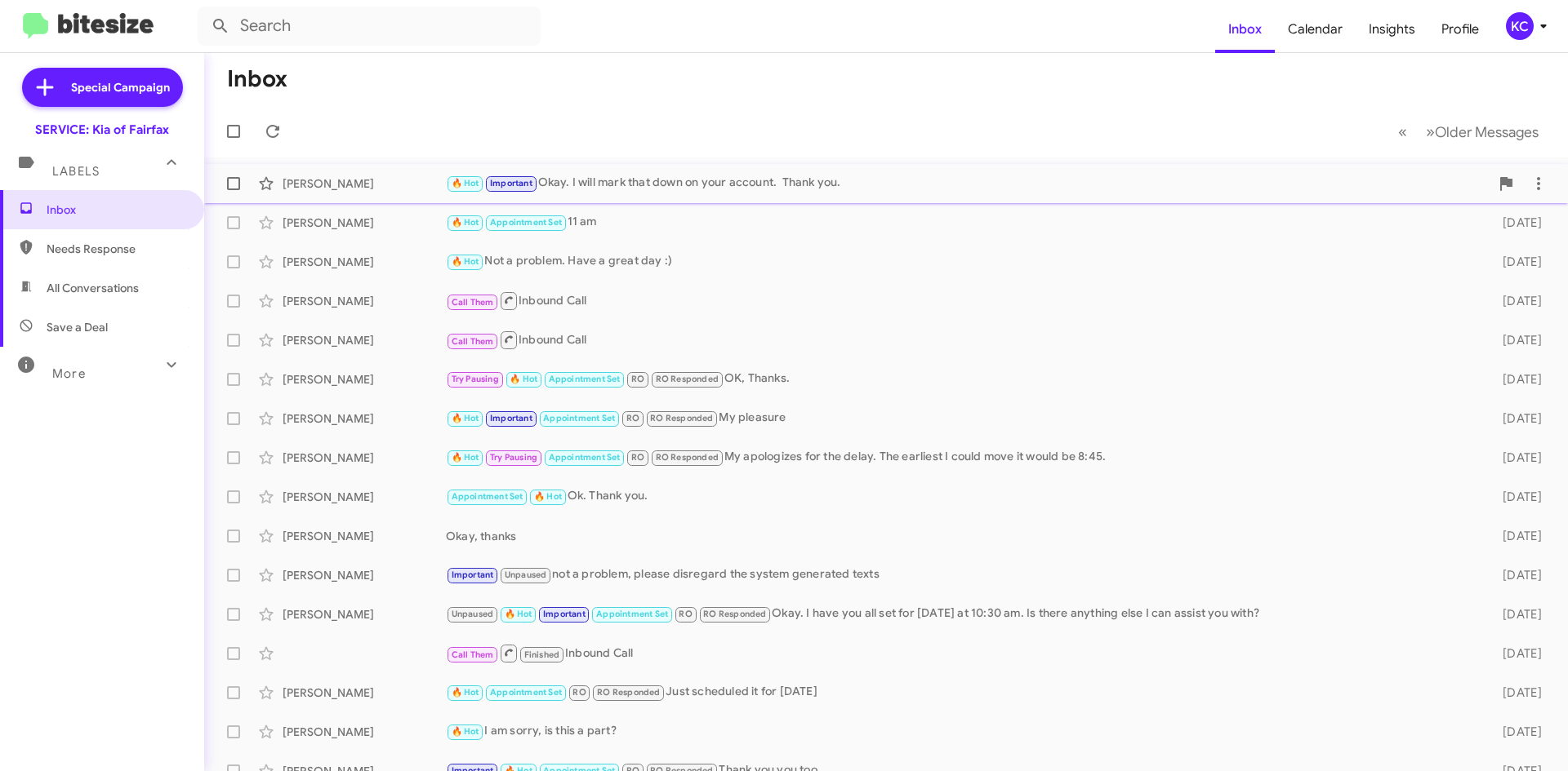
click at [681, 177] on div "🔥 Hot Important Okay. I will mark that down on your account. Thank you." at bounding box center [967, 183] width 1043 height 18
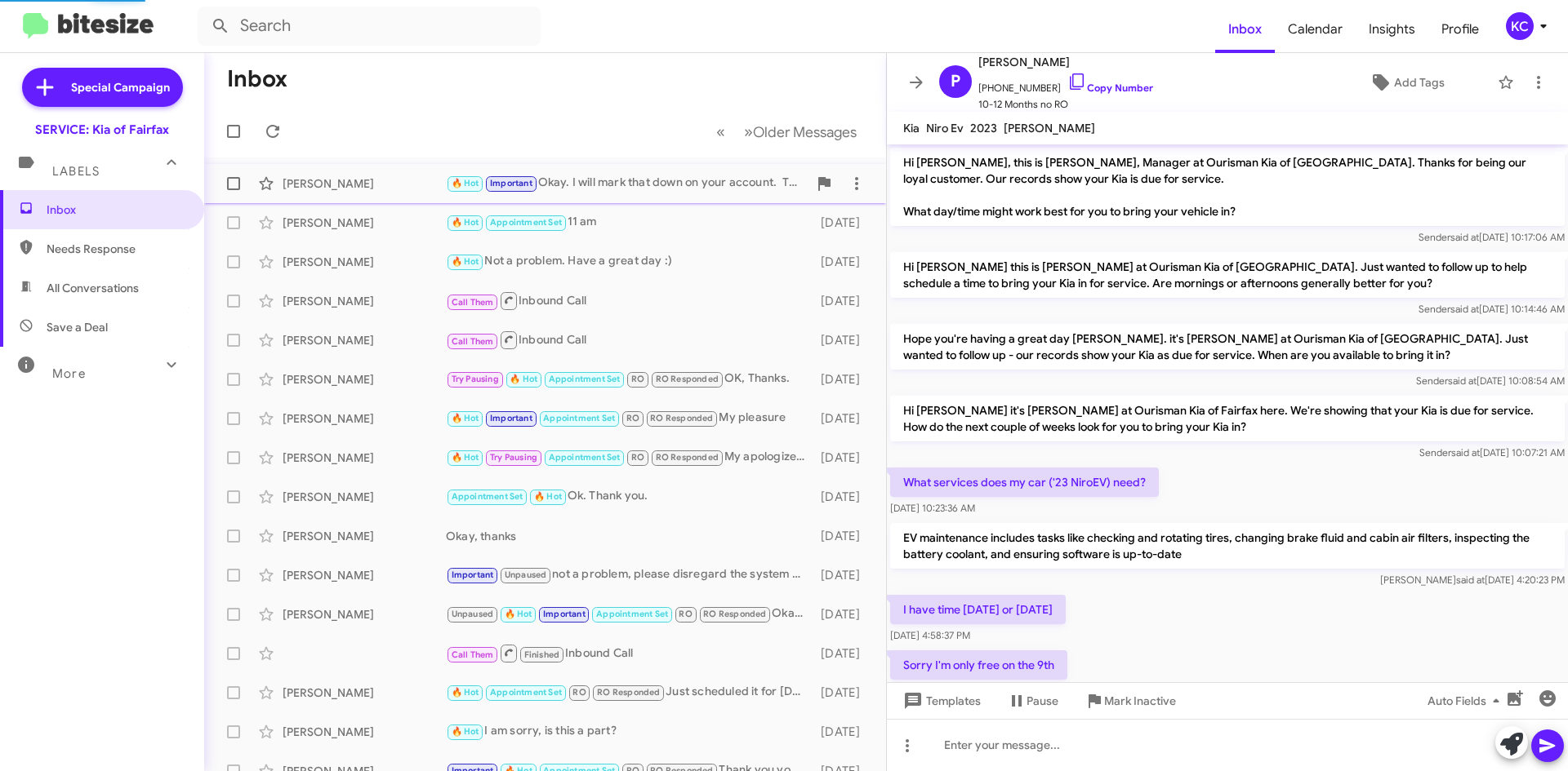
scroll to position [487, 0]
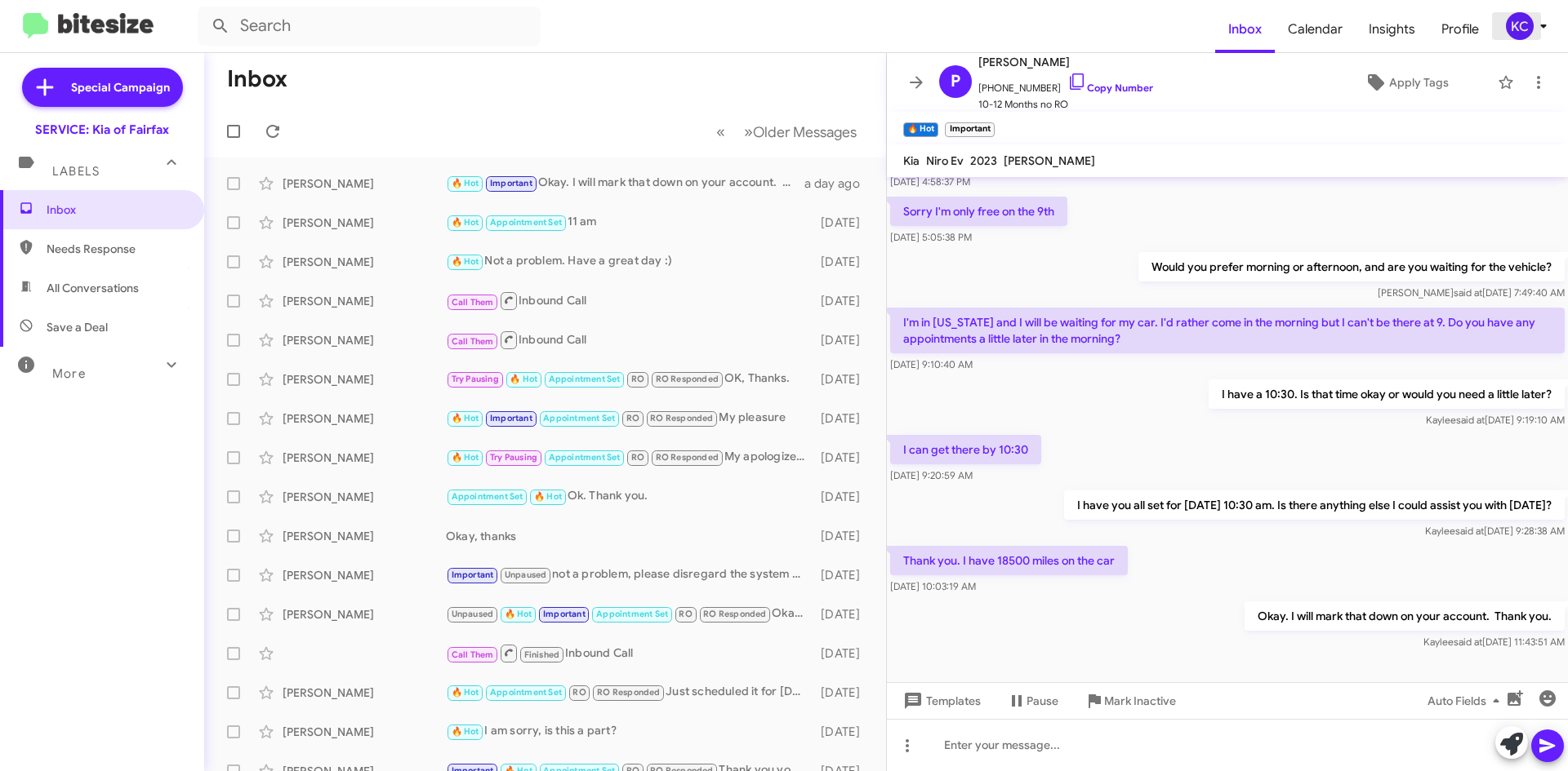
click at [1509, 23] on div "KC" at bounding box center [1519, 26] width 28 height 28
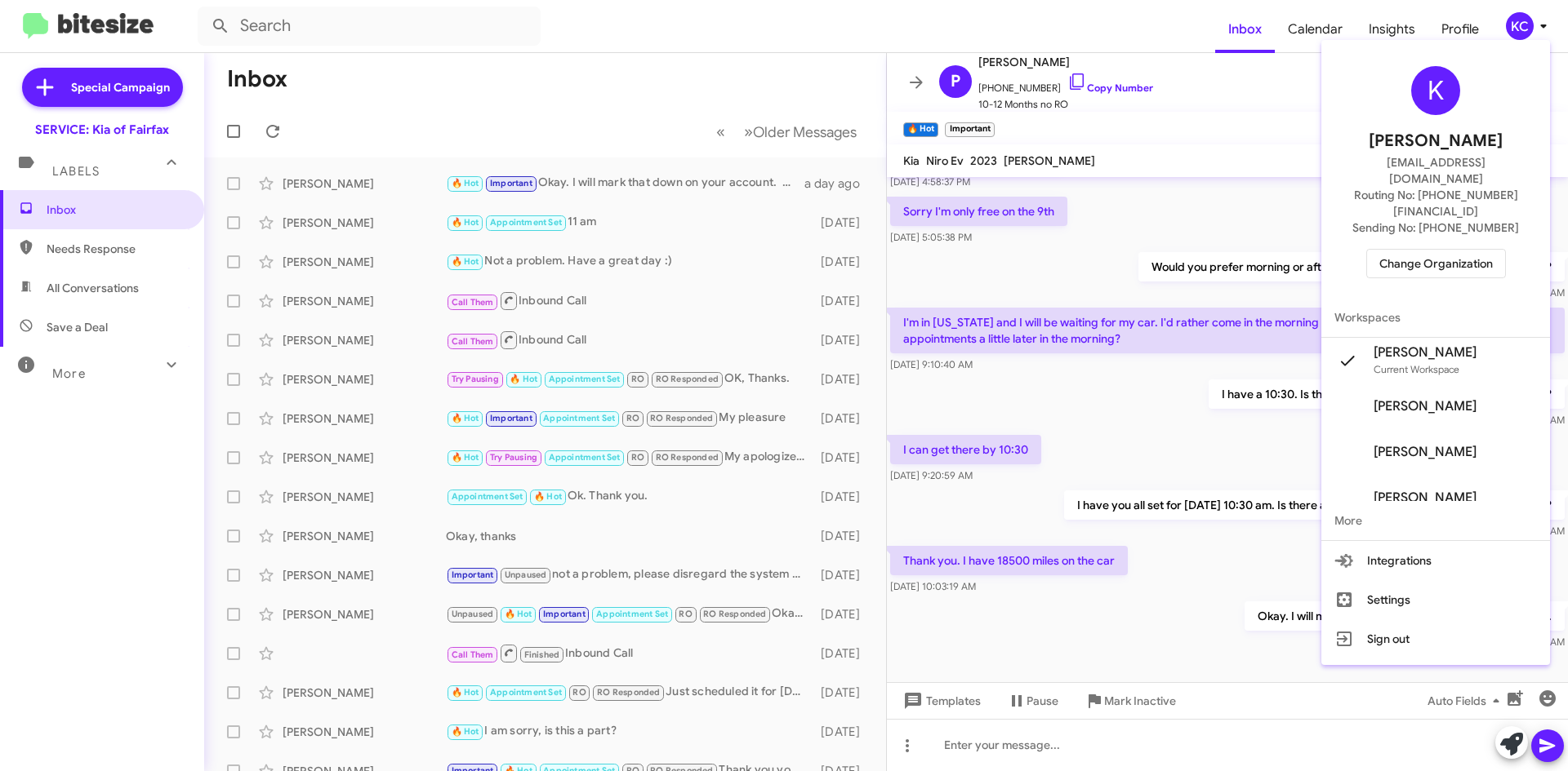
click at [1443, 250] on span "Change Organization" at bounding box center [1436, 263] width 114 height 28
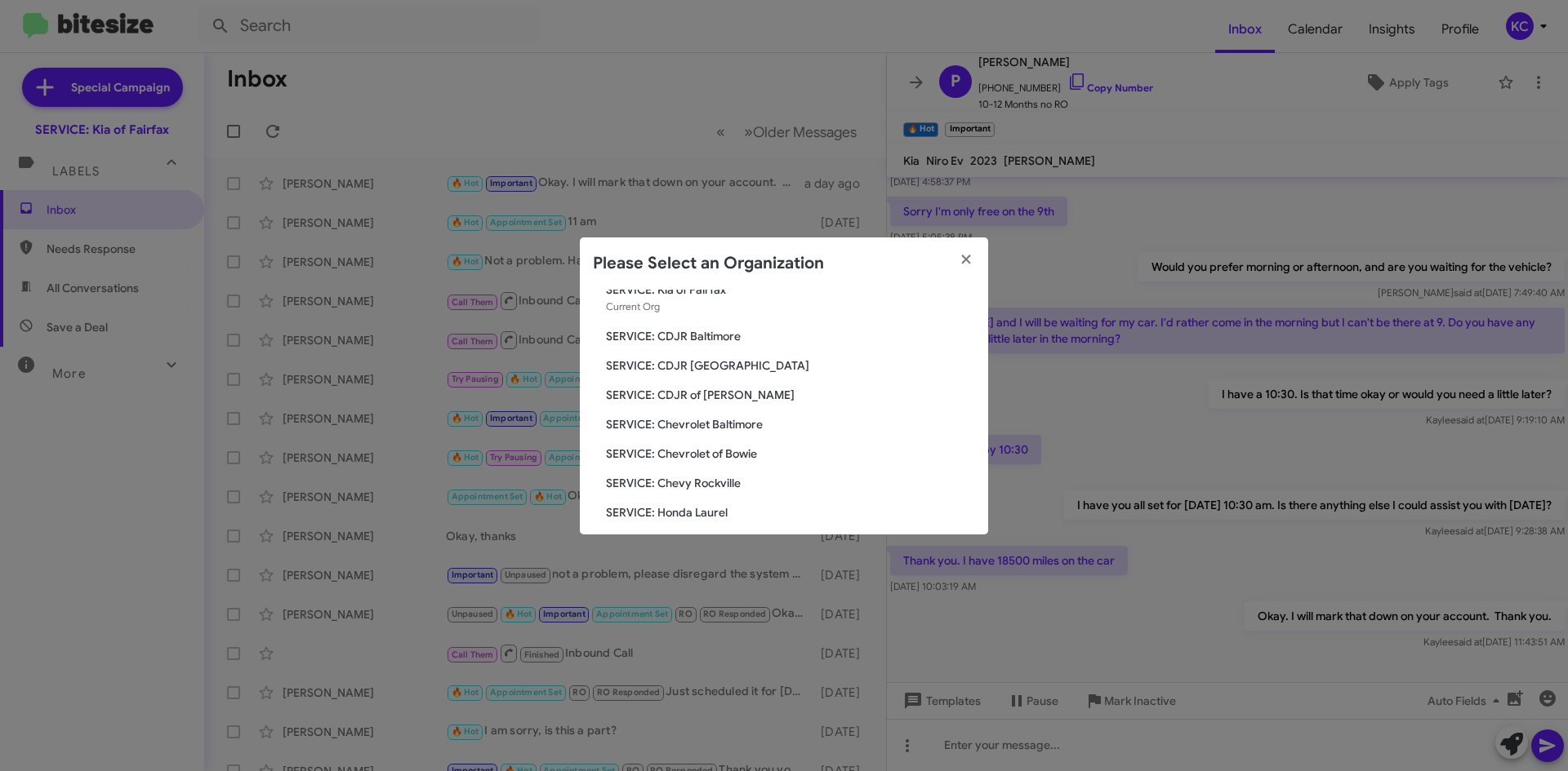
scroll to position [82, 0]
click at [710, 512] on span "SERVICE: Hyundai of Bowie" at bounding box center [790, 514] width 369 height 17
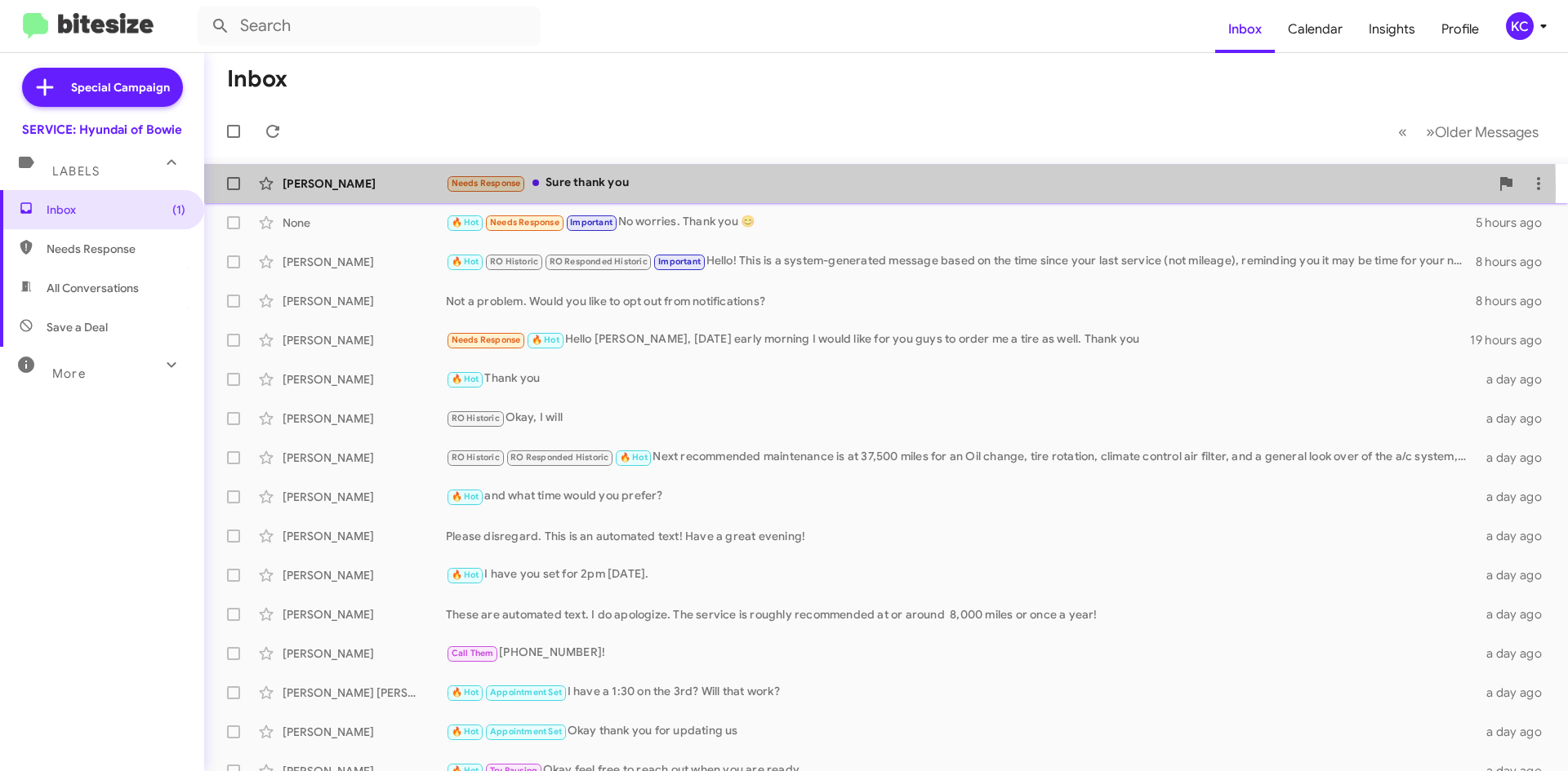
click at [628, 190] on div "Needs Response Sure thank you" at bounding box center [967, 183] width 1043 height 18
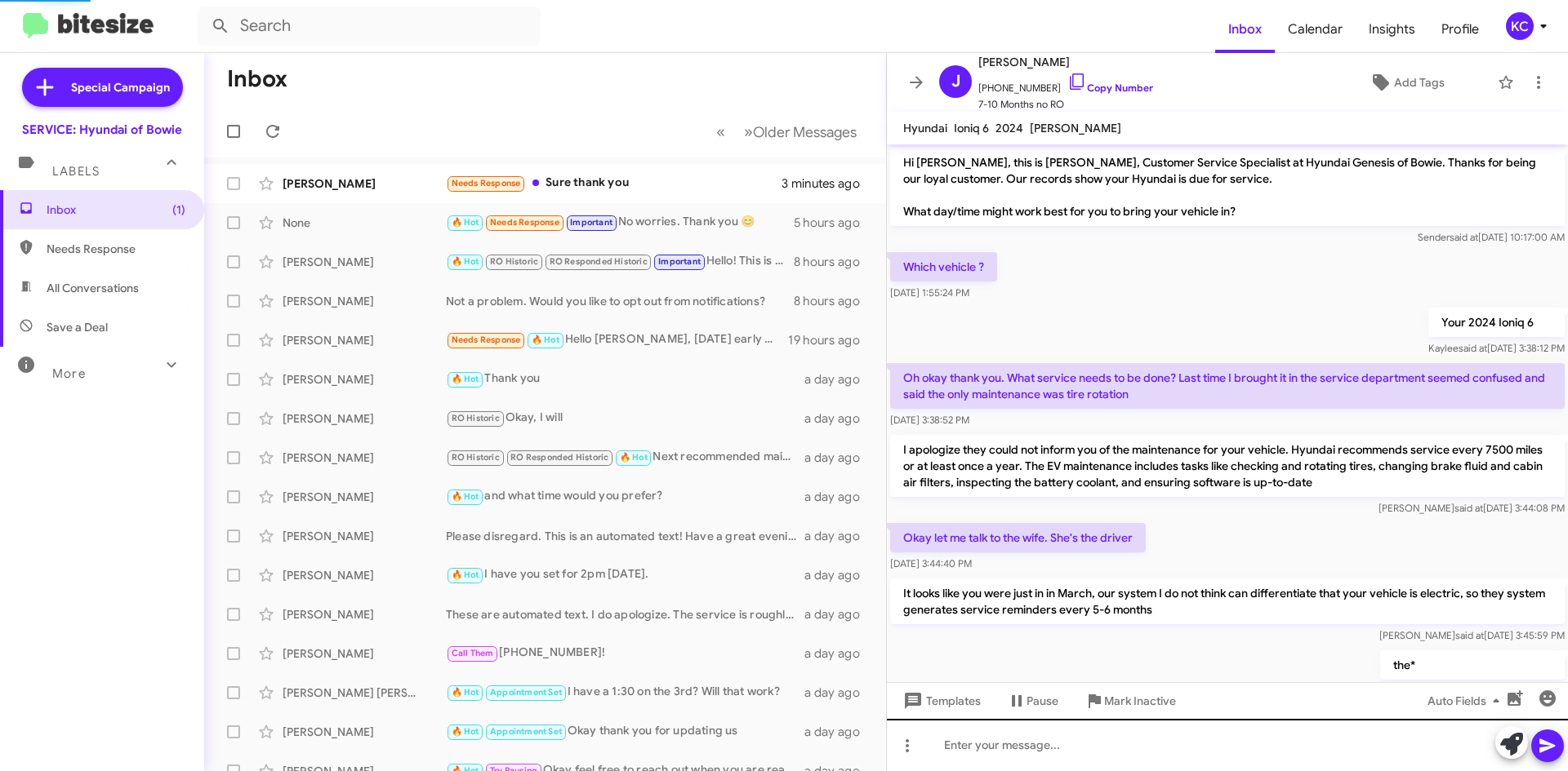
scroll to position [497, 0]
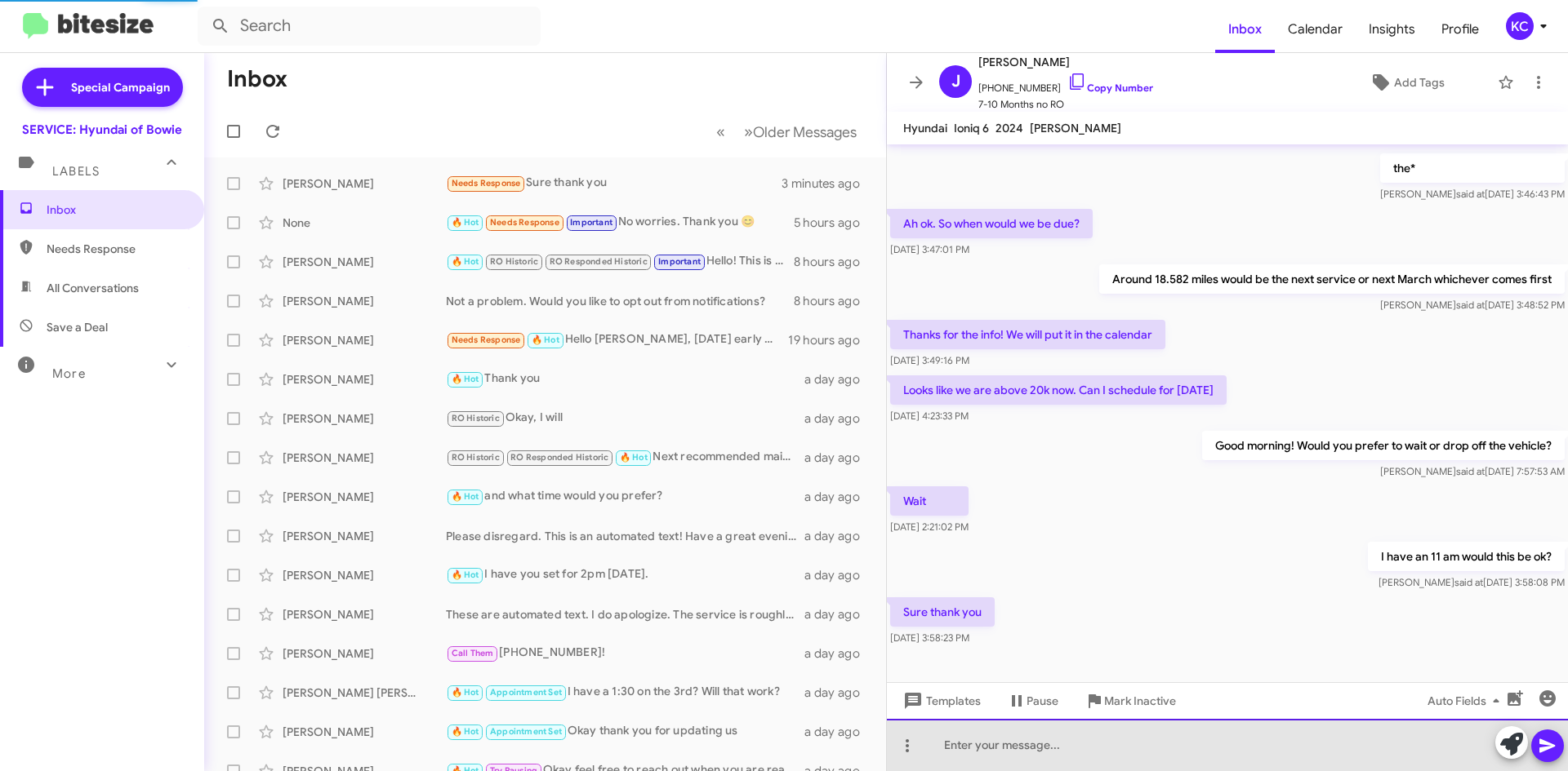
click at [1084, 754] on div at bounding box center [1227, 745] width 681 height 52
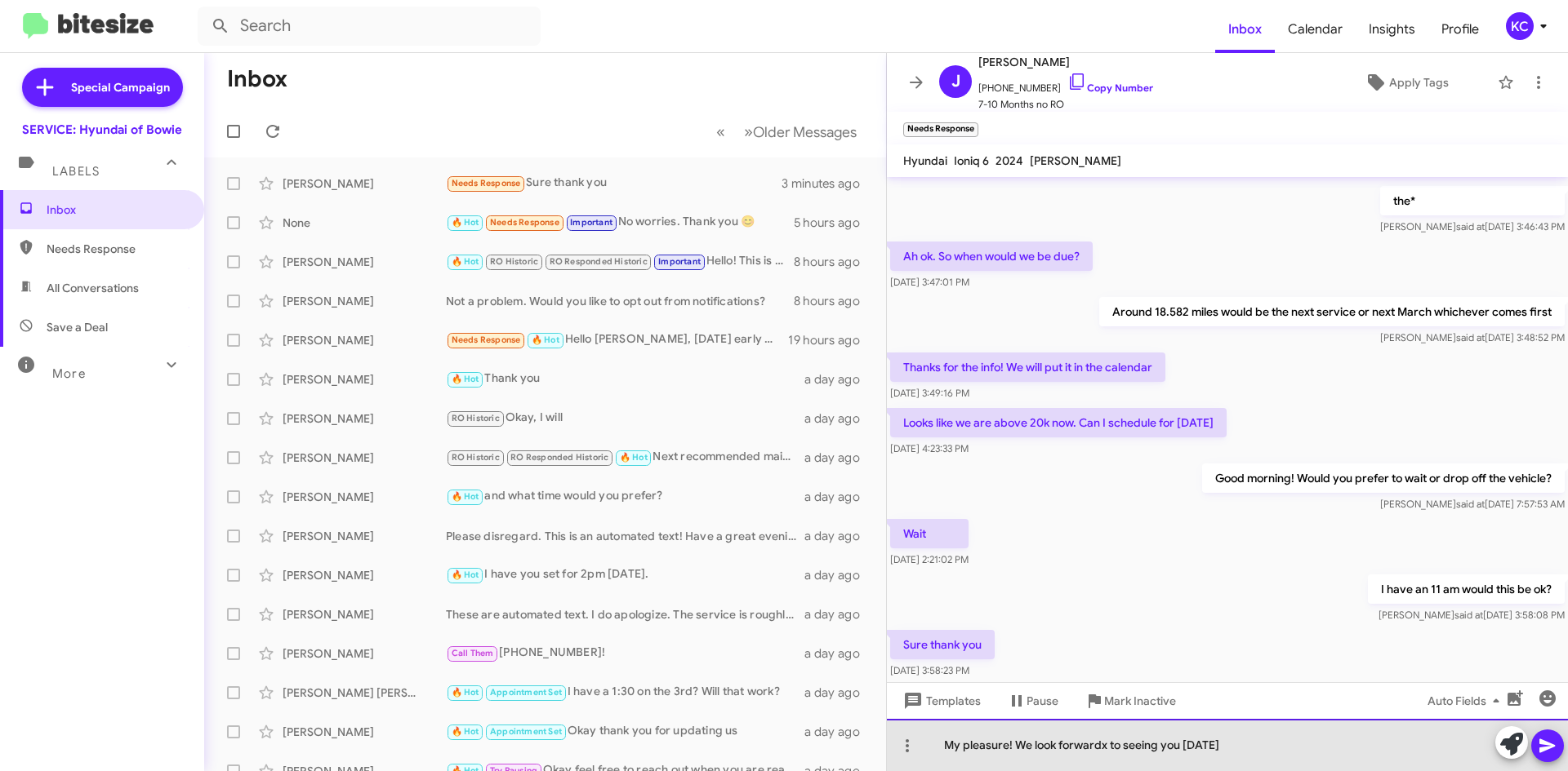
click at [1083, 751] on div "My pleasure! We look forwardx to seeing you [DATE]" at bounding box center [1227, 745] width 681 height 52
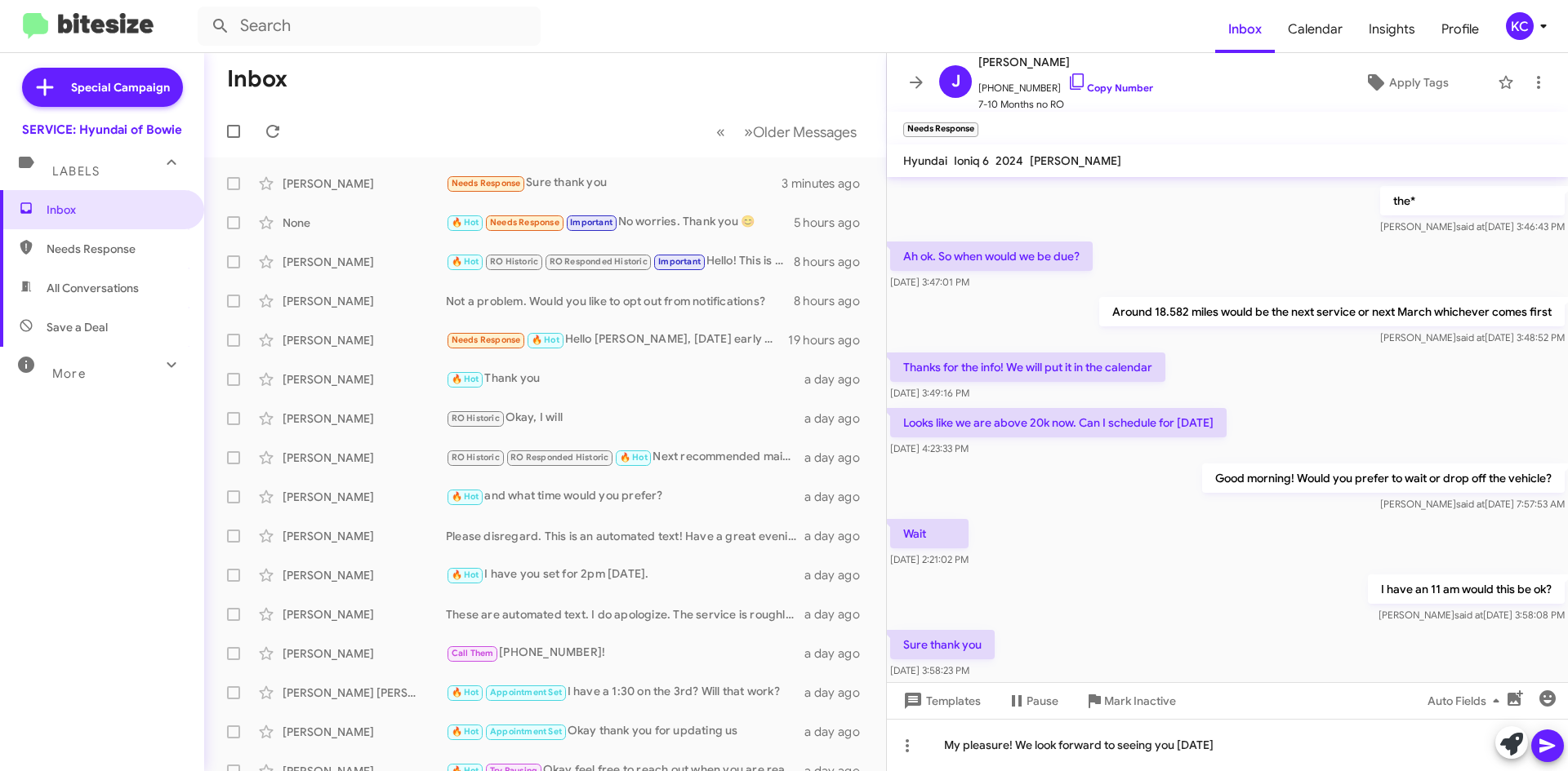
click at [1550, 740] on icon at bounding box center [1546, 745] width 19 height 19
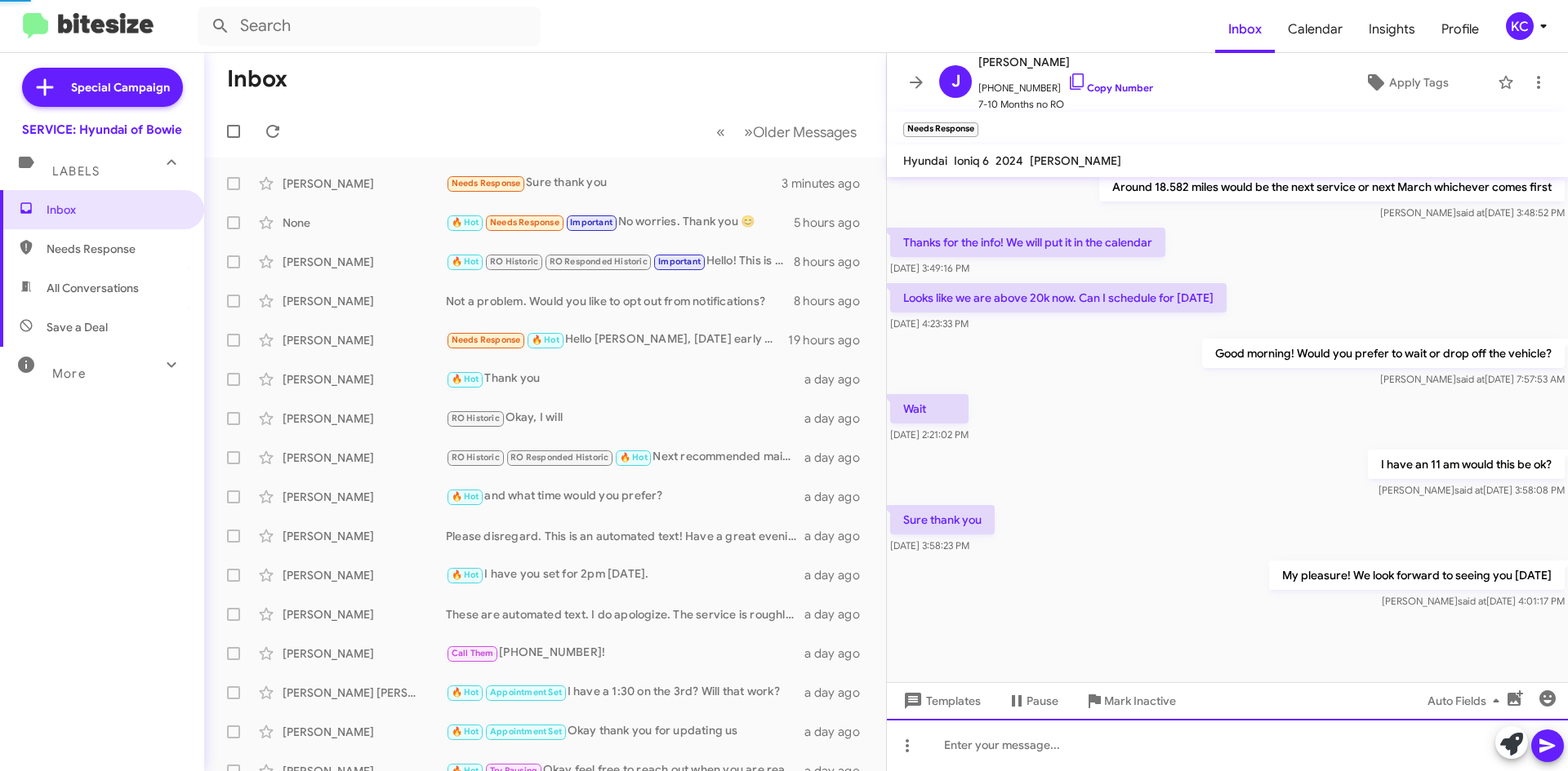
scroll to position [590, 0]
